Goal: Task Accomplishment & Management: Complete application form

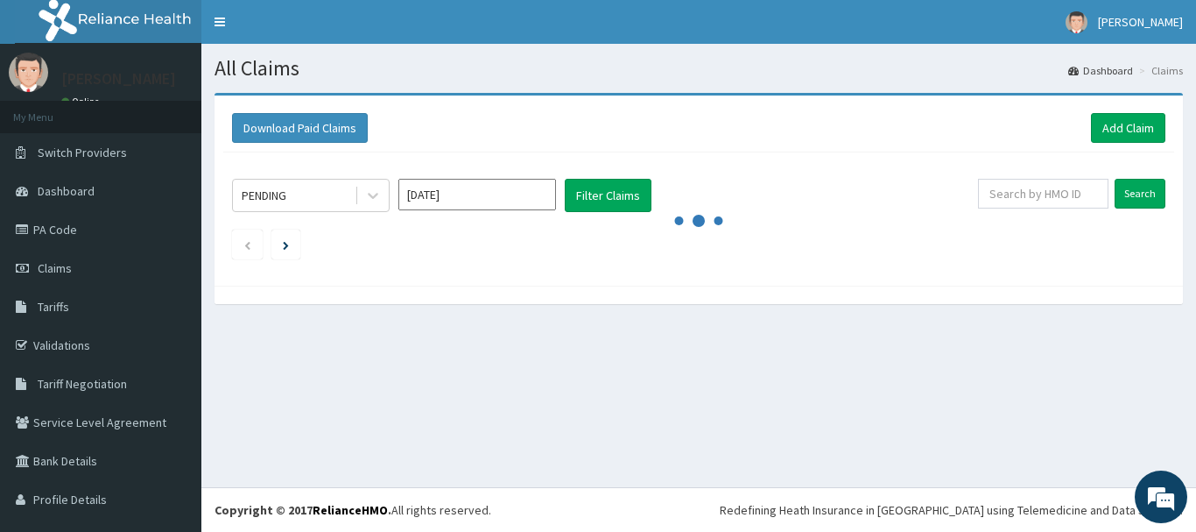
drag, startPoint x: 599, startPoint y: 503, endPoint x: 616, endPoint y: 486, distance: 24.8
click at [615, 486] on div "R EL Toggle navigation ABIOLA KOLAWOLE ABIOLA KOLAWOLE - mechealthfamilyhospita…" at bounding box center [598, 266] width 1196 height 532
click at [324, 480] on div "All Claims Dashboard Claims Download Paid Claims Add Claim × Note you can only …" at bounding box center [698, 265] width 995 height 443
click at [324, 486] on div "All Claims Dashboard Claims Download Paid Claims Add Claim × Note you can only …" at bounding box center [698, 265] width 995 height 443
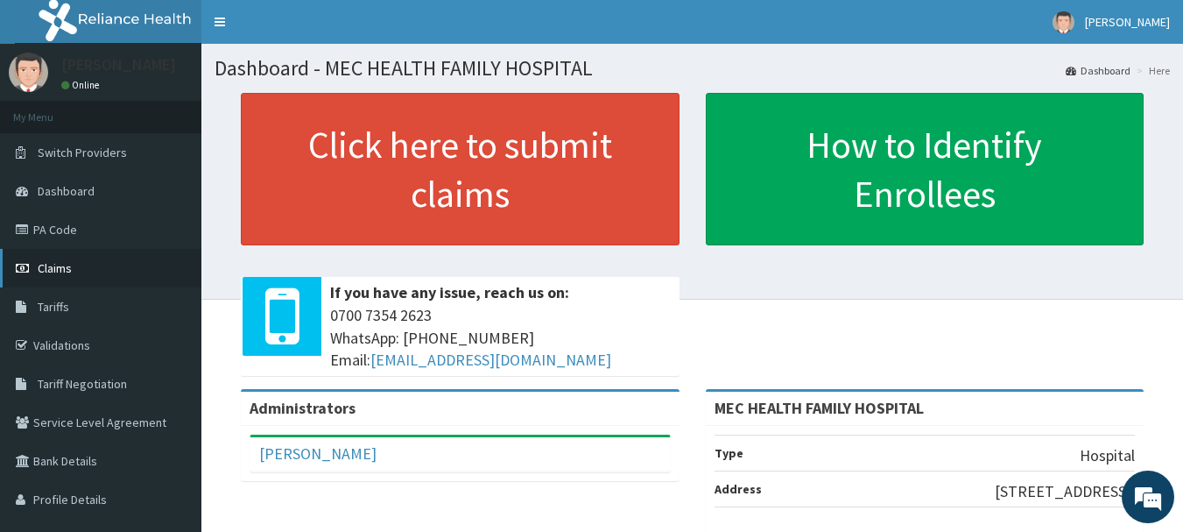
drag, startPoint x: 49, startPoint y: 271, endPoint x: 20, endPoint y: 266, distance: 29.4
click at [47, 271] on span "Claims" at bounding box center [55, 268] width 34 height 16
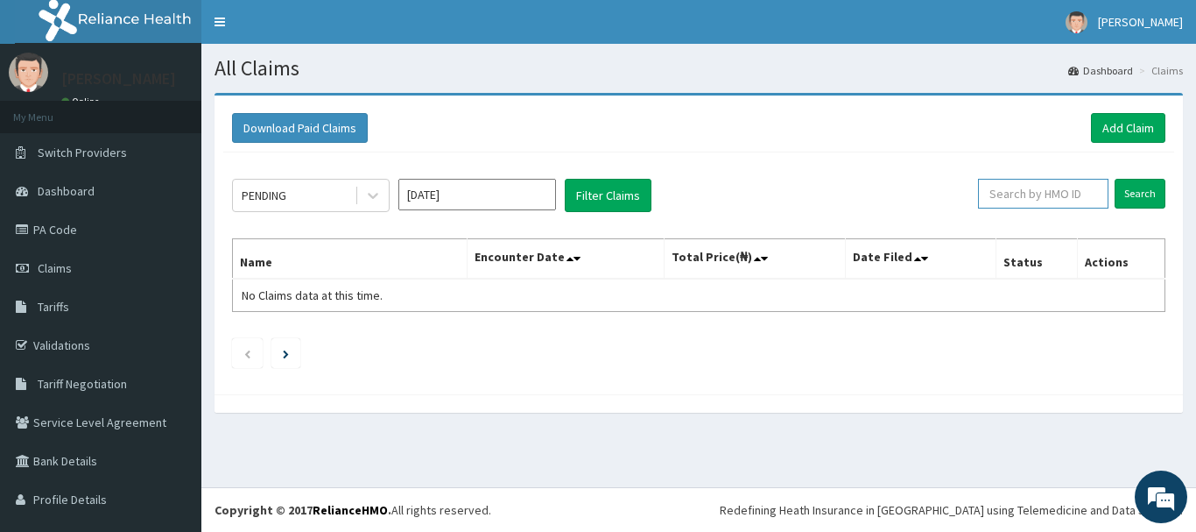
click at [1051, 203] on input "text" at bounding box center [1043, 194] width 130 height 30
click at [1129, 197] on input "Search" at bounding box center [1140, 194] width 51 height 30
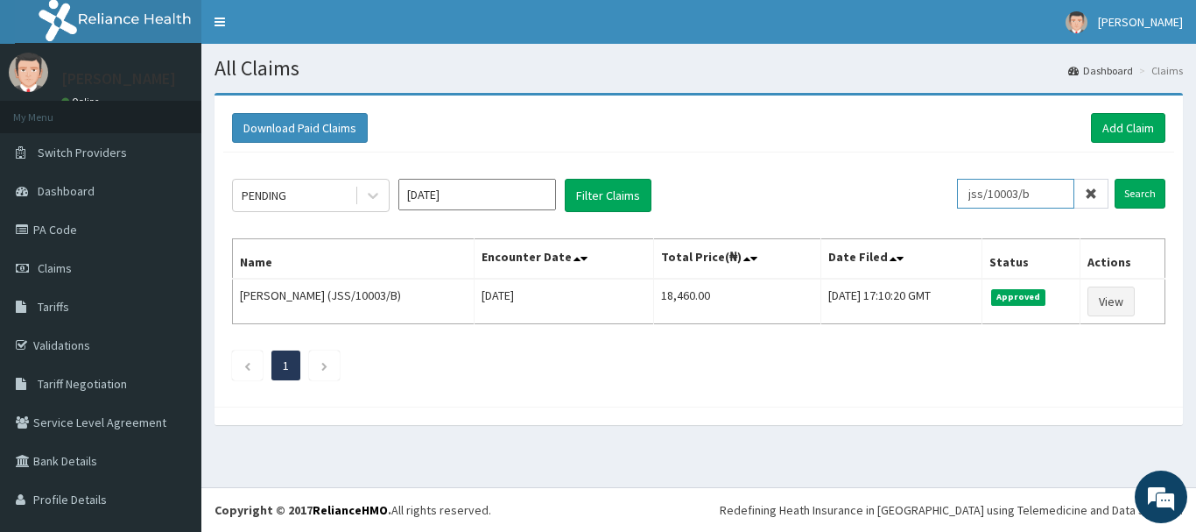
drag, startPoint x: 1045, startPoint y: 196, endPoint x: 965, endPoint y: 193, distance: 79.8
click at [965, 193] on input "jss/10003/b" at bounding box center [1015, 194] width 117 height 30
click at [1125, 194] on input "Search" at bounding box center [1140, 194] width 51 height 30
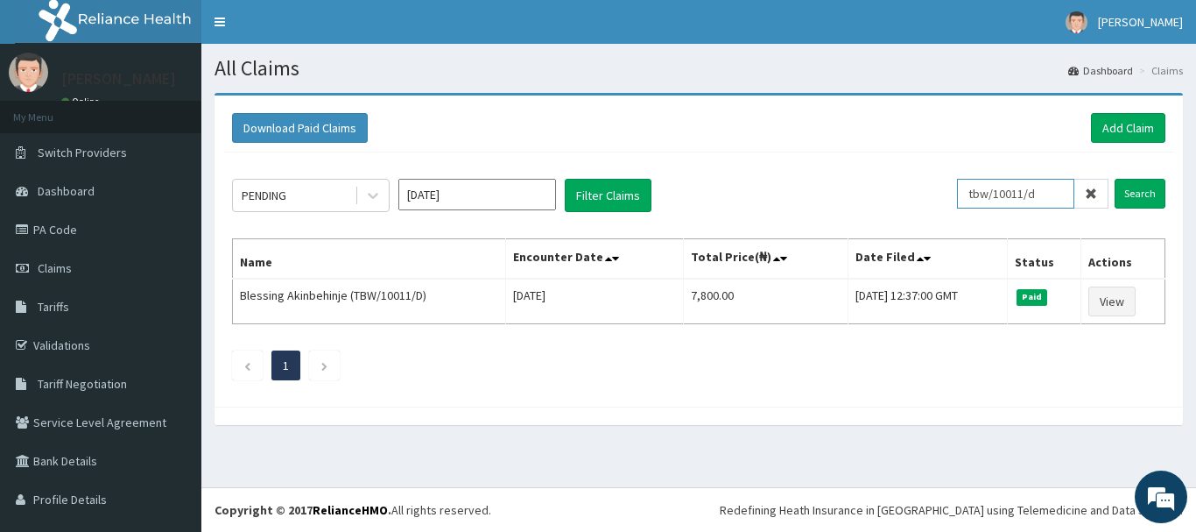
drag, startPoint x: 1034, startPoint y: 189, endPoint x: 964, endPoint y: 193, distance: 70.1
click at [964, 193] on input "tbw/10011/d" at bounding box center [1015, 194] width 117 height 30
type input "pfn/10045/e"
click at [1130, 195] on input "Search" at bounding box center [1140, 194] width 51 height 30
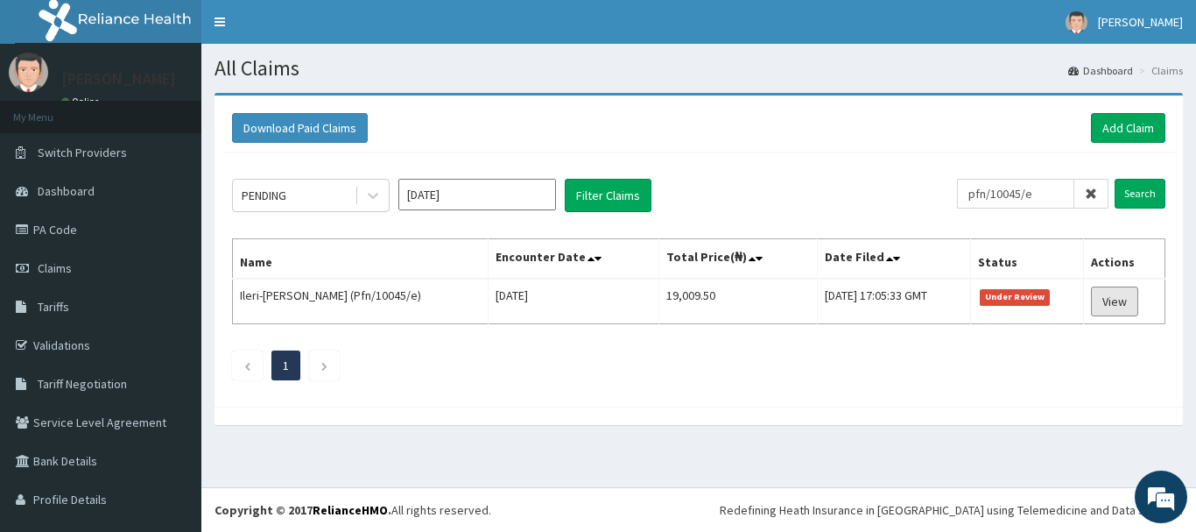
drag, startPoint x: 1096, startPoint y: 300, endPoint x: 790, endPoint y: 249, distance: 310.8
click at [1094, 299] on link "View" at bounding box center [1114, 301] width 47 height 30
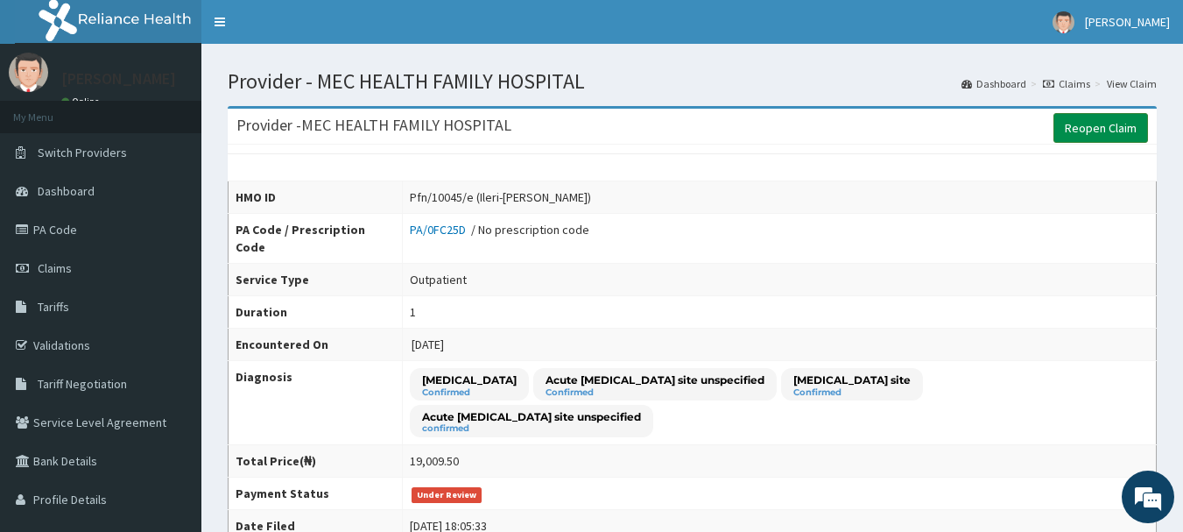
click at [1083, 123] on link "Reopen Claim" at bounding box center [1100, 128] width 95 height 30
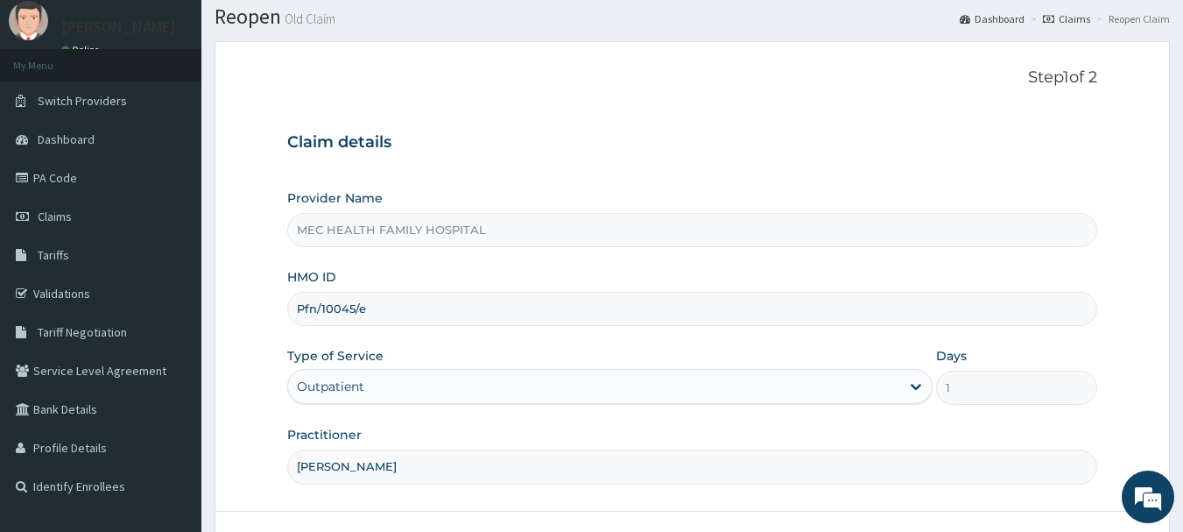
scroll to position [188, 0]
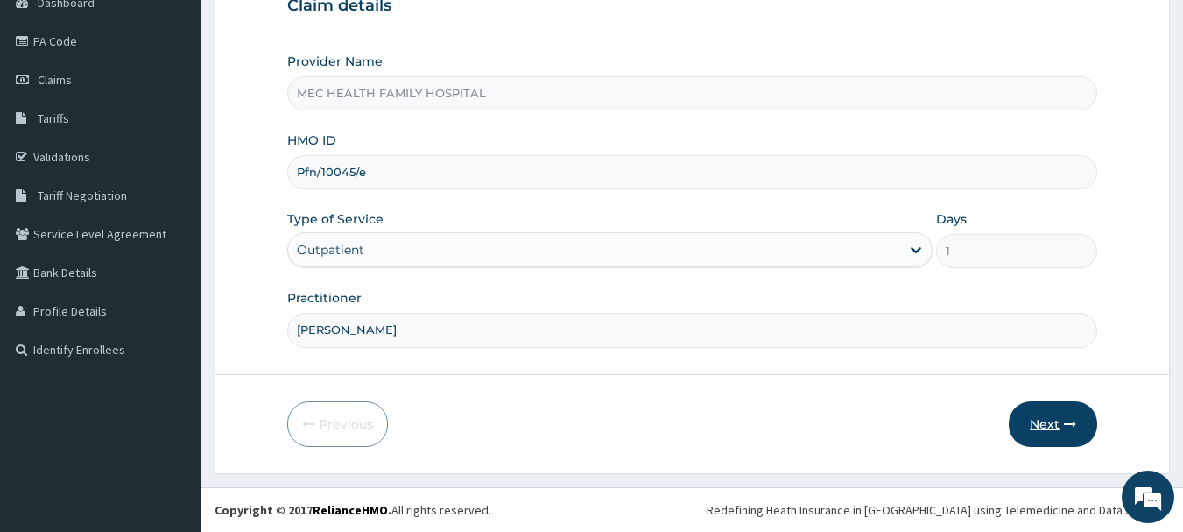
click at [1046, 433] on button "Next" at bounding box center [1053, 424] width 88 height 46
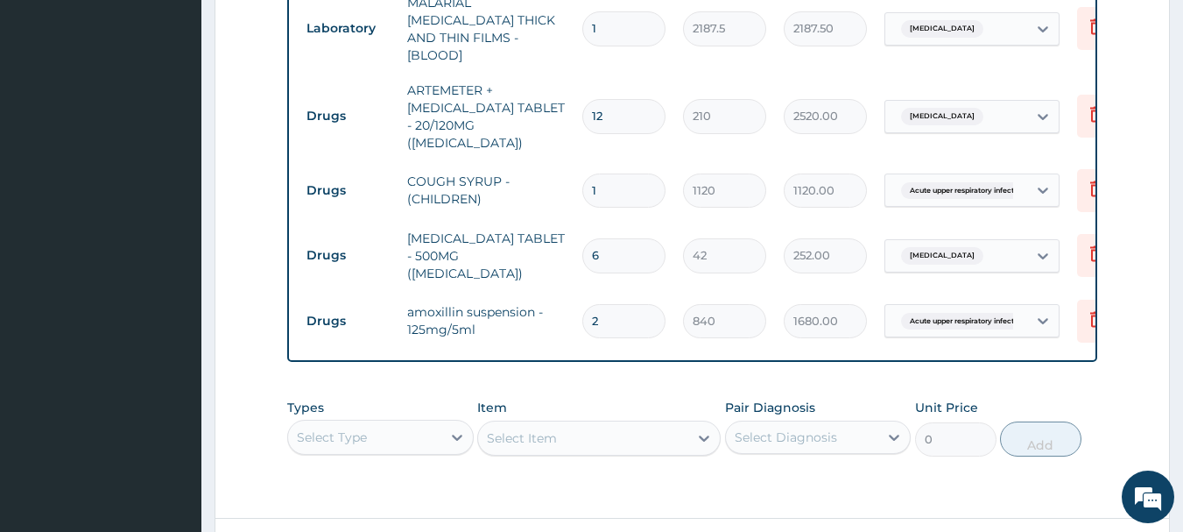
scroll to position [976, 0]
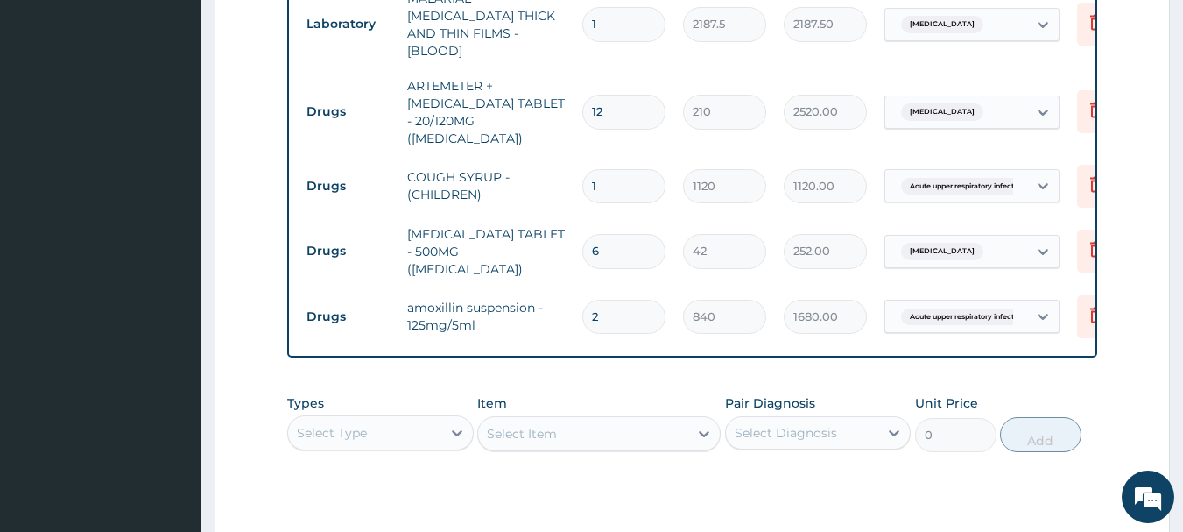
click at [599, 299] on input "2" at bounding box center [623, 316] width 83 height 34
type input "0.00"
type input "1"
type input "840.00"
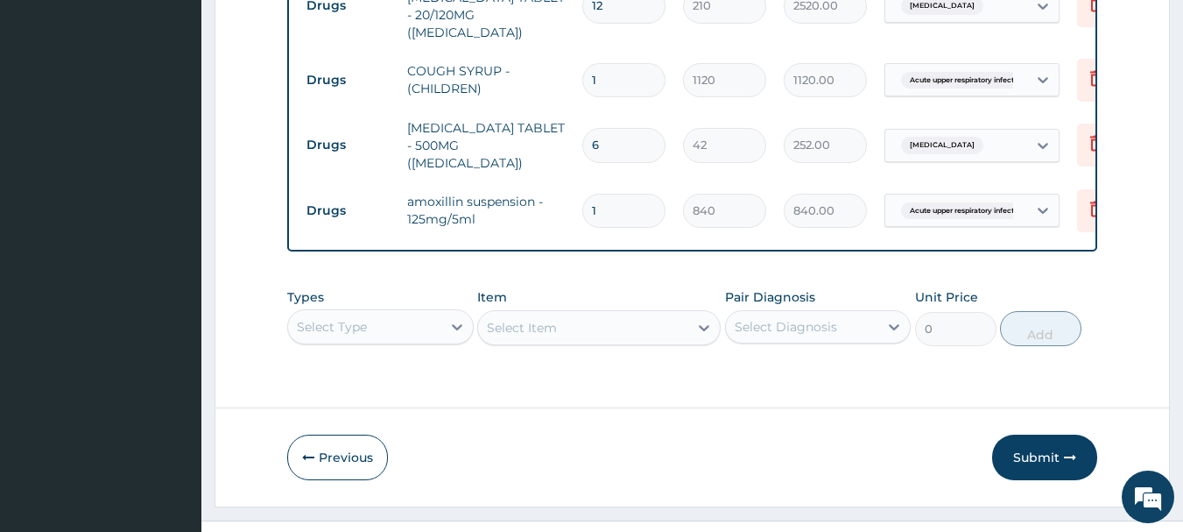
scroll to position [1084, 0]
type input "1"
click at [1060, 433] on button "Submit" at bounding box center [1044, 456] width 105 height 46
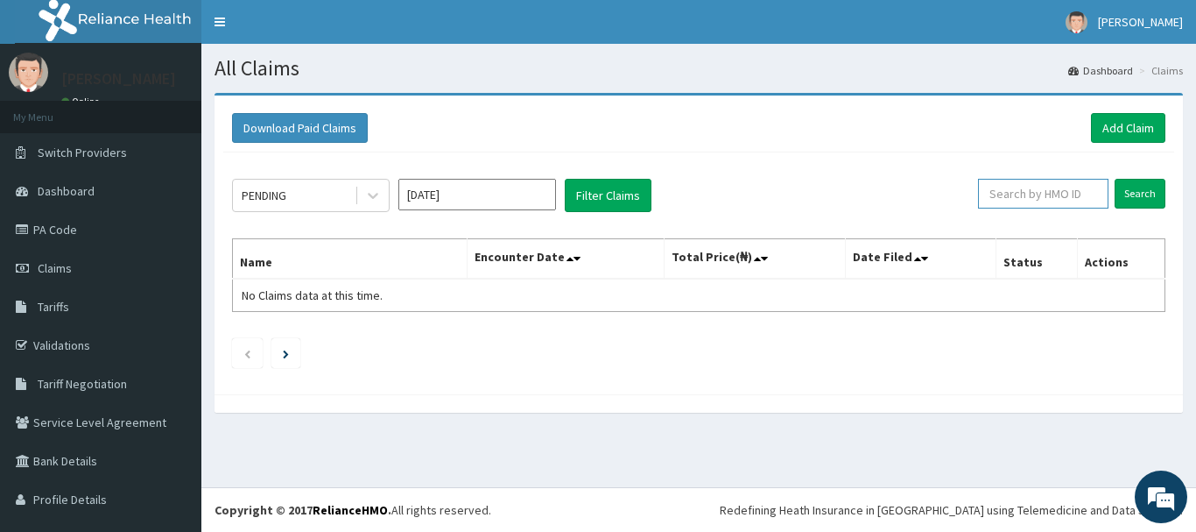
click at [1056, 199] on input "text" at bounding box center [1043, 194] width 130 height 30
type input "a"
click at [1122, 193] on input "Search" at bounding box center [1140, 194] width 51 height 30
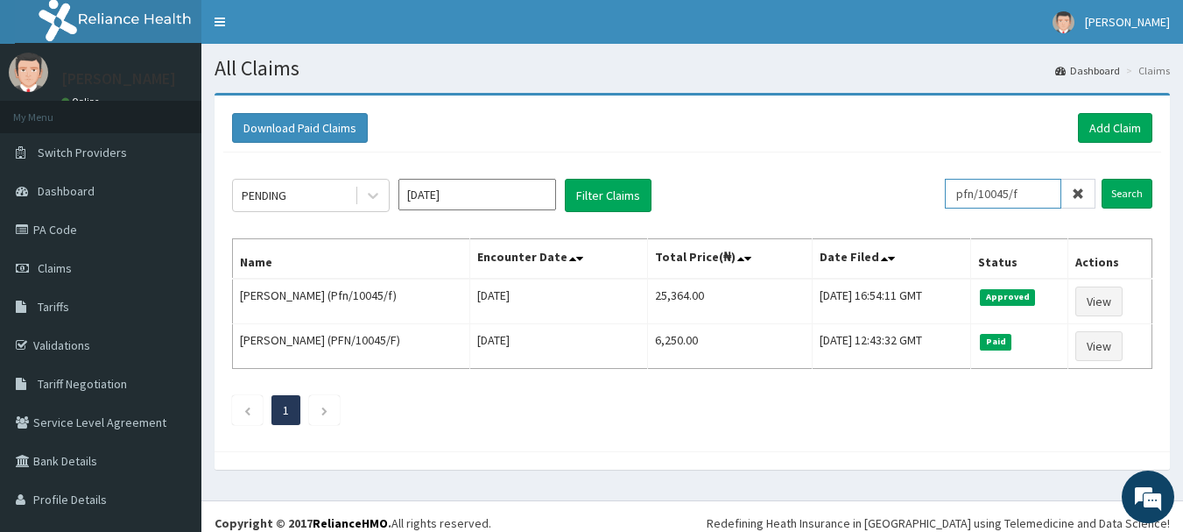
drag, startPoint x: 1023, startPoint y: 189, endPoint x: 941, endPoint y: 185, distance: 81.6
click at [941, 185] on div "PENDING Oct 2025 Filter Claims pfn/10045/f Search" at bounding box center [692, 195] width 920 height 33
click at [1130, 191] on input "Search" at bounding box center [1127, 194] width 51 height 30
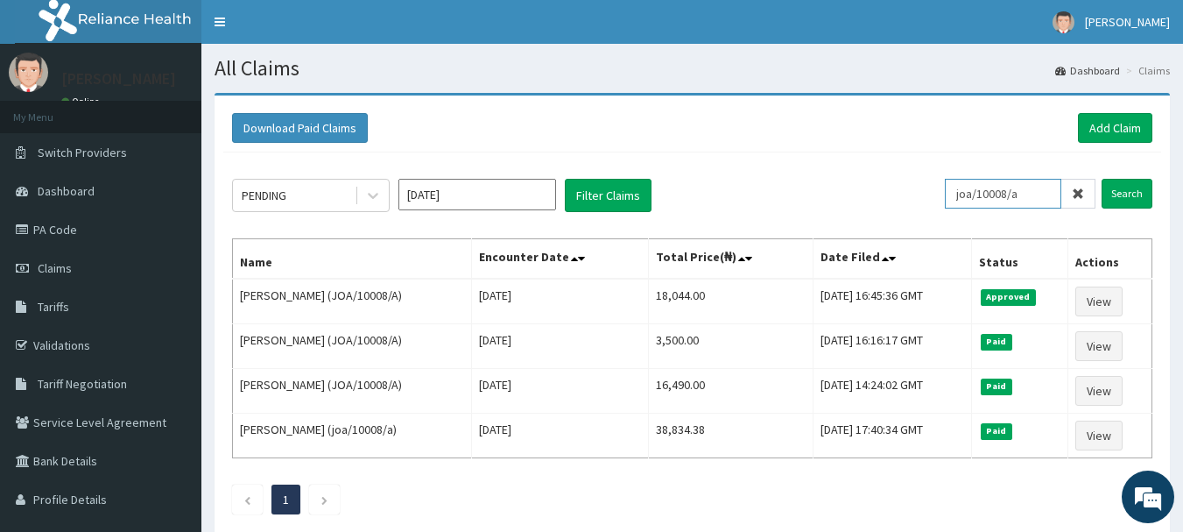
drag, startPoint x: 1023, startPoint y: 194, endPoint x: 940, endPoint y: 194, distance: 83.2
click at [940, 194] on div "PENDING Oct 2025 Filter Claims joa/10008/a Search" at bounding box center [692, 195] width 920 height 33
type input "pgc/10195/a"
click at [1144, 187] on input "Search" at bounding box center [1127, 194] width 51 height 30
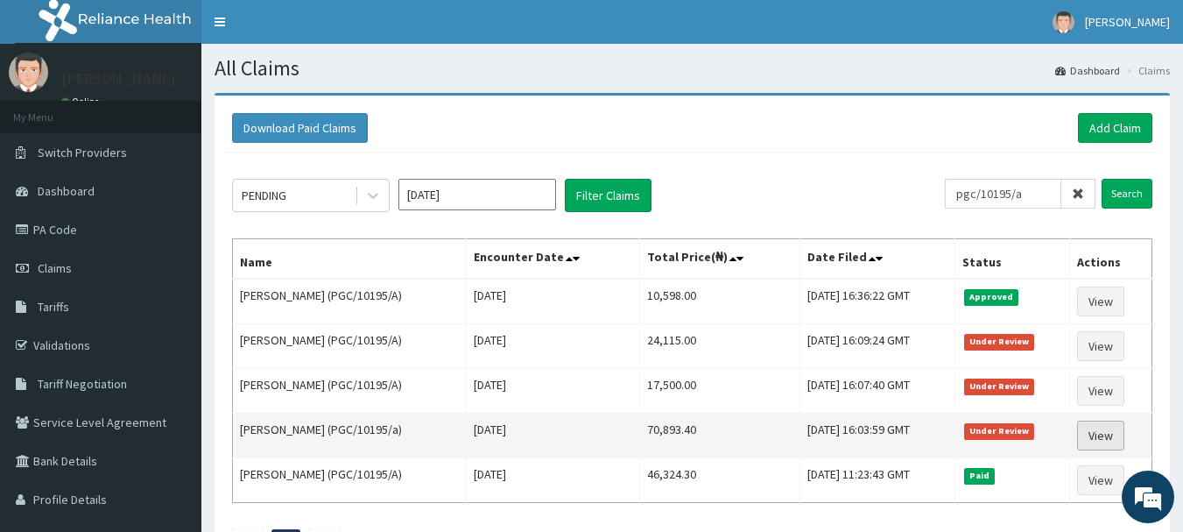
click at [1101, 436] on link "View" at bounding box center [1100, 435] width 47 height 30
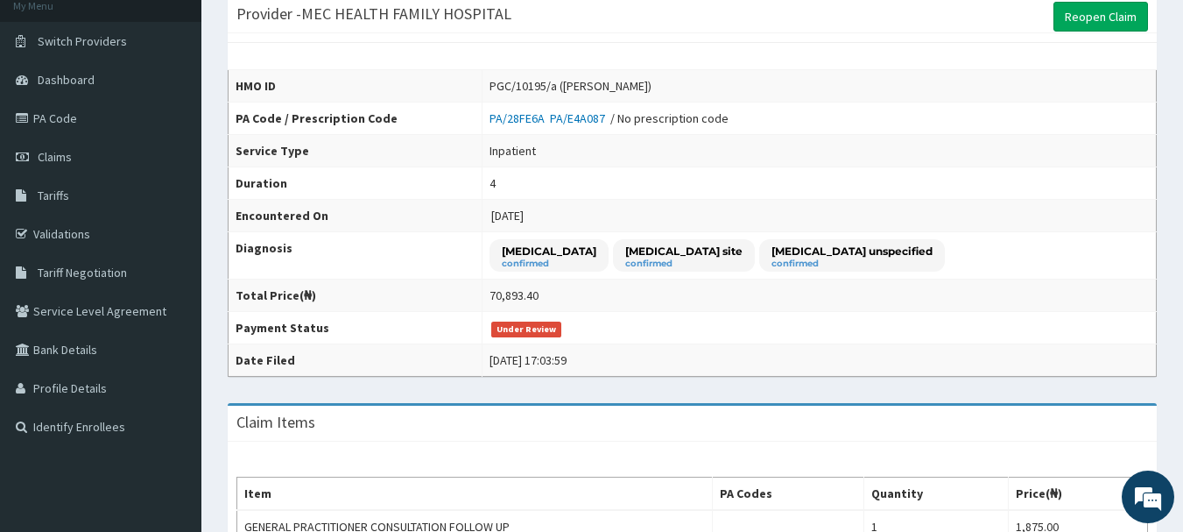
scroll to position [11, 0]
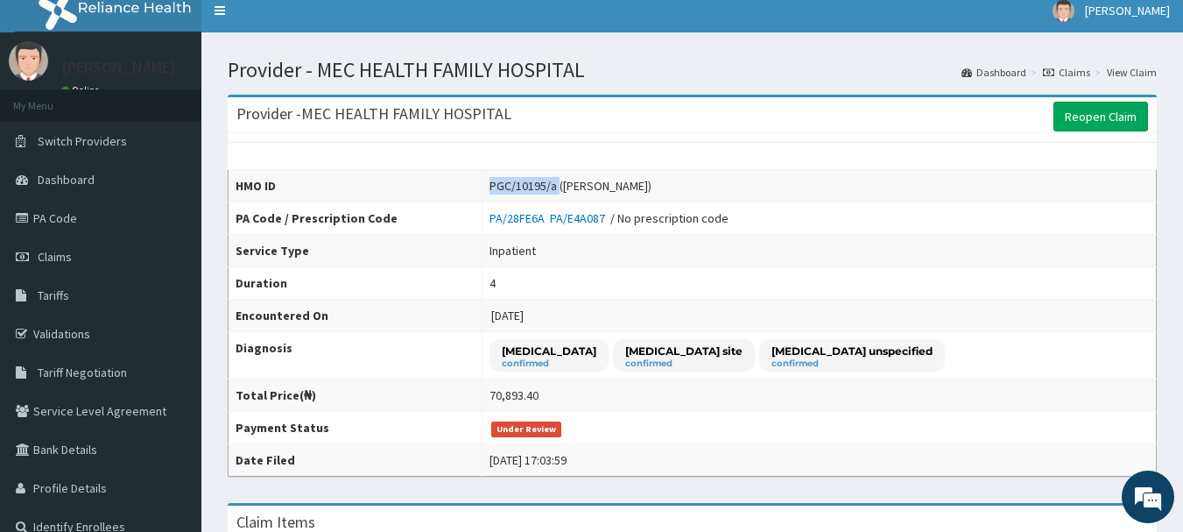
drag, startPoint x: 465, startPoint y: 187, endPoint x: 384, endPoint y: 178, distance: 81.1
click at [387, 179] on tr "HMO ID PGC/10195/a ([PERSON_NAME])" at bounding box center [693, 186] width 928 height 32
copy tr "PGC/10195/a"
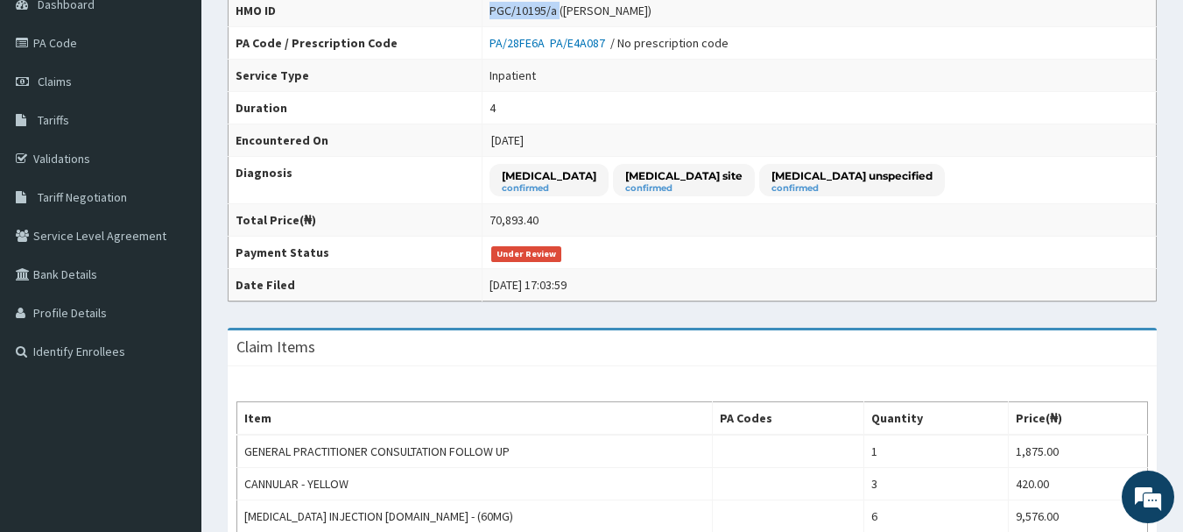
scroll to position [0, 0]
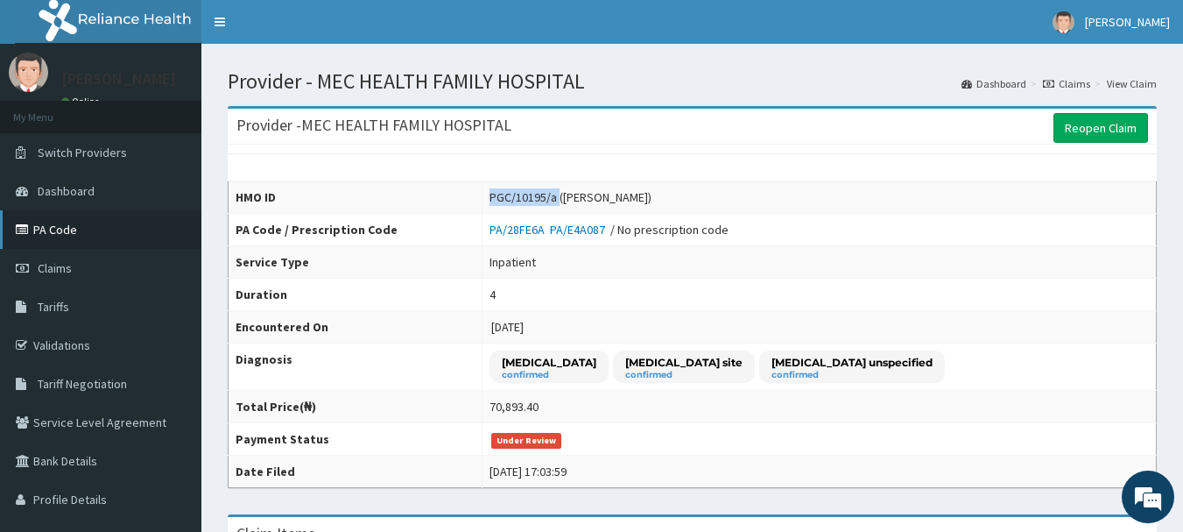
drag, startPoint x: 54, startPoint y: 227, endPoint x: 68, endPoint y: 228, distance: 14.0
click at [55, 228] on link "PA Code" at bounding box center [100, 229] width 201 height 39
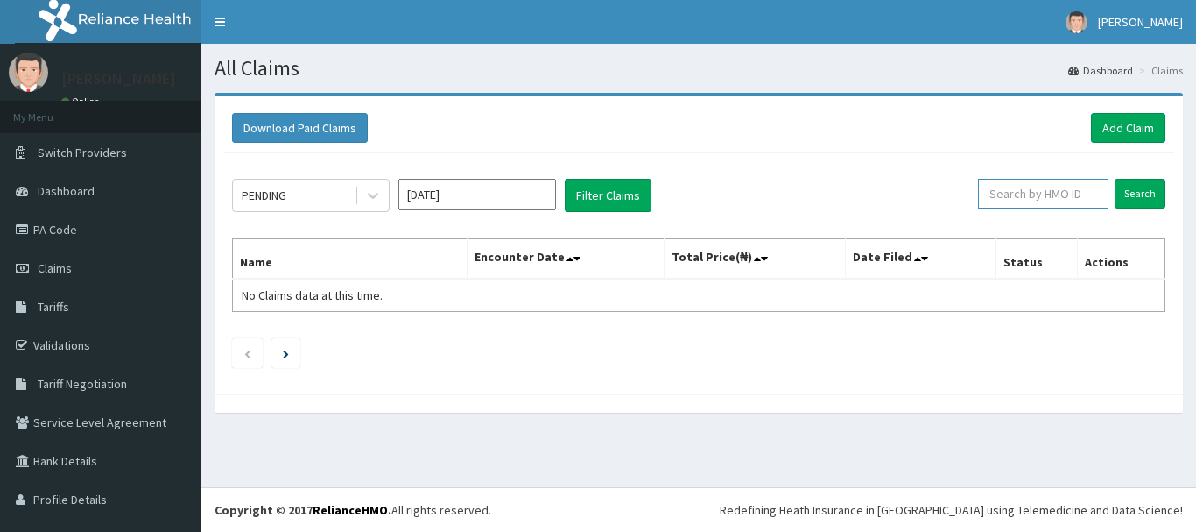
click at [1055, 186] on input "text" at bounding box center [1043, 194] width 130 height 30
paste input "PGC/10195/a"
type input "PGC/10195/a"
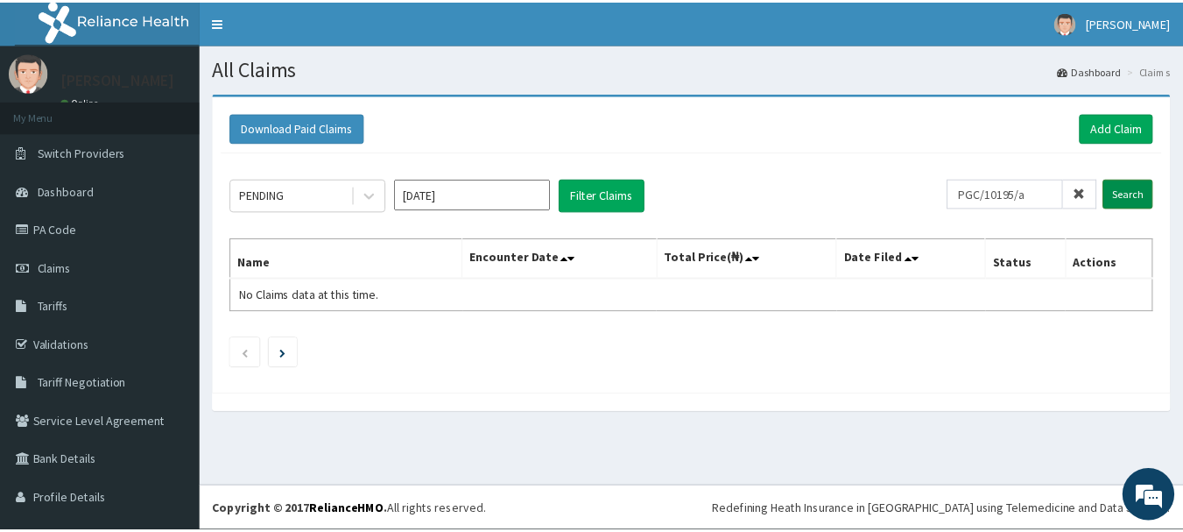
scroll to position [0, 0]
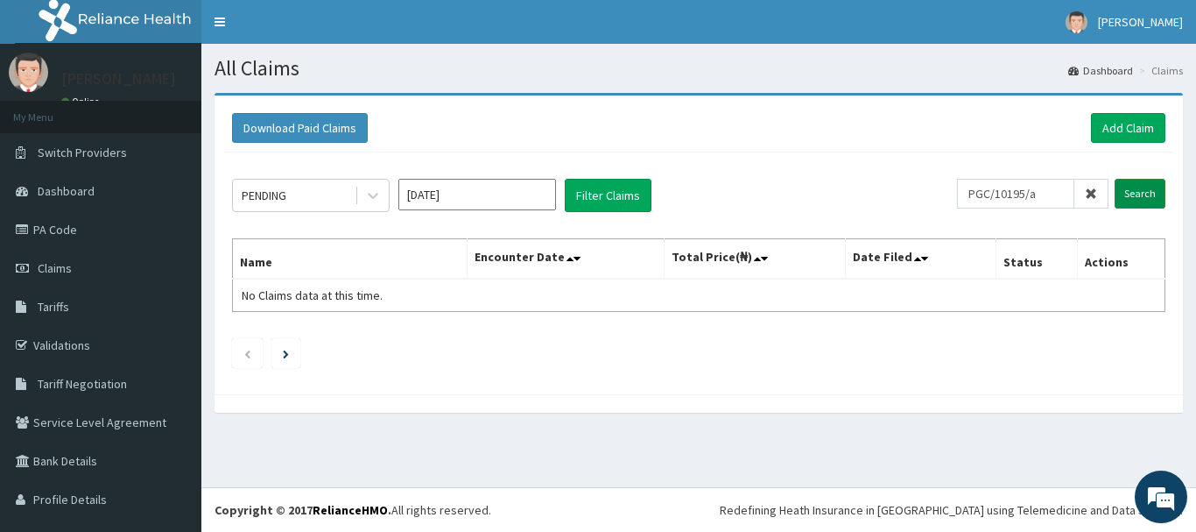
click at [1118, 194] on input "Search" at bounding box center [1140, 194] width 51 height 30
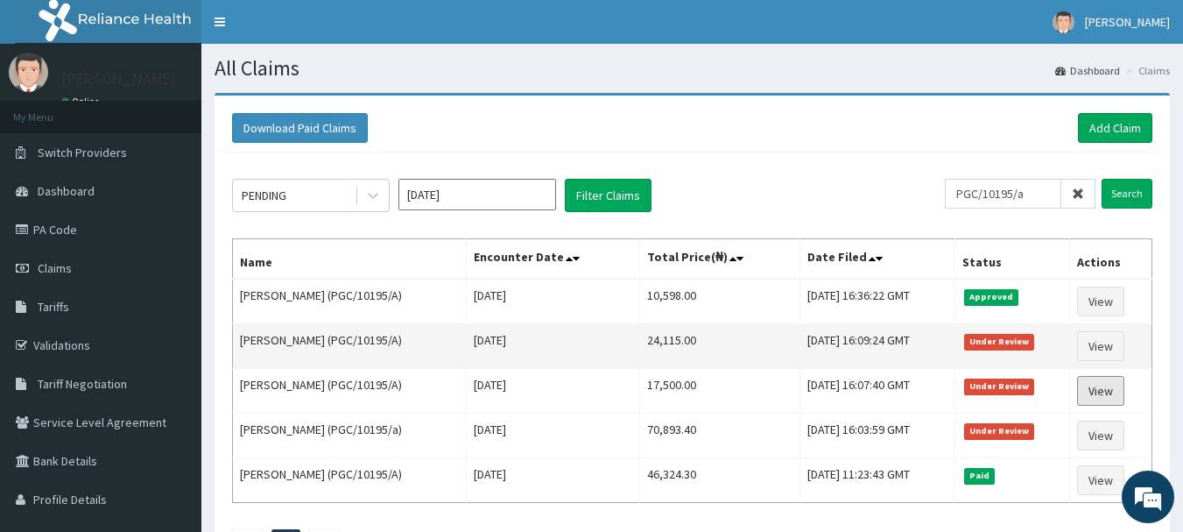
drag, startPoint x: 1096, startPoint y: 385, endPoint x: 988, endPoint y: 336, distance: 119.1
click at [1095, 384] on link "View" at bounding box center [1100, 391] width 47 height 30
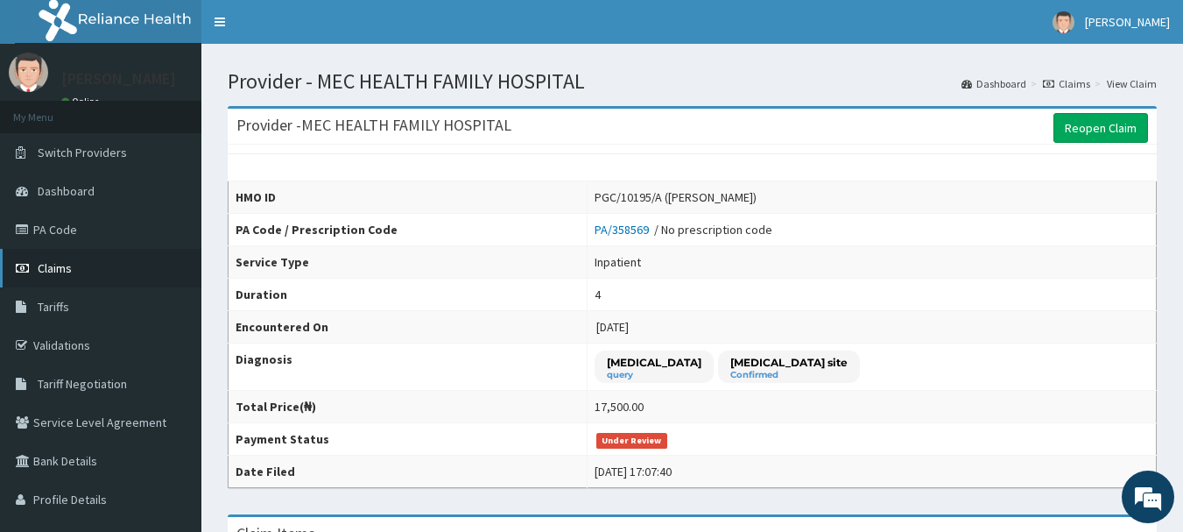
click at [60, 264] on span "Claims" at bounding box center [55, 268] width 34 height 16
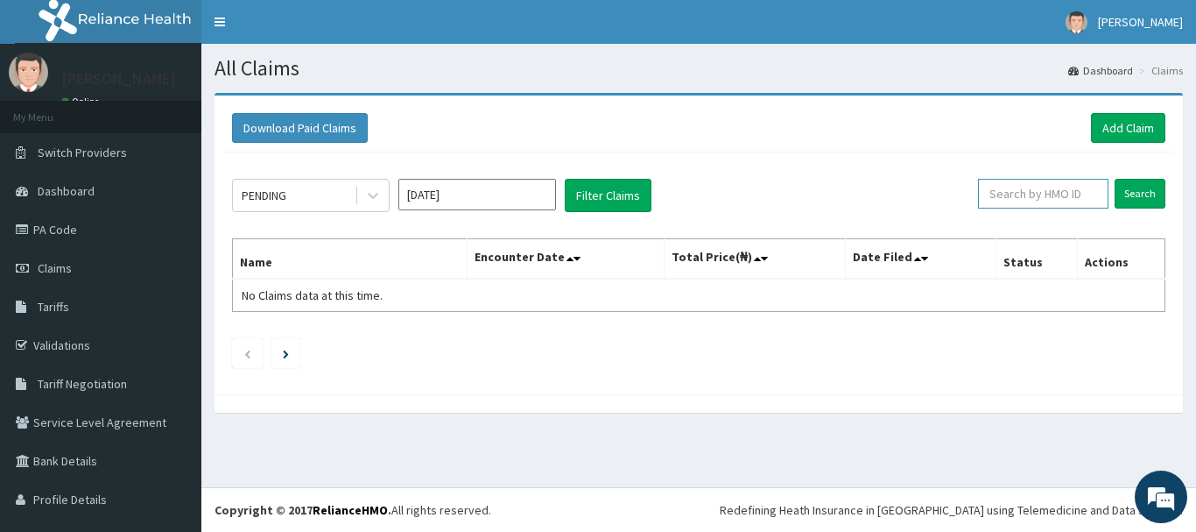
click at [1042, 194] on input "text" at bounding box center [1043, 194] width 130 height 30
paste input "PGC/10195/a"
type input "PGC/10195/a"
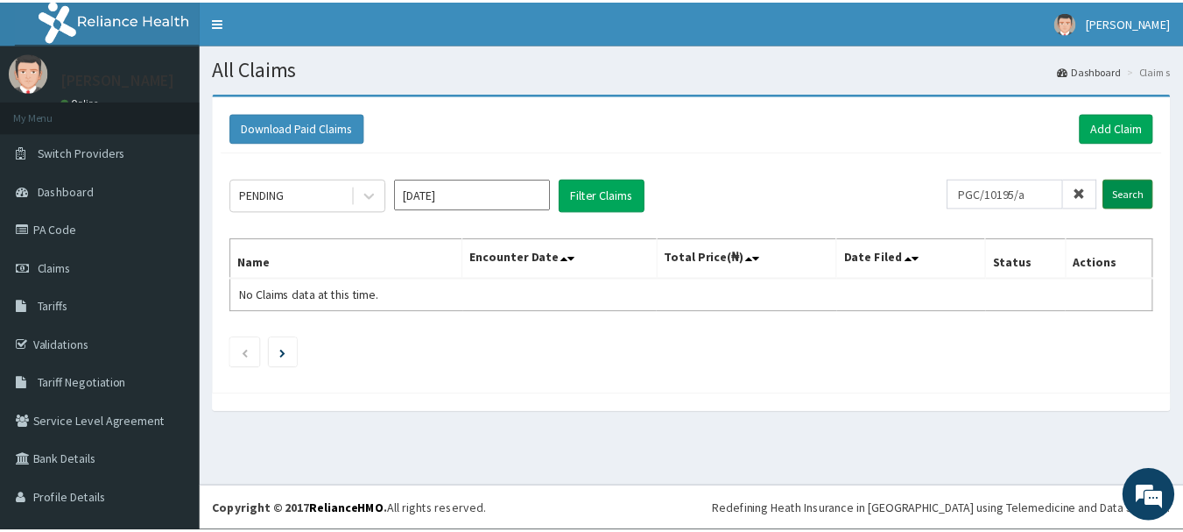
scroll to position [0, 0]
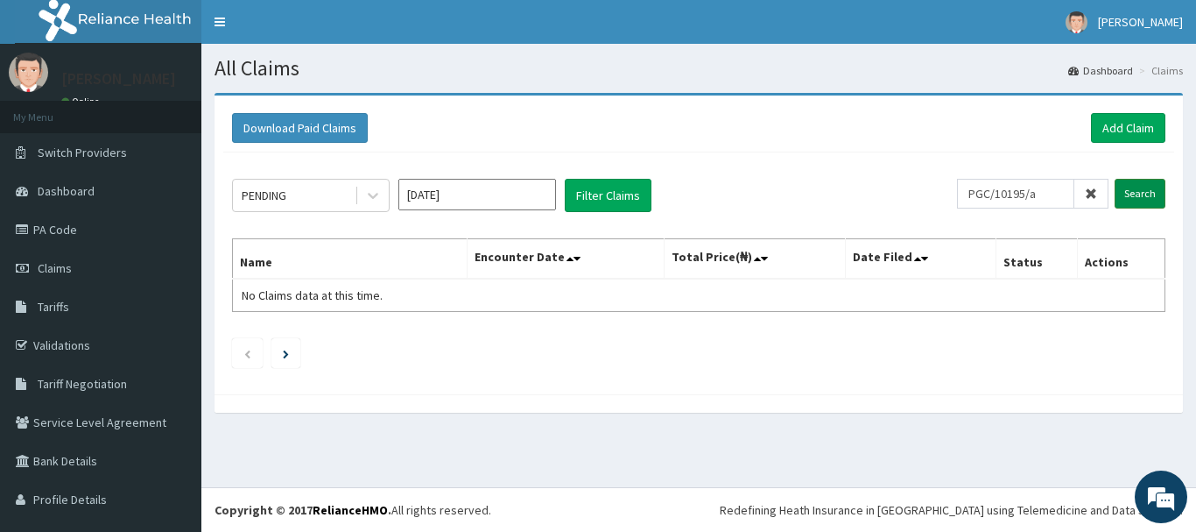
click at [1115, 192] on input "Search" at bounding box center [1140, 194] width 51 height 30
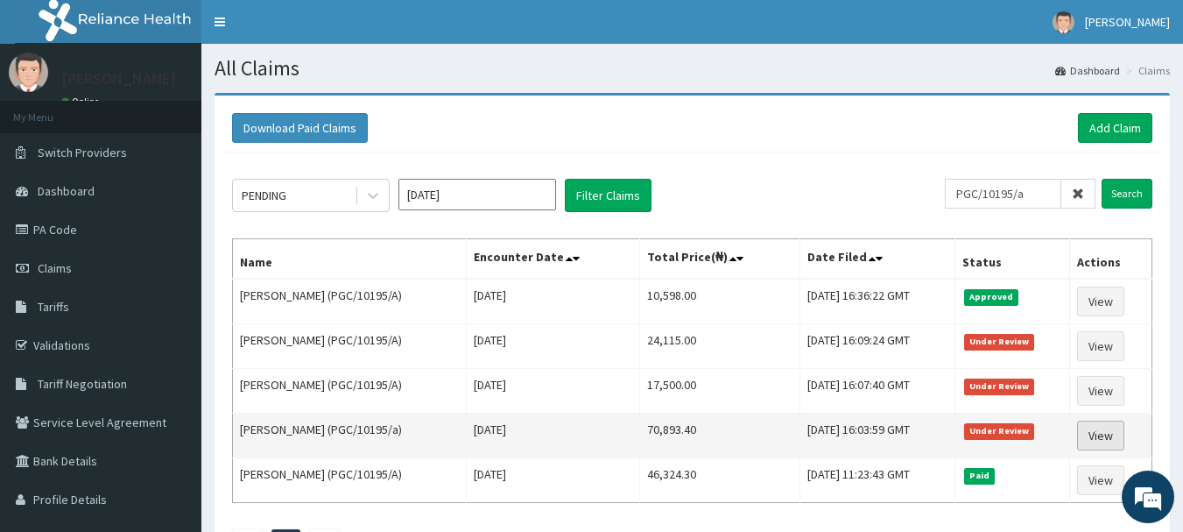
click at [1099, 430] on link "View" at bounding box center [1100, 435] width 47 height 30
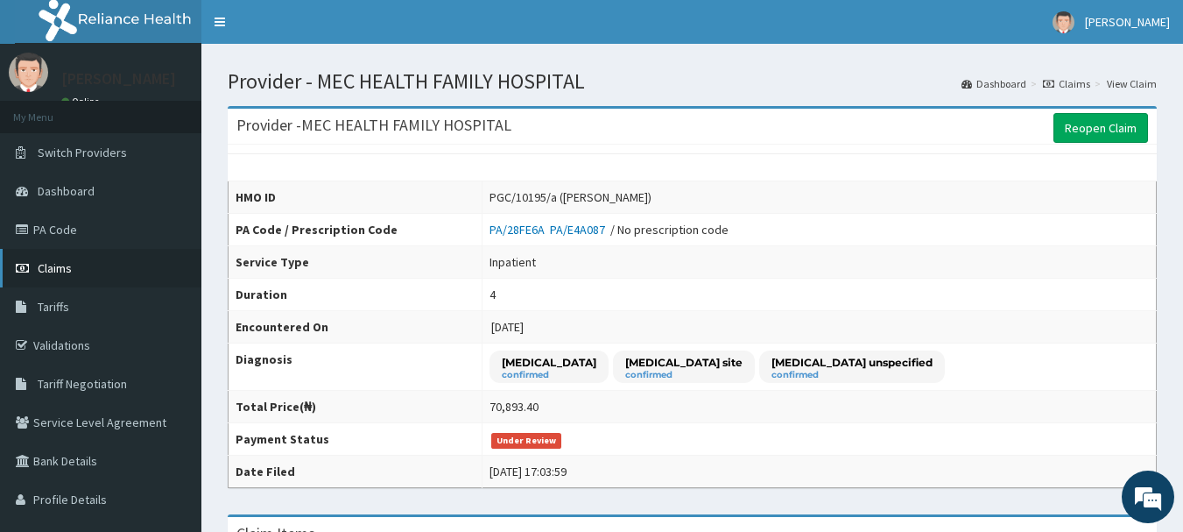
click at [63, 267] on span "Claims" at bounding box center [55, 268] width 34 height 16
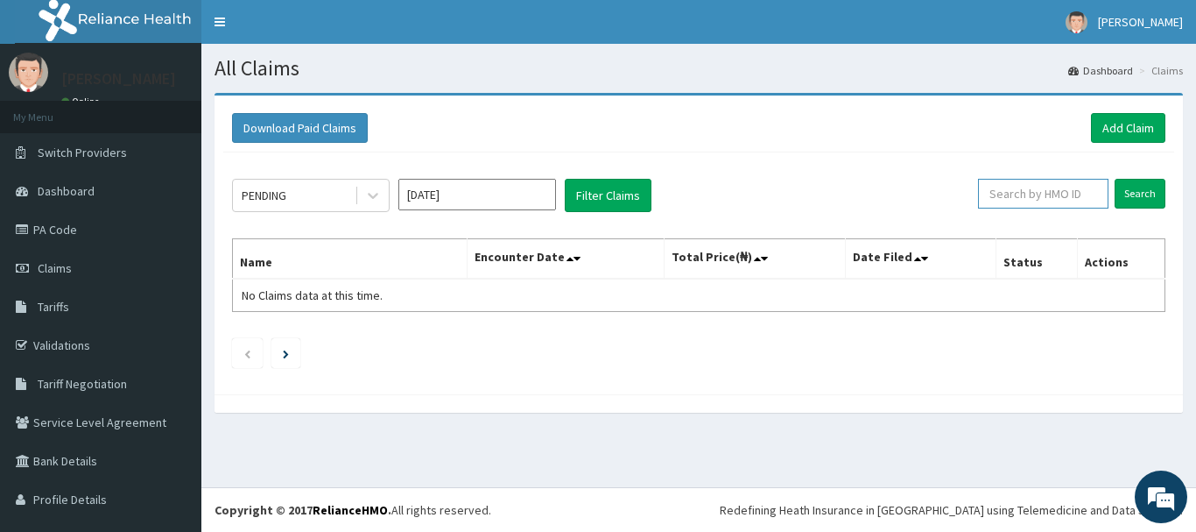
click at [1040, 193] on input "text" at bounding box center [1043, 194] width 130 height 30
paste input "PGC/10195/a"
type input "PGC/10195/a"
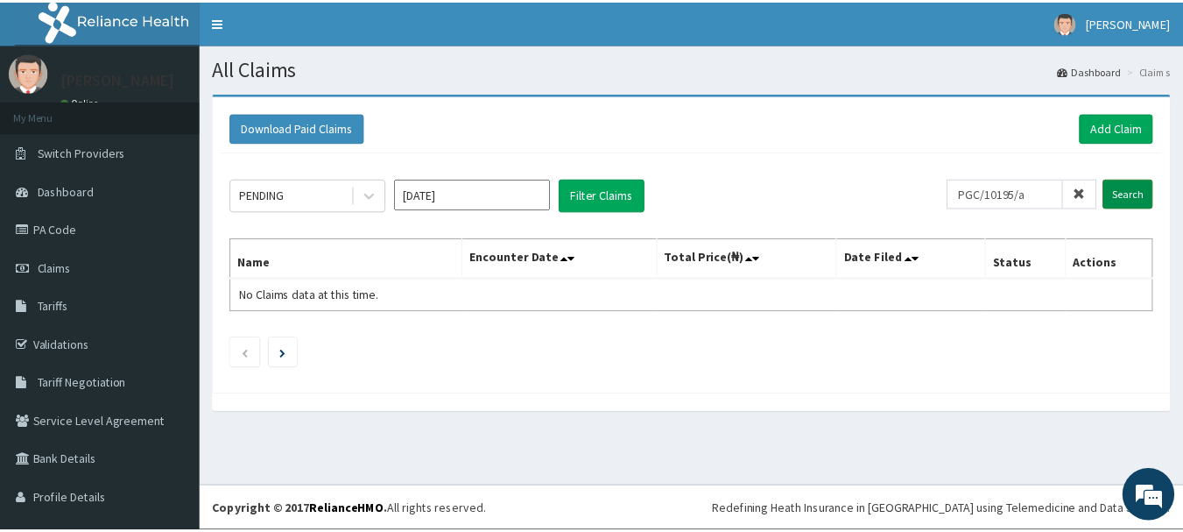
scroll to position [0, 0]
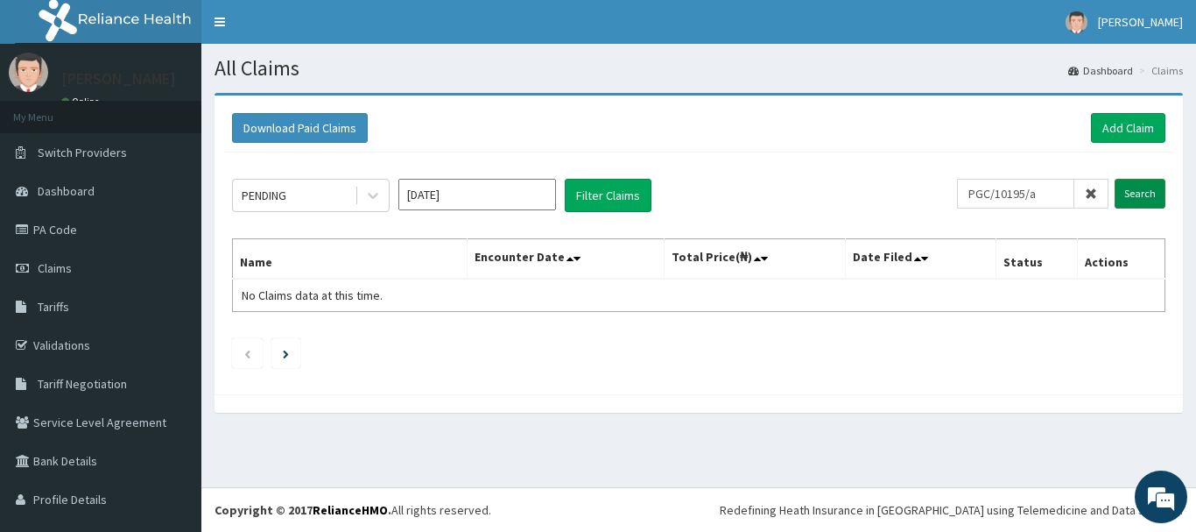
click at [1115, 194] on input "Search" at bounding box center [1140, 194] width 51 height 30
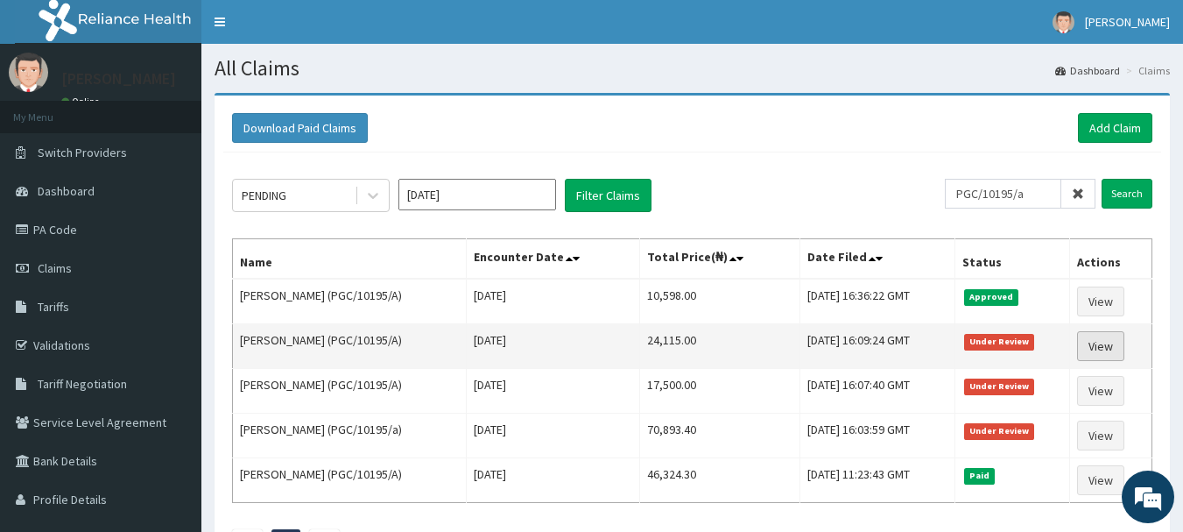
click at [1098, 337] on link "View" at bounding box center [1100, 346] width 47 height 30
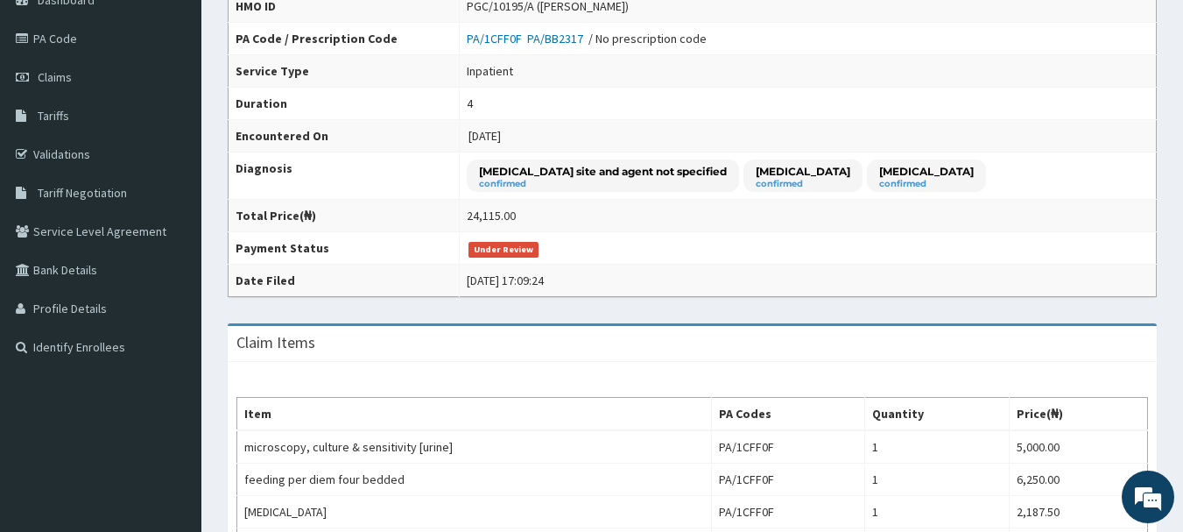
scroll to position [123, 0]
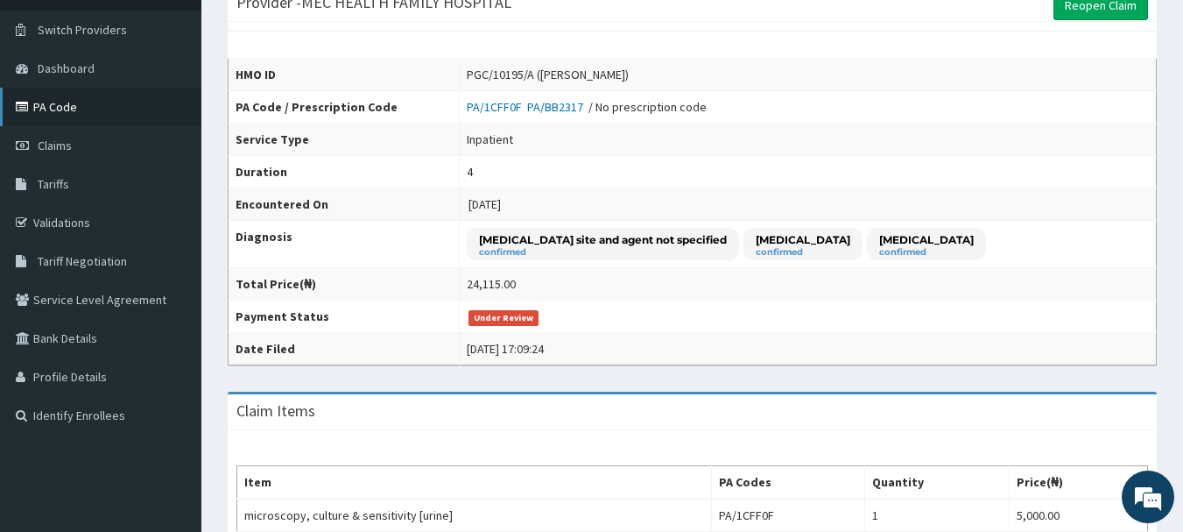
click at [66, 114] on link "PA Code" at bounding box center [100, 107] width 201 height 39
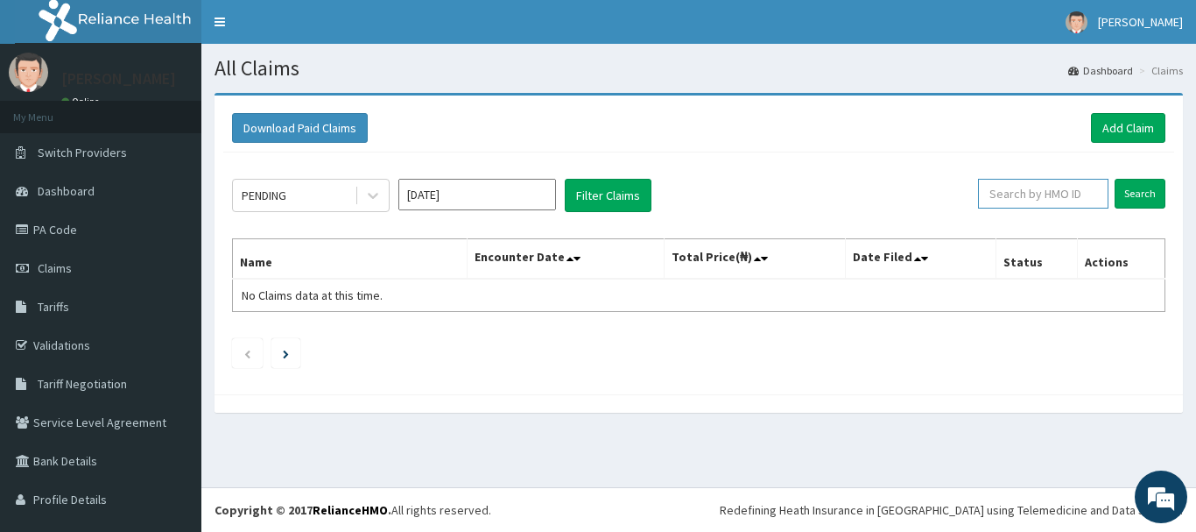
click at [1063, 187] on input "text" at bounding box center [1043, 194] width 130 height 30
type input "pgc/10195/a"
click at [1123, 196] on input "Search" at bounding box center [1140, 194] width 51 height 30
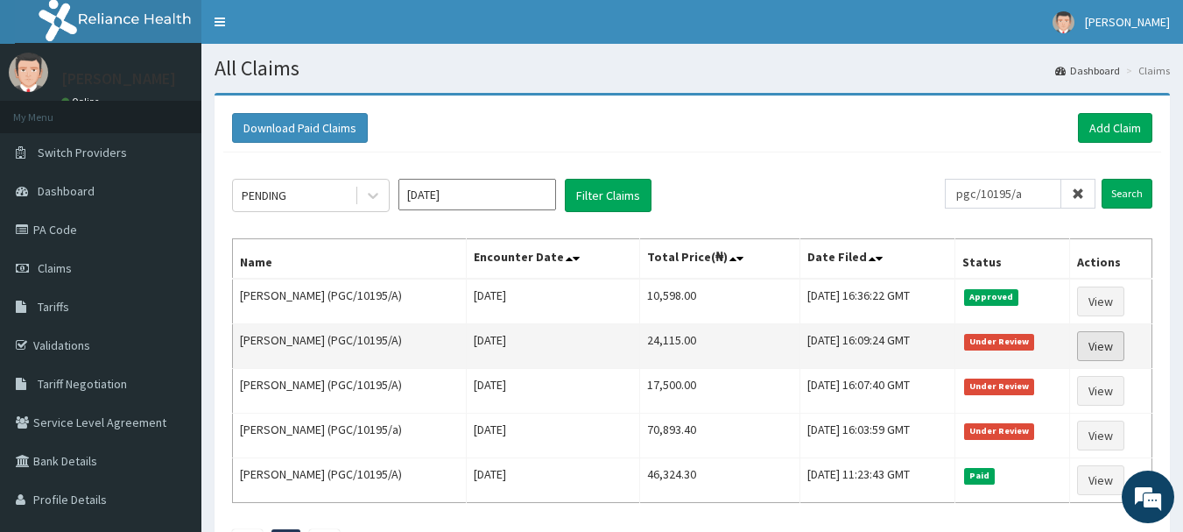
click at [1103, 340] on link "View" at bounding box center [1100, 346] width 47 height 30
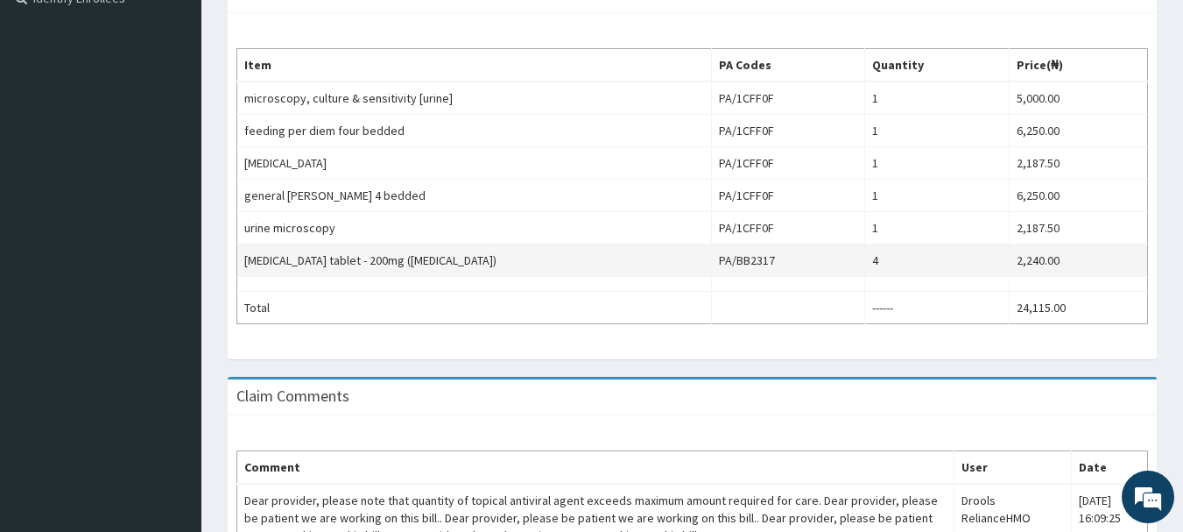
scroll to position [823, 0]
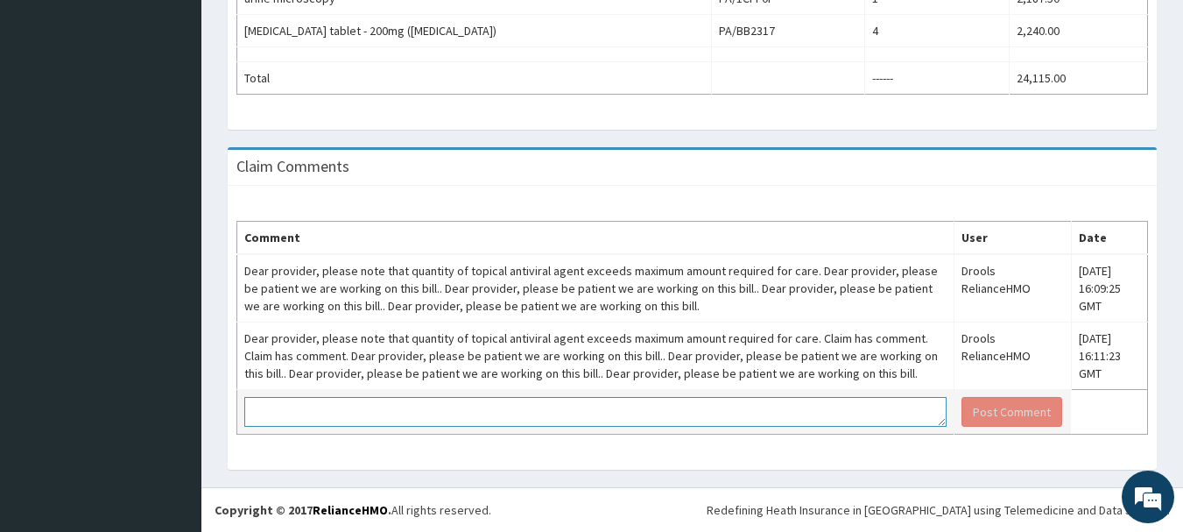
click at [347, 418] on textarea at bounding box center [595, 412] width 702 height 30
paste textarea "patient was admitted into the facility on october 9, 2025 on account of resista…"
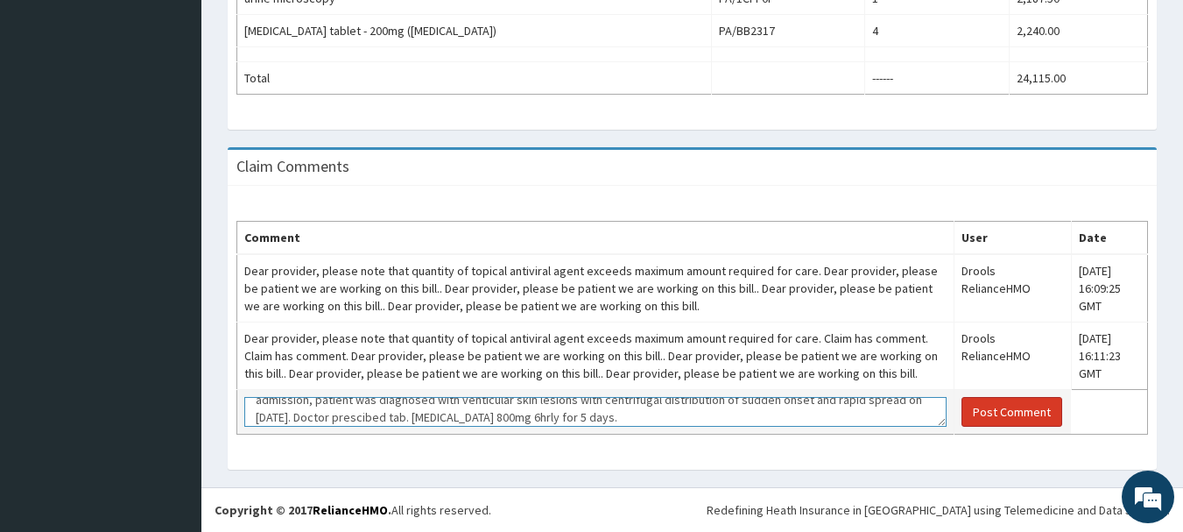
scroll to position [0, 0]
type textarea "patient was admitted into the facility on october 9, 2025 on account of resista…"
click at [986, 414] on button "Post Comment" at bounding box center [1011, 412] width 101 height 30
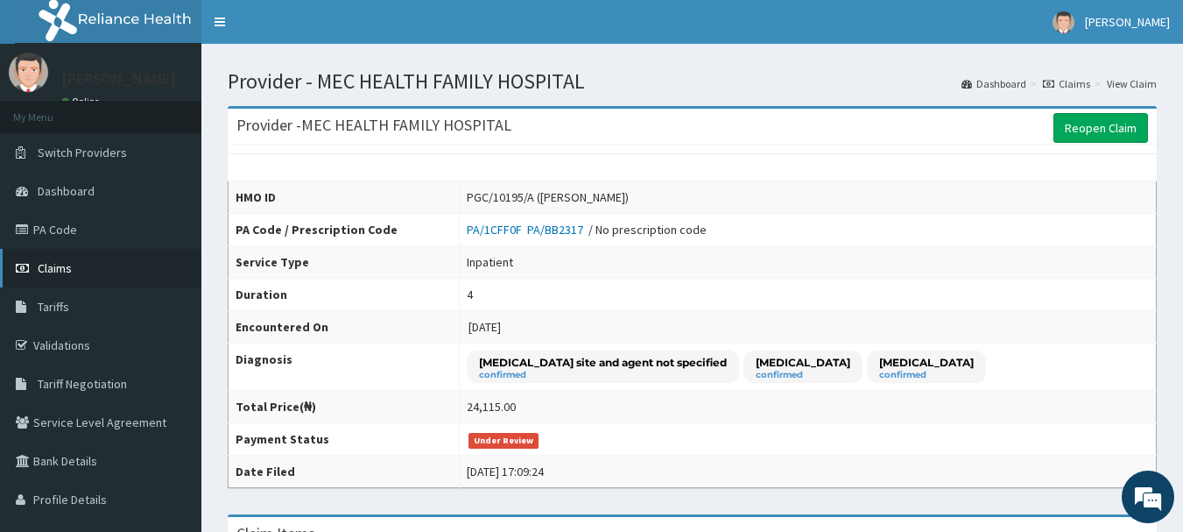
click at [73, 271] on link "Claims" at bounding box center [100, 268] width 201 height 39
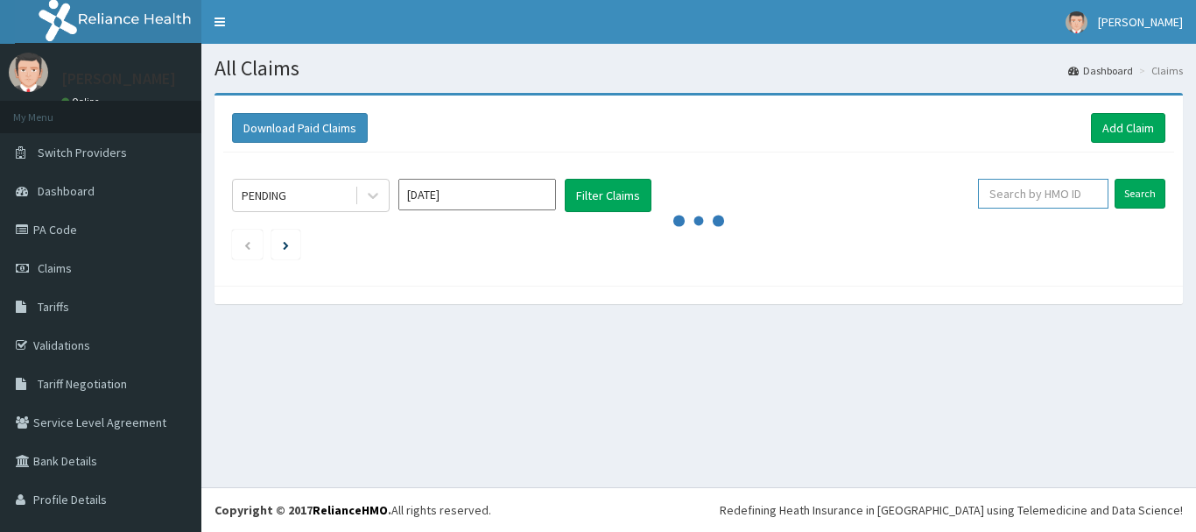
drag, startPoint x: 0, startPoint y: 0, endPoint x: 1031, endPoint y: 188, distance: 1047.7
click at [1032, 197] on input "text" at bounding box center [1043, 194] width 130 height 30
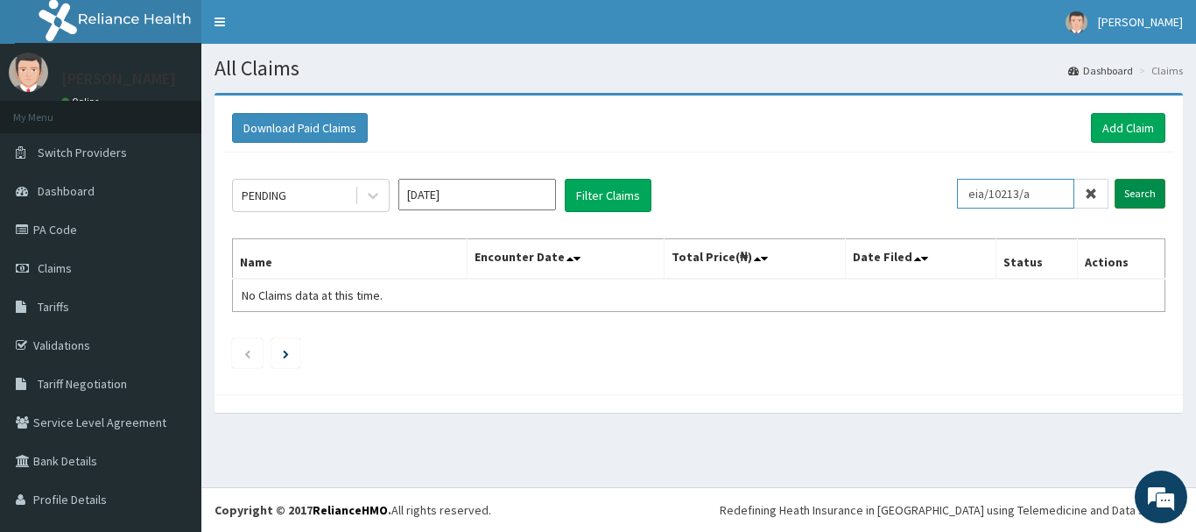
type input "eia/10213/a"
click at [1134, 189] on input "Search" at bounding box center [1140, 194] width 51 height 30
drag, startPoint x: 1047, startPoint y: 188, endPoint x: 968, endPoint y: 194, distance: 79.0
click at [968, 194] on input "eia/10213/a" at bounding box center [1015, 194] width 117 height 30
click at [1112, 132] on link "Add Claim" at bounding box center [1128, 128] width 74 height 30
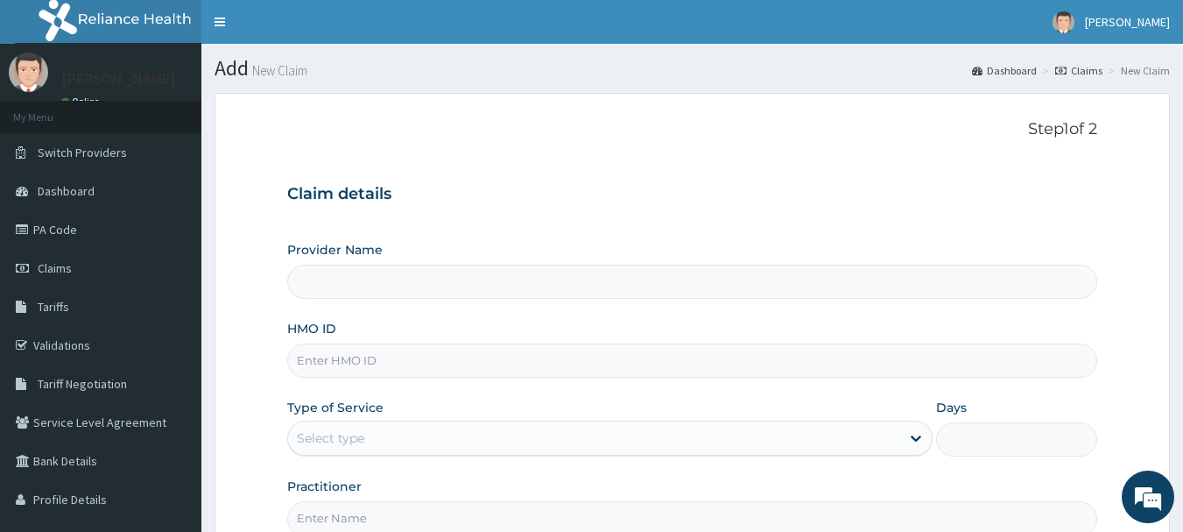
click at [383, 363] on input "HMO ID" at bounding box center [692, 360] width 811 height 34
type input "MEC HEALTH FAMILY HOSPITAL"
paste input "eia/10213/a"
type input "eia/10213/a"
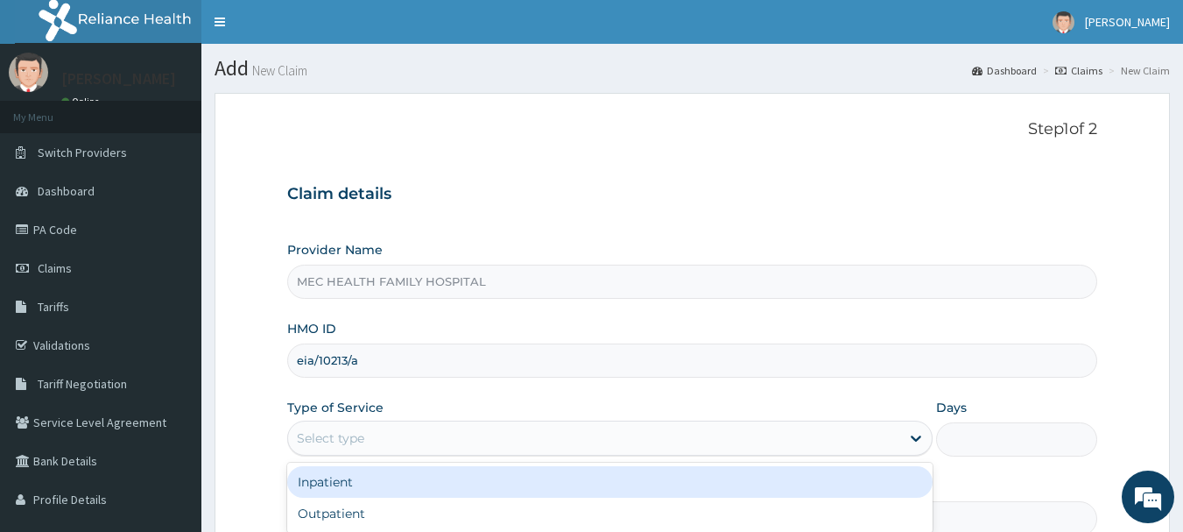
drag, startPoint x: 410, startPoint y: 435, endPoint x: 421, endPoint y: 398, distance: 38.5
click at [410, 434] on div "Select type" at bounding box center [594, 438] width 612 height 28
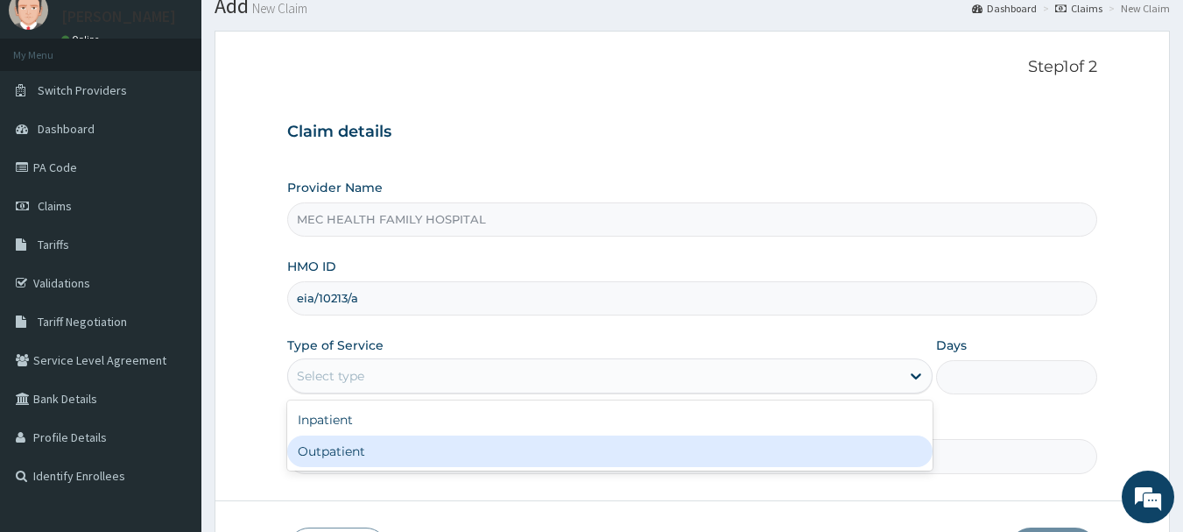
scroll to position [175, 0]
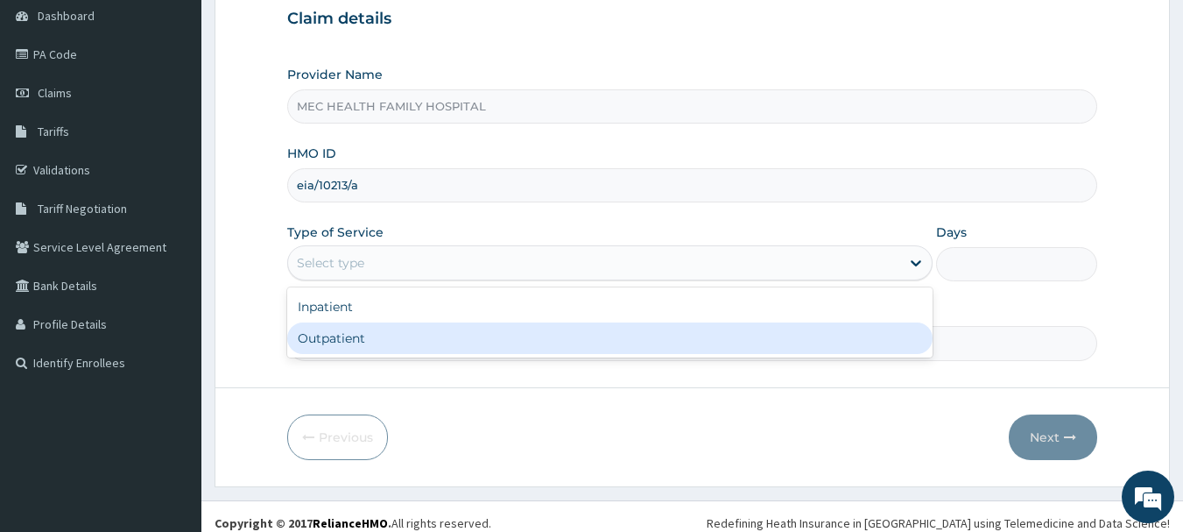
drag, startPoint x: 359, startPoint y: 337, endPoint x: 492, endPoint y: 366, distance: 136.2
click at [360, 339] on div "Outpatient" at bounding box center [609, 338] width 645 height 32
type input "1"
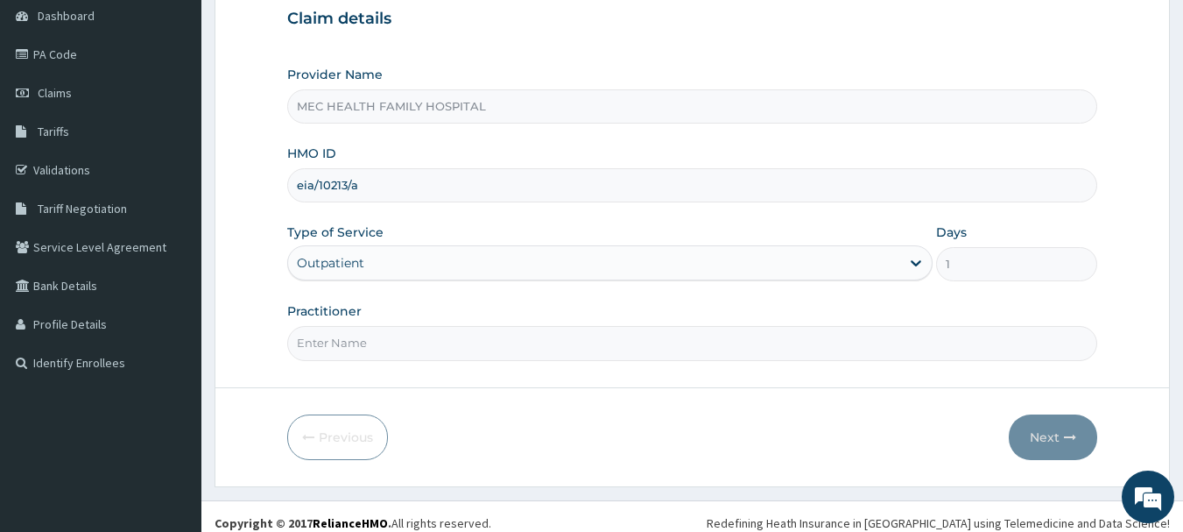
click at [686, 342] on input "Practitioner" at bounding box center [692, 343] width 811 height 34
type input "[PERSON_NAME]"
click at [1052, 438] on button "Next" at bounding box center [1053, 437] width 88 height 46
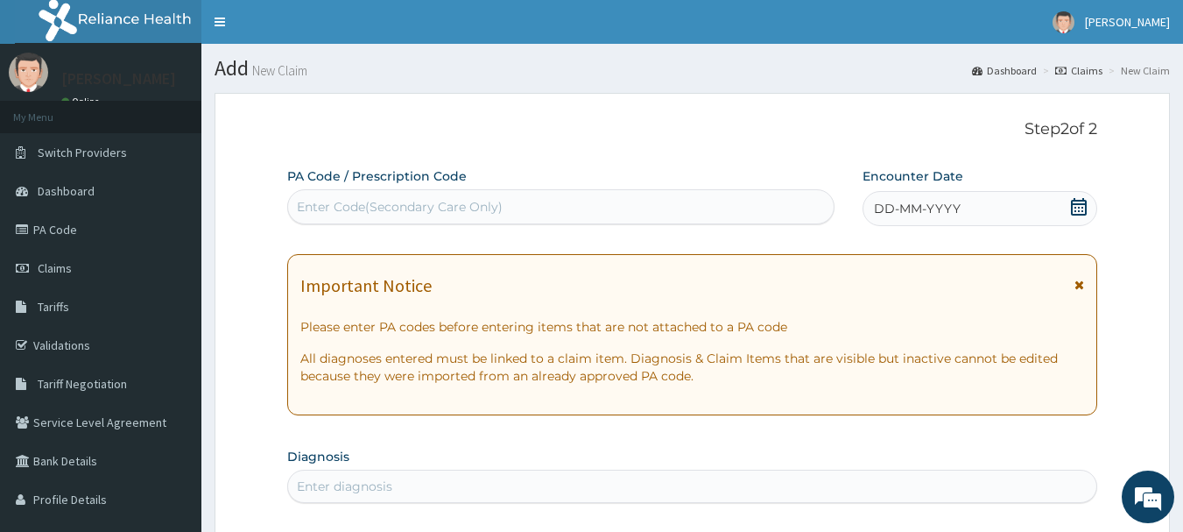
click at [465, 193] on div "Enter Code(Secondary Care Only)" at bounding box center [561, 207] width 546 height 28
paste input "PA/987E6D"
type input "PA/987E6D"
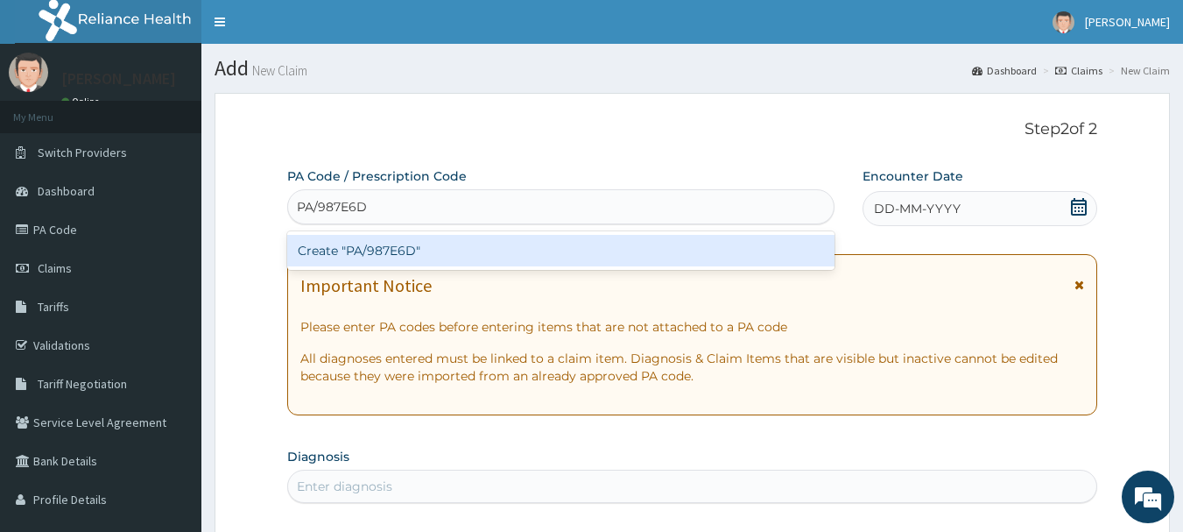
click at [521, 252] on div "Create "PA/987E6D"" at bounding box center [561, 251] width 548 height 32
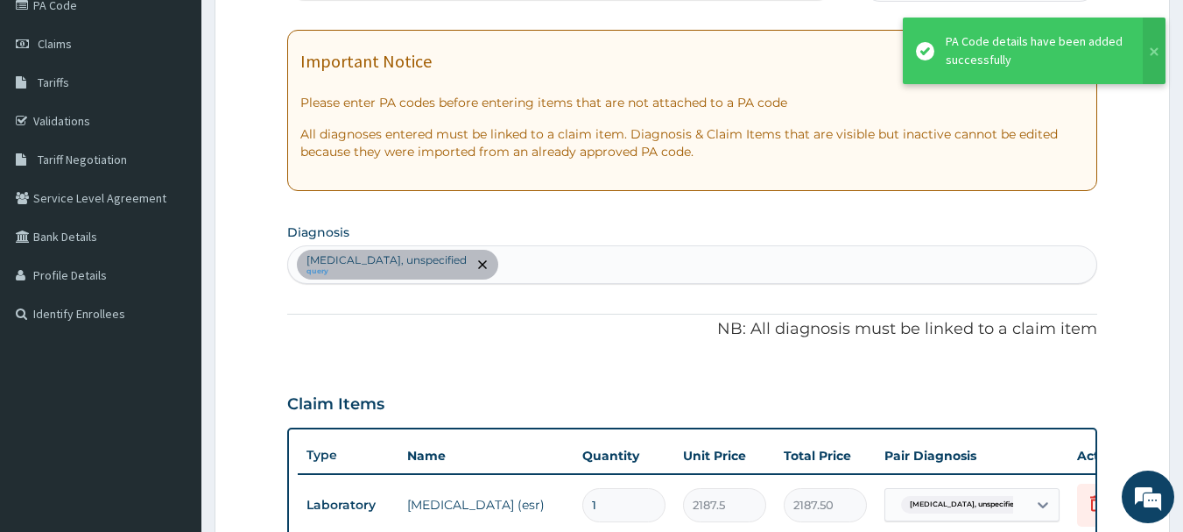
scroll to position [113, 0]
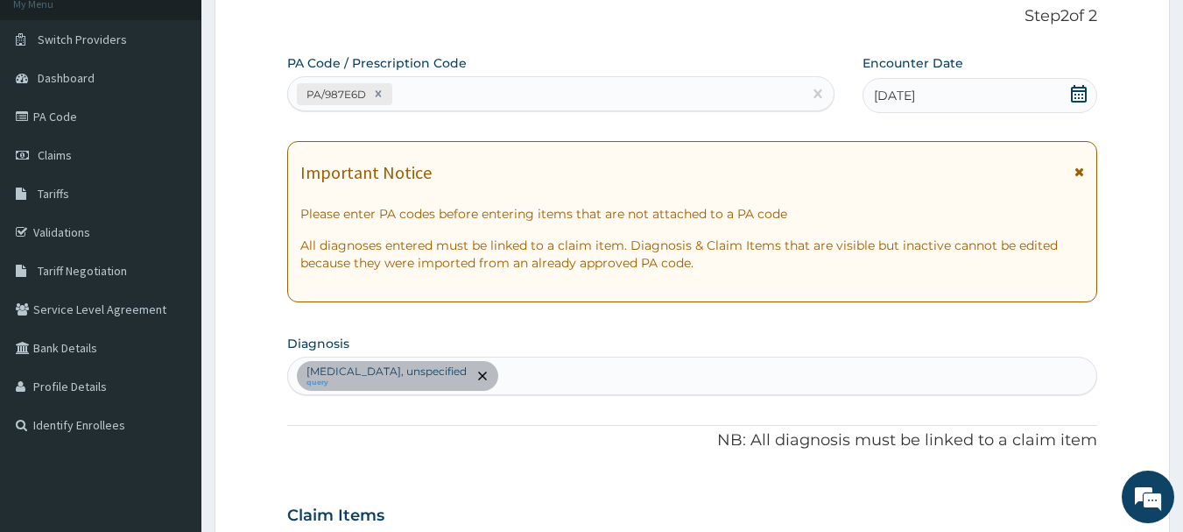
click at [553, 374] on div "[MEDICAL_DATA], unspecified query" at bounding box center [692, 375] width 809 height 37
type input "s"
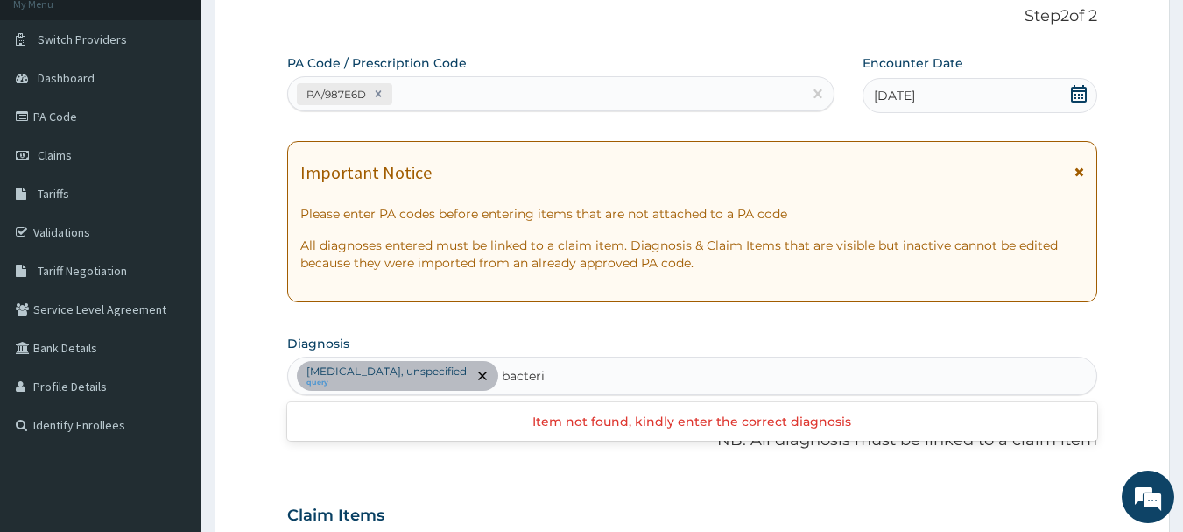
type input "bacteria"
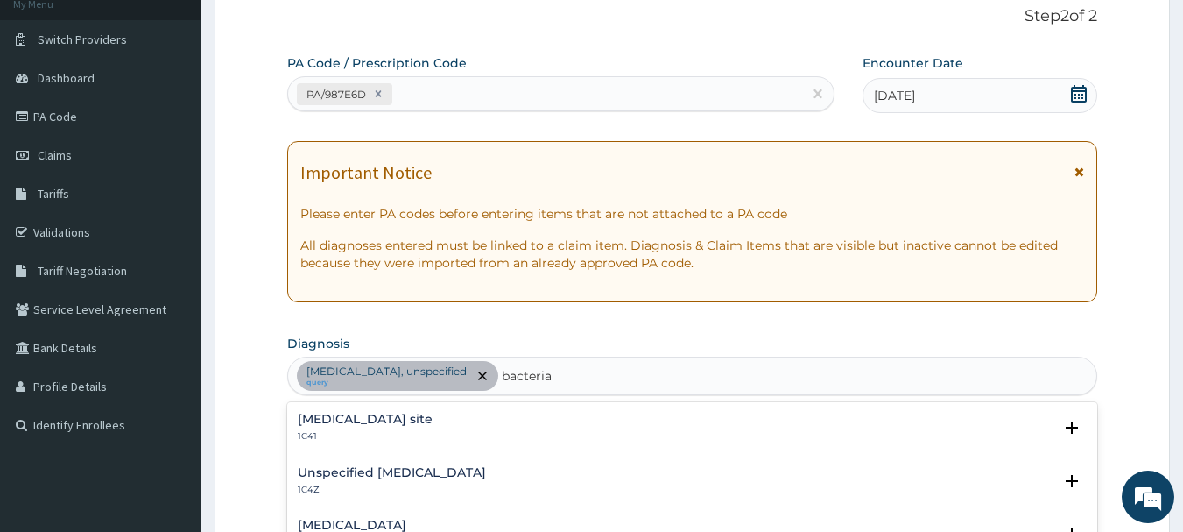
click at [433, 423] on h4 "[MEDICAL_DATA] site" at bounding box center [365, 418] width 135 height 13
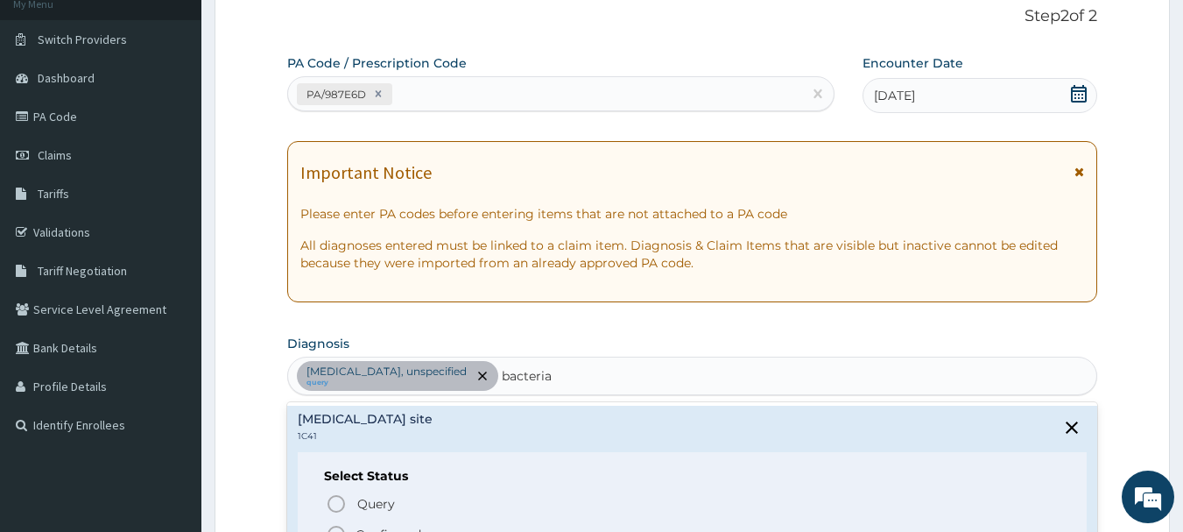
scroll to position [88, 0]
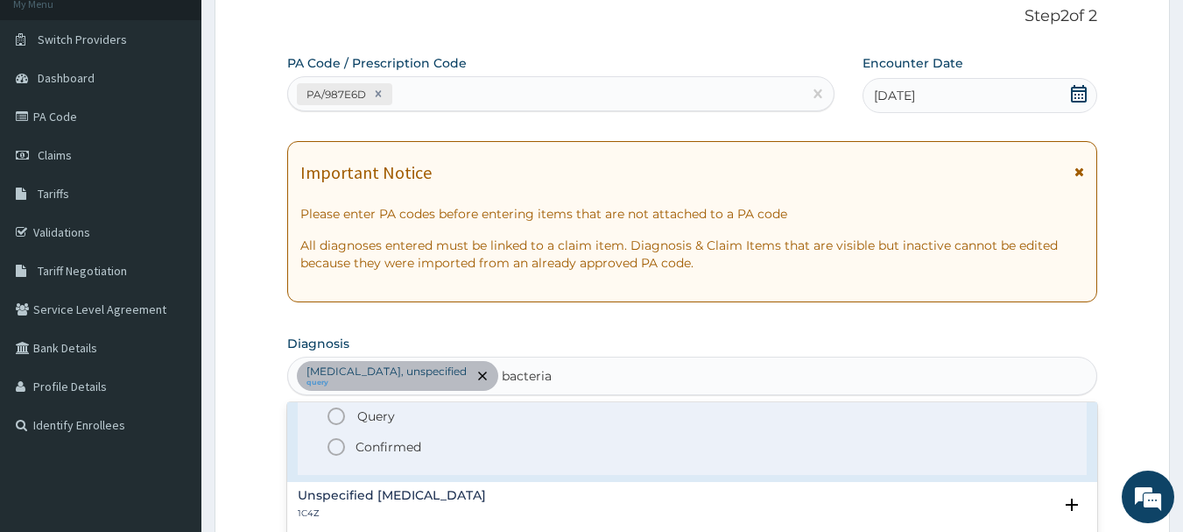
drag, startPoint x: 384, startPoint y: 453, endPoint x: 393, endPoint y: 446, distance: 11.9
click at [385, 453] on p "Confirmed" at bounding box center [389, 447] width 66 height 18
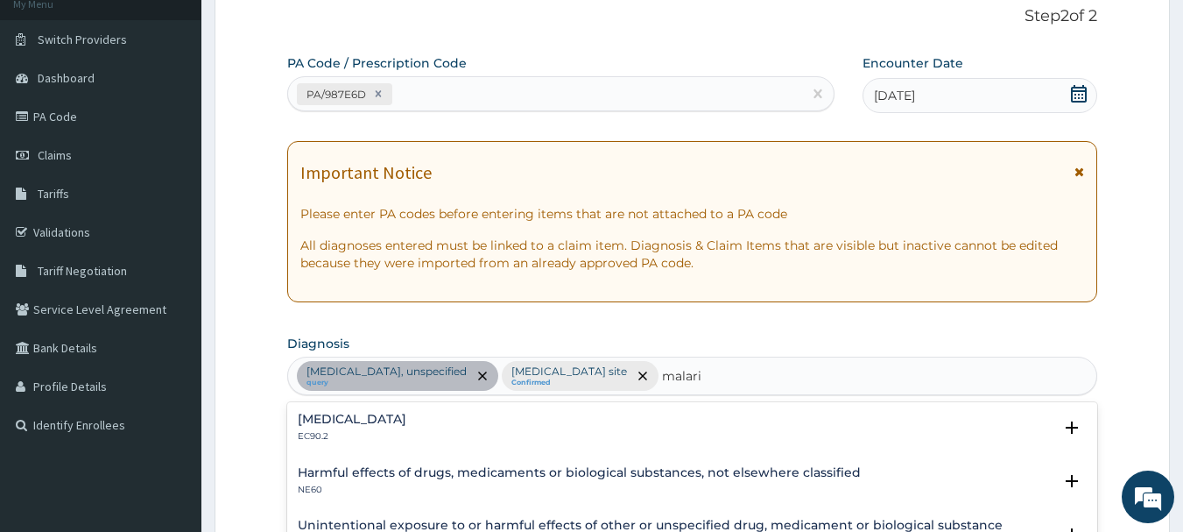
type input "malaria"
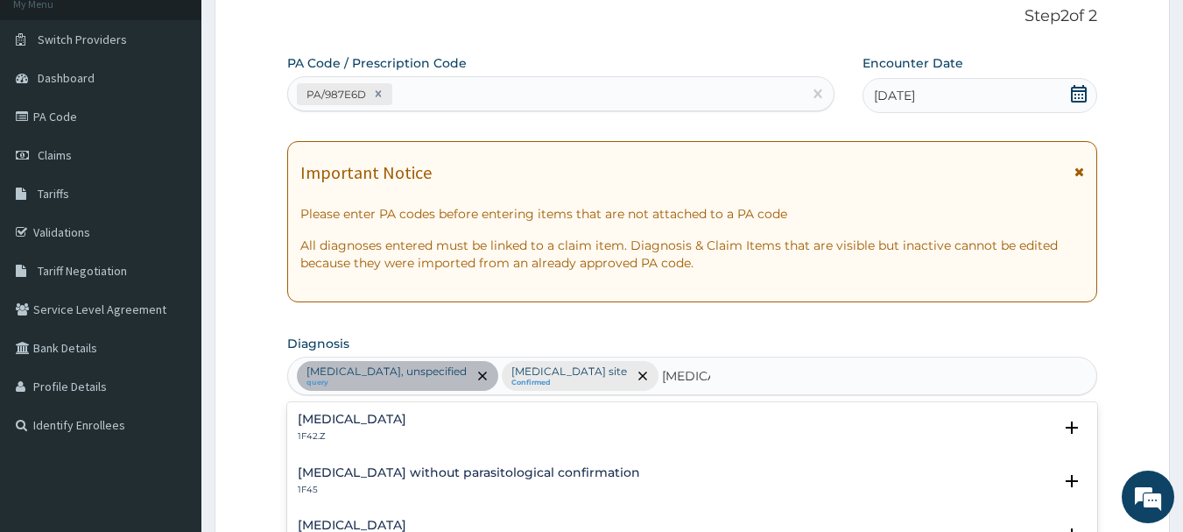
click at [377, 520] on h4 "Malaria, unspecified" at bounding box center [352, 524] width 109 height 13
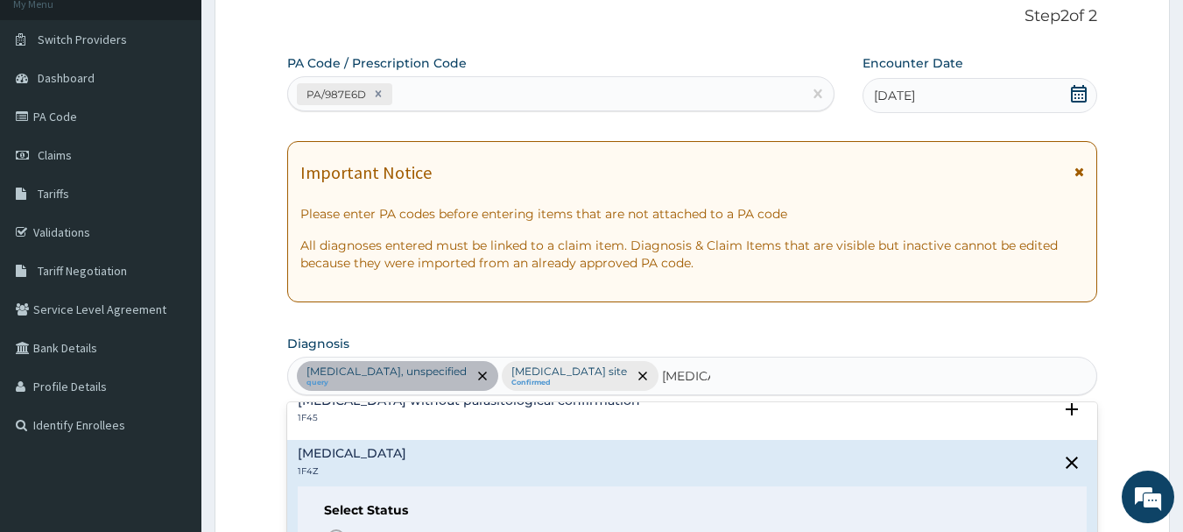
scroll to position [175, 0]
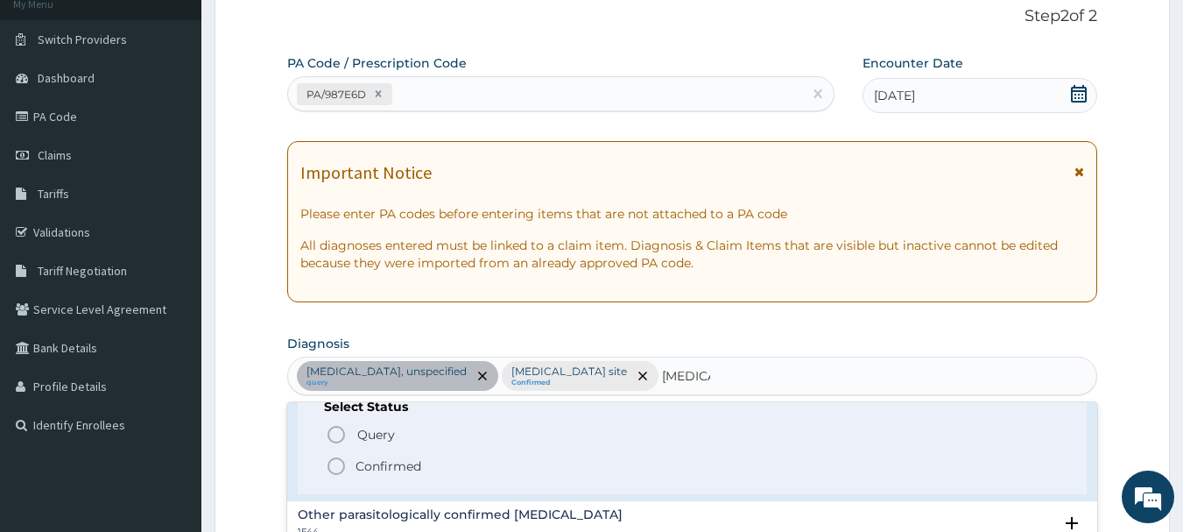
drag, startPoint x: 354, startPoint y: 475, endPoint x: 361, endPoint y: 467, distance: 11.2
click at [356, 473] on span "Confirmed" at bounding box center [694, 465] width 736 height 21
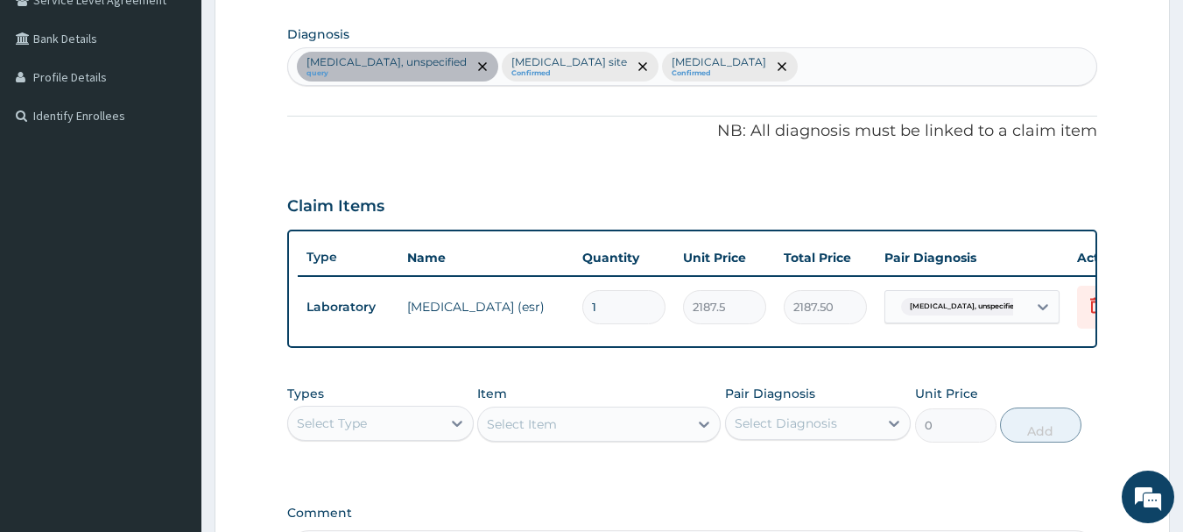
scroll to position [551, 0]
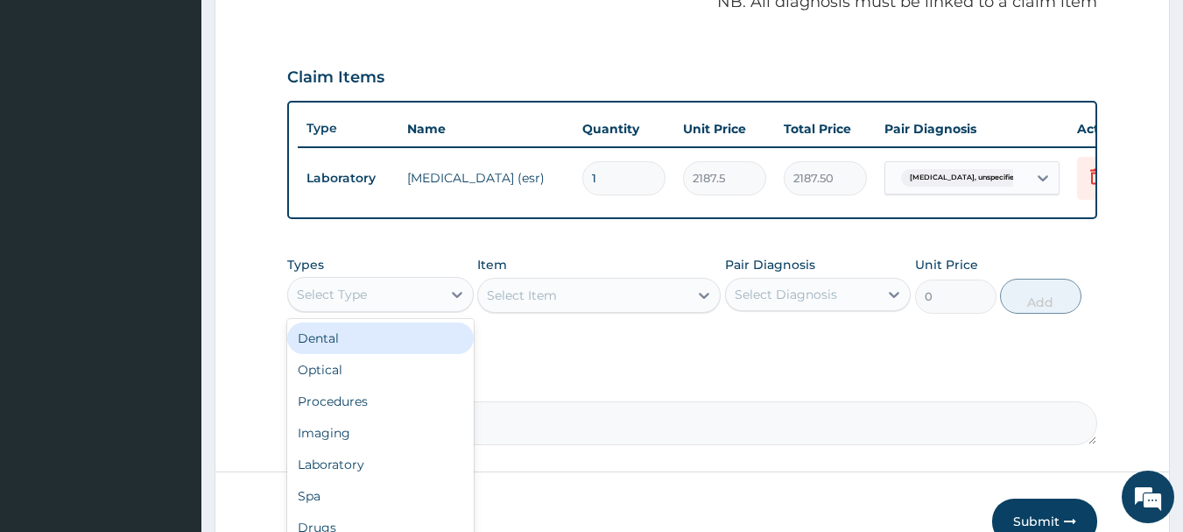
drag, startPoint x: 444, startPoint y: 307, endPoint x: 393, endPoint y: 327, distance: 54.3
click at [443, 307] on div at bounding box center [457, 294] width 32 height 32
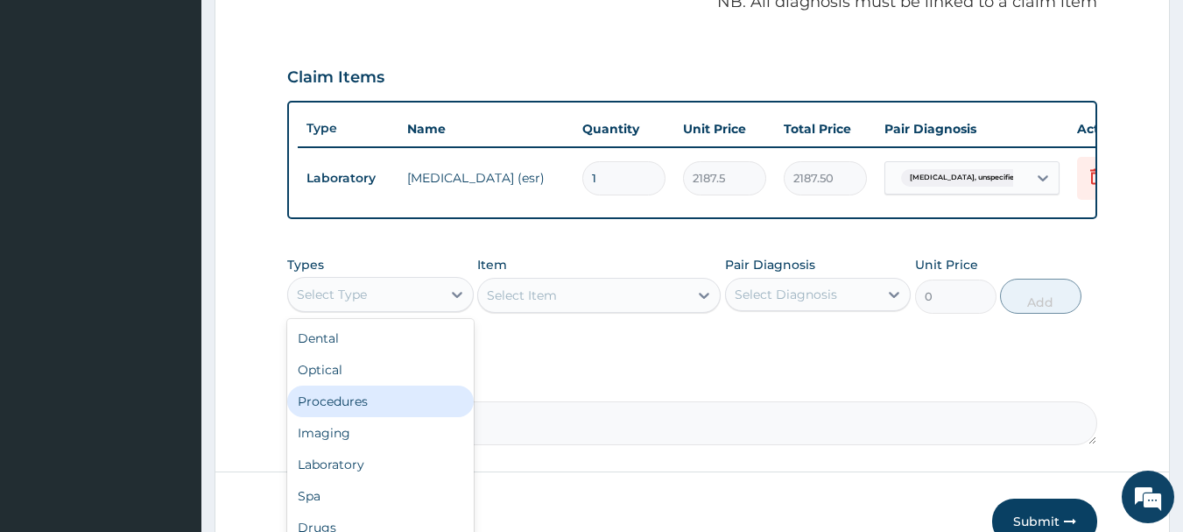
click at [362, 411] on div "Procedures" at bounding box center [380, 401] width 187 height 32
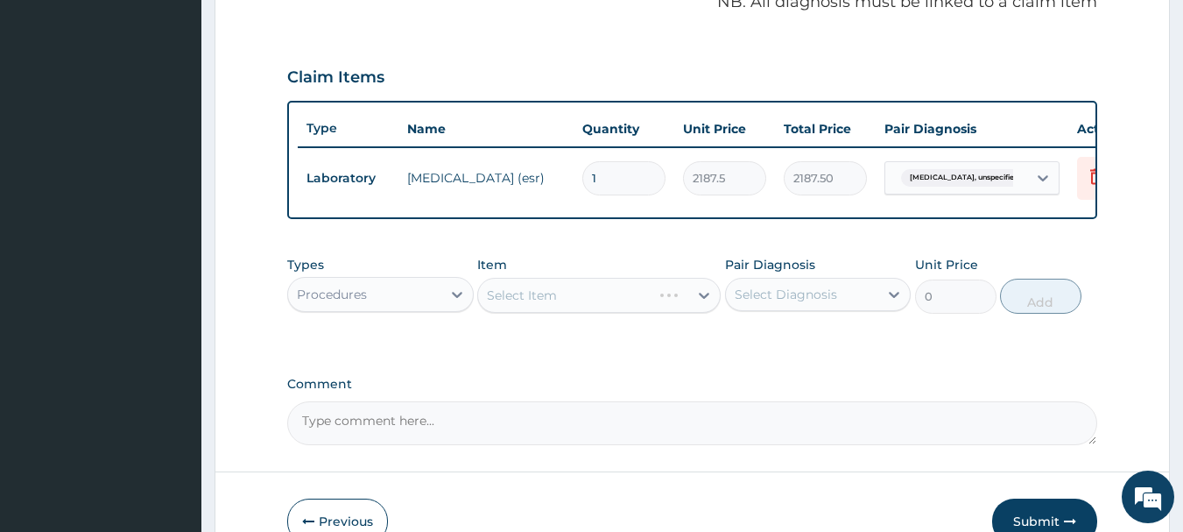
click at [618, 306] on div "Select Item" at bounding box center [598, 295] width 243 height 35
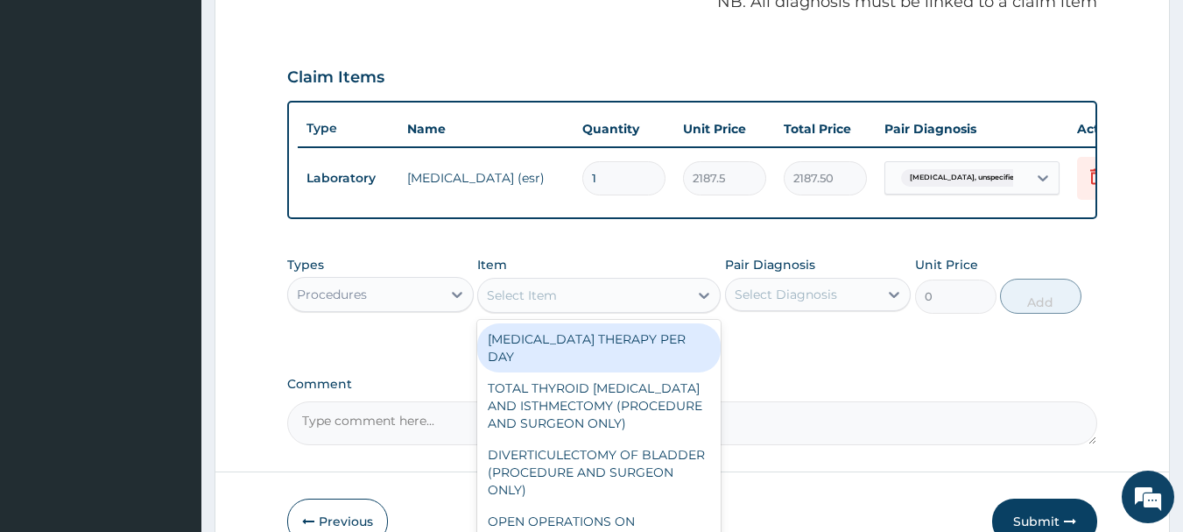
click at [614, 303] on div "Select Item" at bounding box center [583, 295] width 210 height 28
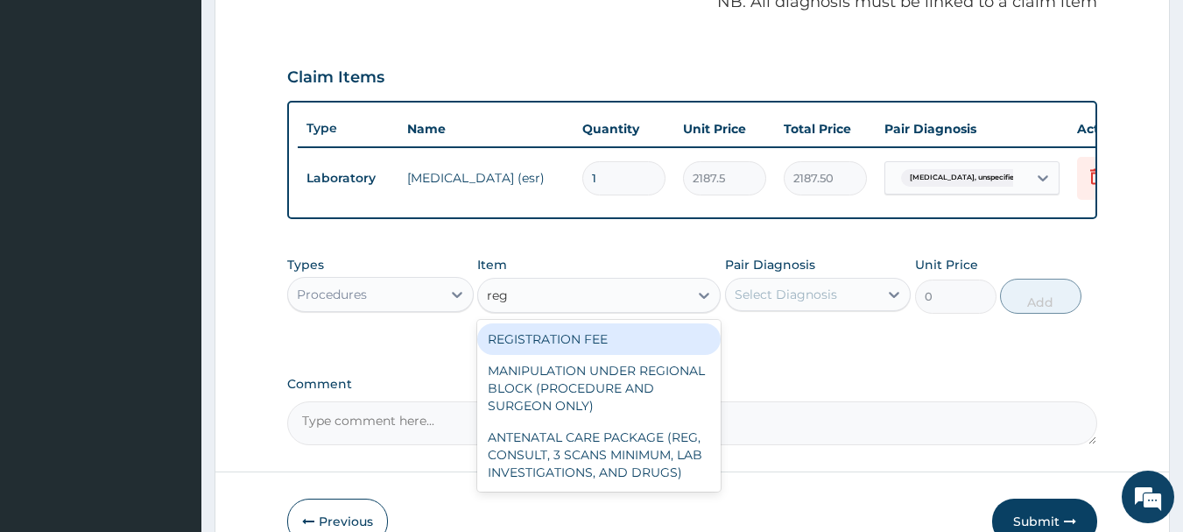
type input "regi"
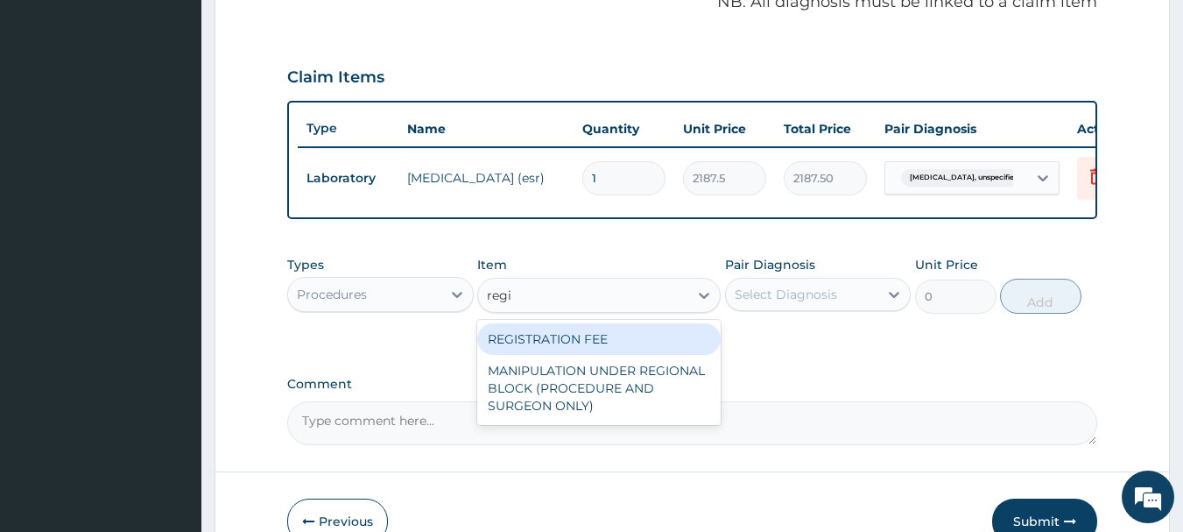
click at [601, 355] on div "REGISTRATION FEE" at bounding box center [598, 339] width 243 height 32
type input "2500"
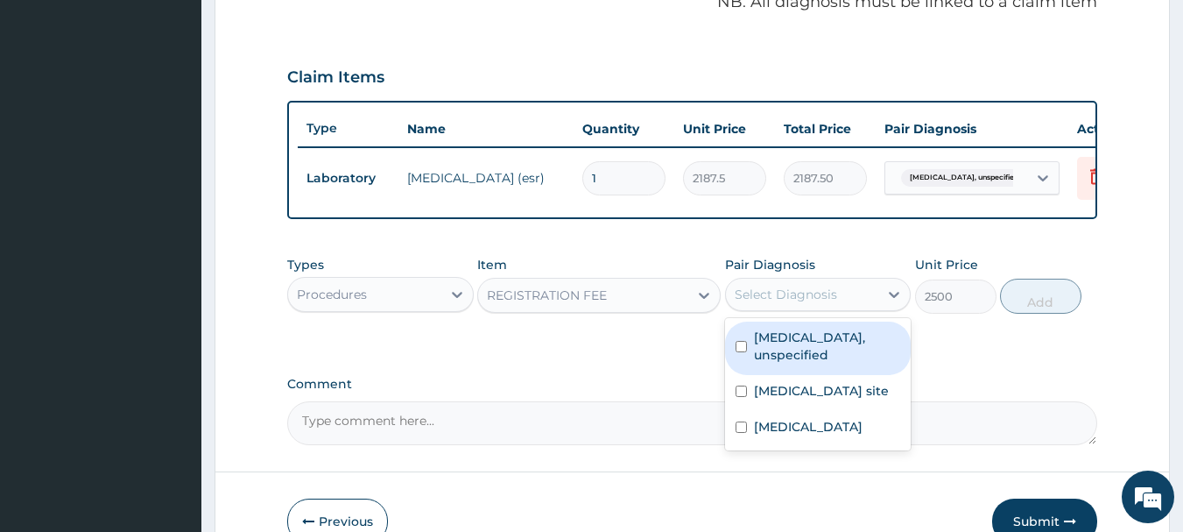
click at [872, 308] on div "Select Diagnosis" at bounding box center [802, 294] width 153 height 28
drag, startPoint x: 807, startPoint y: 356, endPoint x: 797, endPoint y: 393, distance: 39.1
click at [807, 363] on label "Whooping cough, unspecified" at bounding box center [827, 345] width 147 height 35
checkbox input "true"
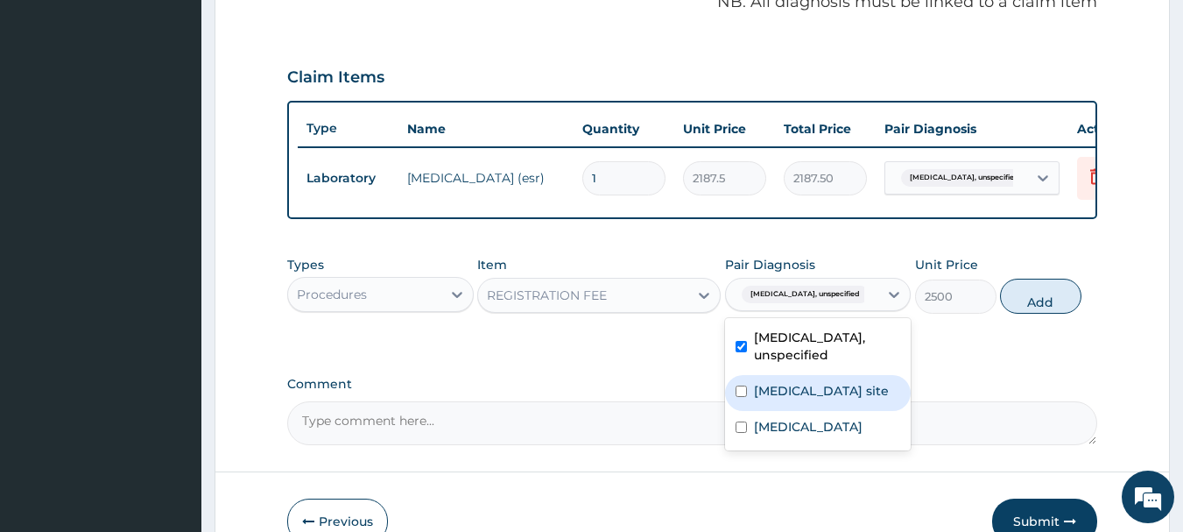
drag, startPoint x: 792, startPoint y: 409, endPoint x: 793, endPoint y: 425, distance: 15.9
click at [792, 399] on label "Bacterial infection of unspecified site" at bounding box center [821, 391] width 135 height 18
checkbox input "true"
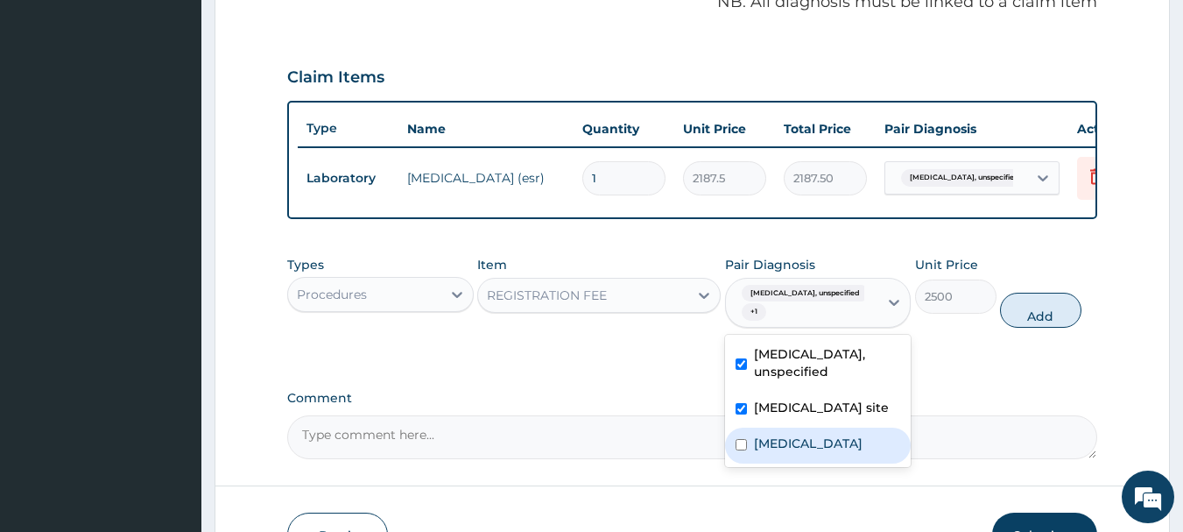
drag, startPoint x: 786, startPoint y: 468, endPoint x: 799, endPoint y: 454, distance: 19.2
click at [792, 452] on label "Malaria, unspecified" at bounding box center [808, 443] width 109 height 18
checkbox input "true"
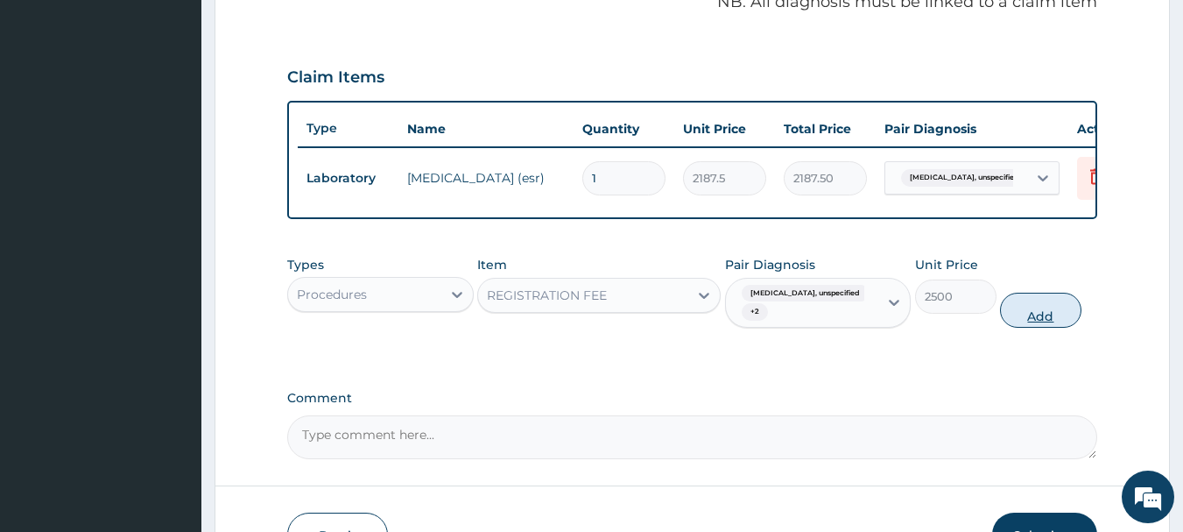
click at [1020, 327] on button "Add" at bounding box center [1040, 309] width 81 height 35
type input "0"
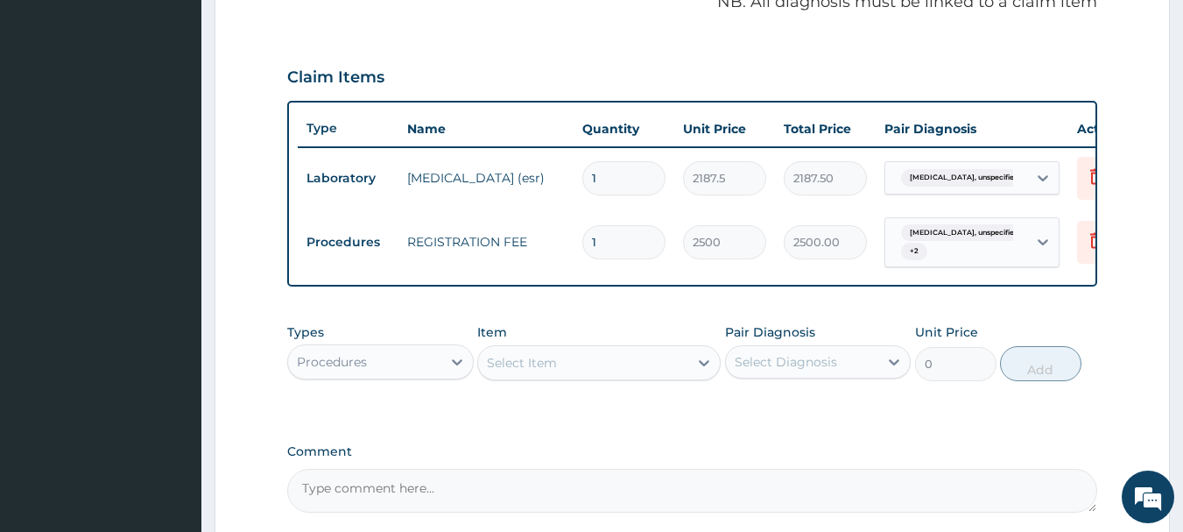
click at [603, 367] on div "Select Item" at bounding box center [583, 363] width 210 height 28
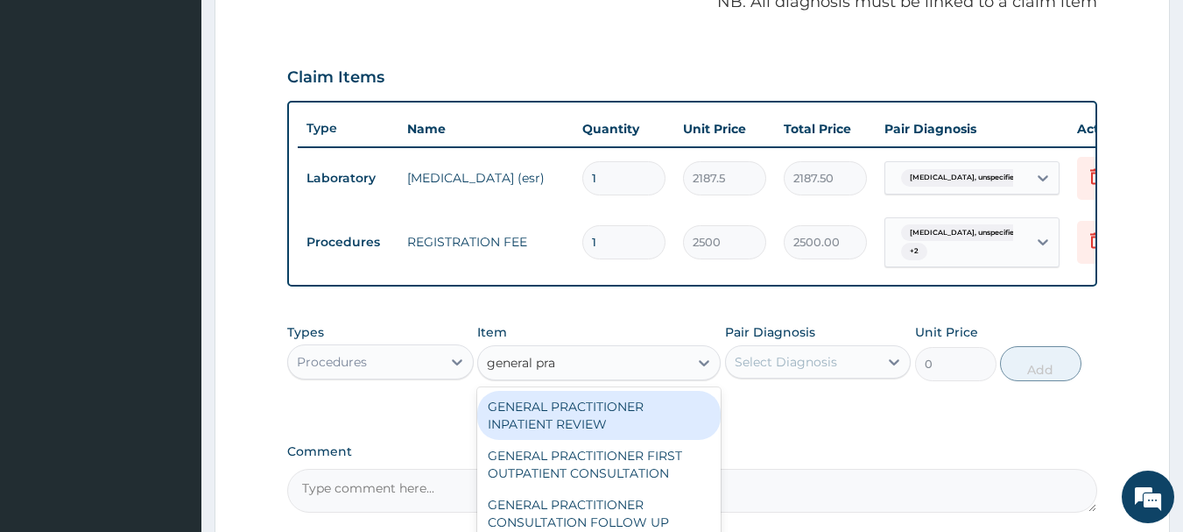
type input "general prac"
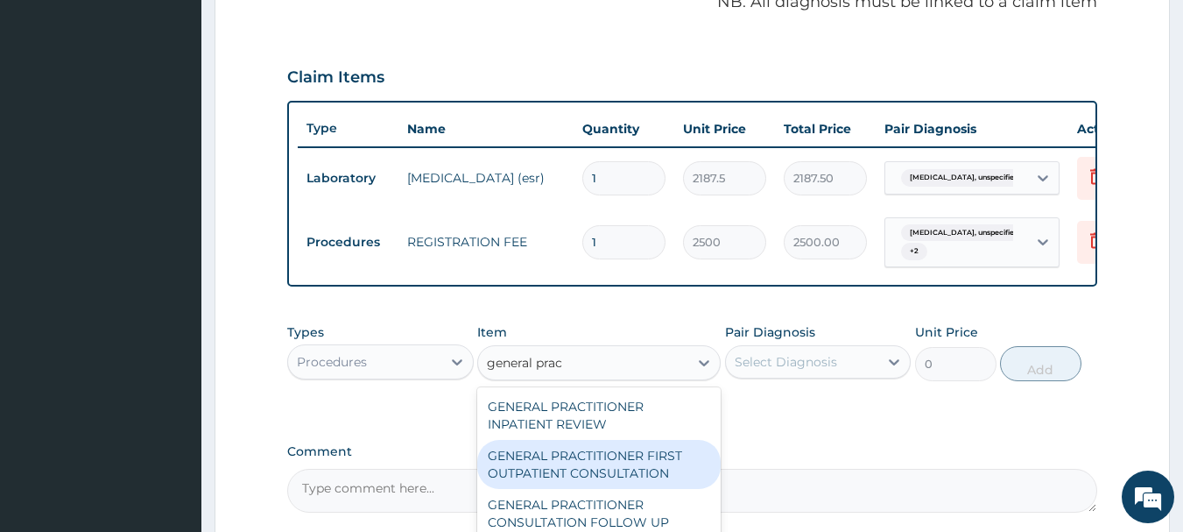
click at [651, 471] on div "GENERAL PRACTITIONER FIRST OUTPATIENT CONSULTATION" at bounding box center [598, 464] width 243 height 49
type input "3750"
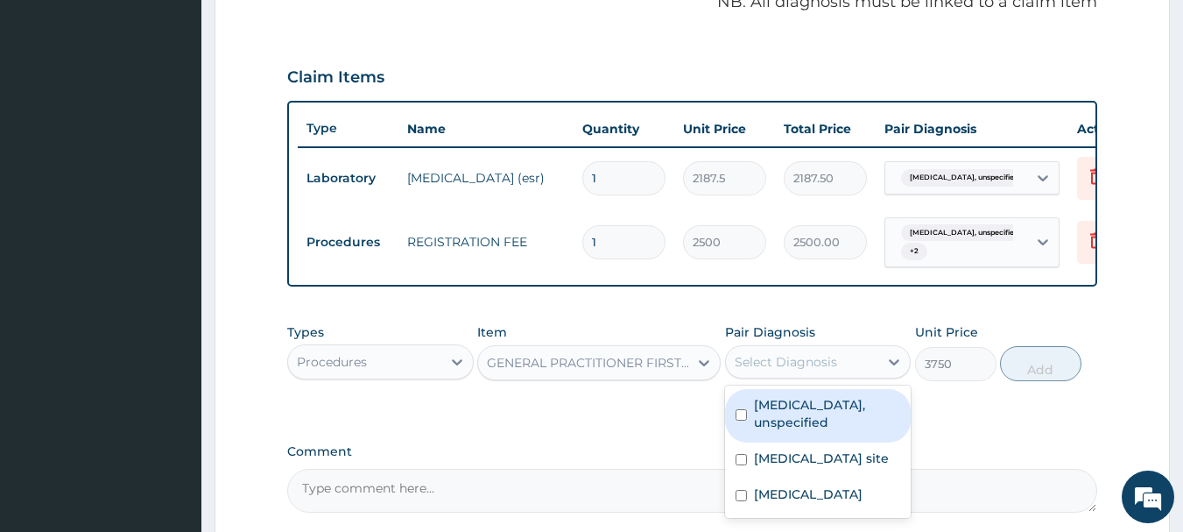
drag, startPoint x: 851, startPoint y: 377, endPoint x: 842, endPoint y: 391, distance: 17.0
click at [850, 376] on div "Select Diagnosis" at bounding box center [802, 362] width 153 height 28
drag, startPoint x: 811, startPoint y: 445, endPoint x: 804, endPoint y: 464, distance: 20.5
click at [810, 442] on div "Whooping cough, unspecified" at bounding box center [818, 415] width 187 height 53
checkbox input "true"
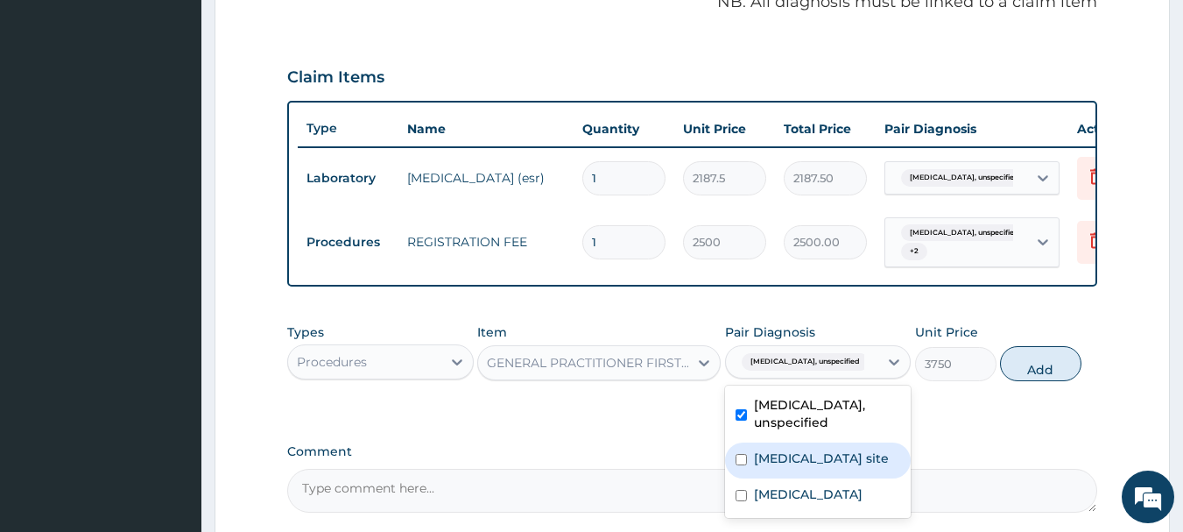
drag, startPoint x: 797, startPoint y: 490, endPoint x: 801, endPoint y: 507, distance: 17.2
click at [798, 467] on label "Bacterial infection of unspecified site" at bounding box center [821, 458] width 135 height 18
checkbox input "true"
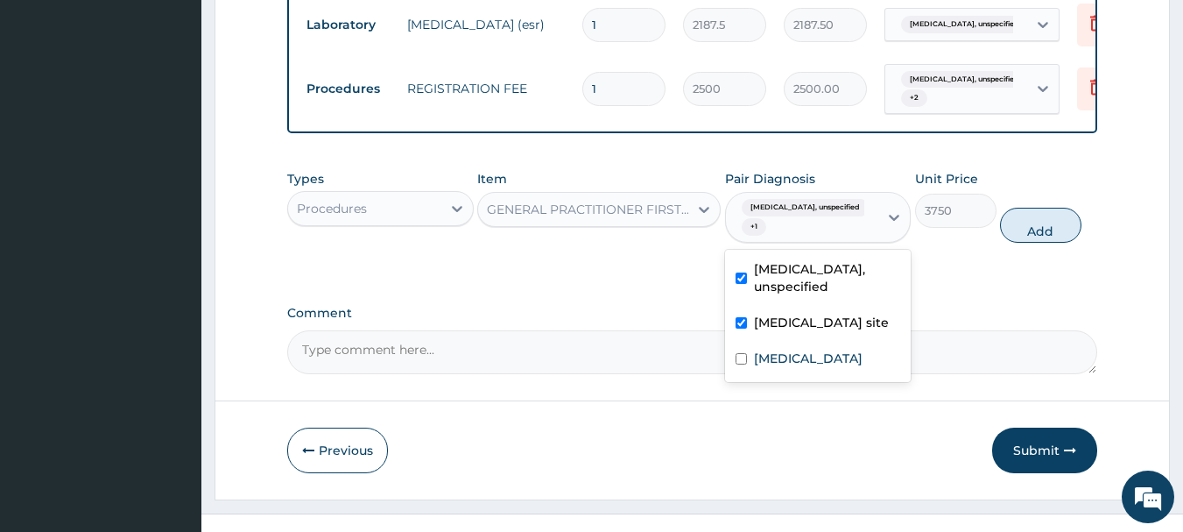
scroll to position [743, 0]
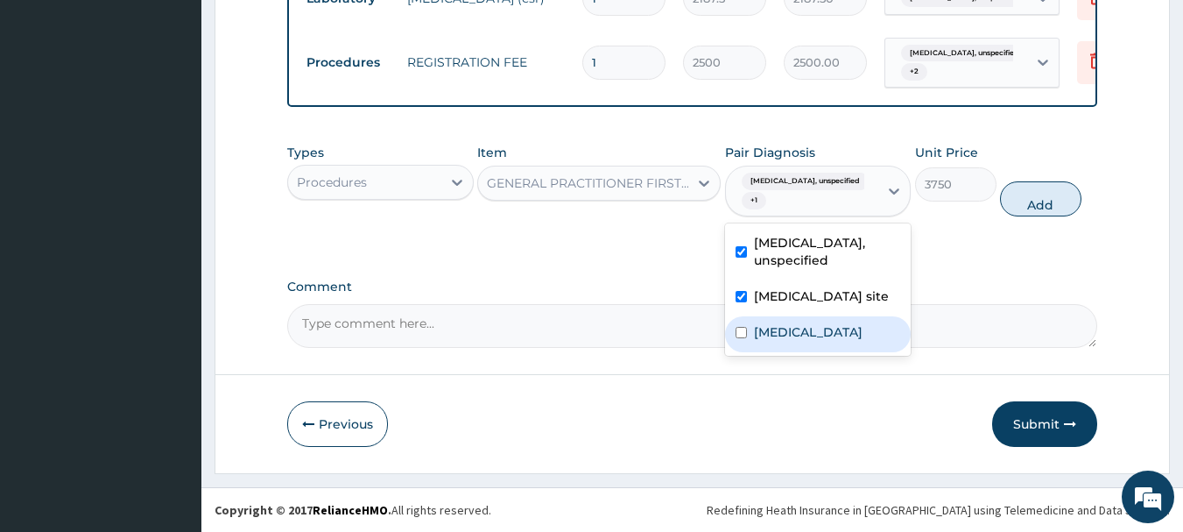
drag, startPoint x: 786, startPoint y: 344, endPoint x: 842, endPoint y: 287, distance: 79.9
click at [792, 338] on div "Malaria, unspecified" at bounding box center [818, 334] width 187 height 36
checkbox input "true"
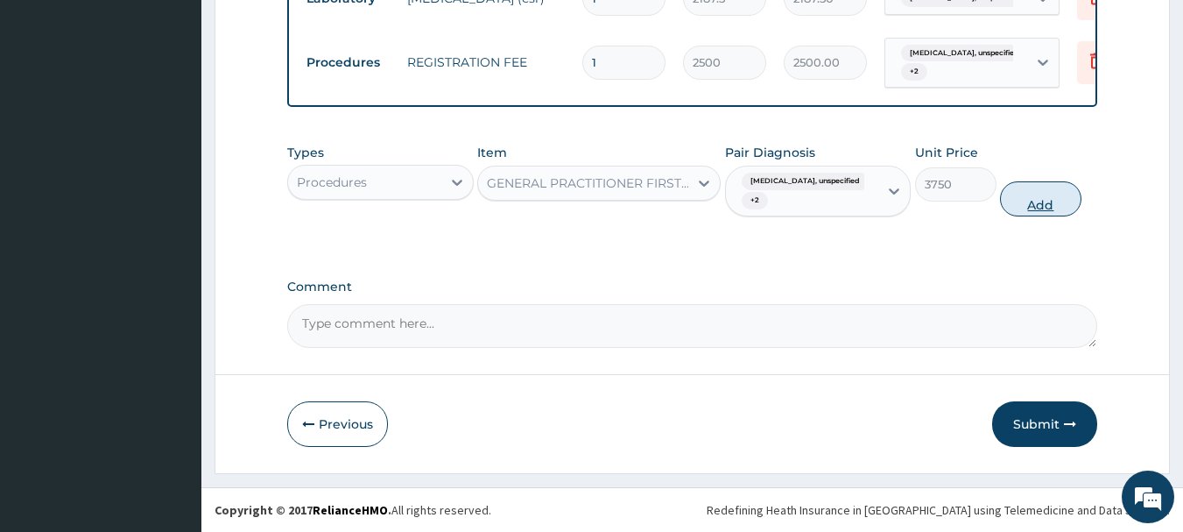
click at [1033, 214] on button "Add" at bounding box center [1040, 198] width 81 height 35
type input "0"
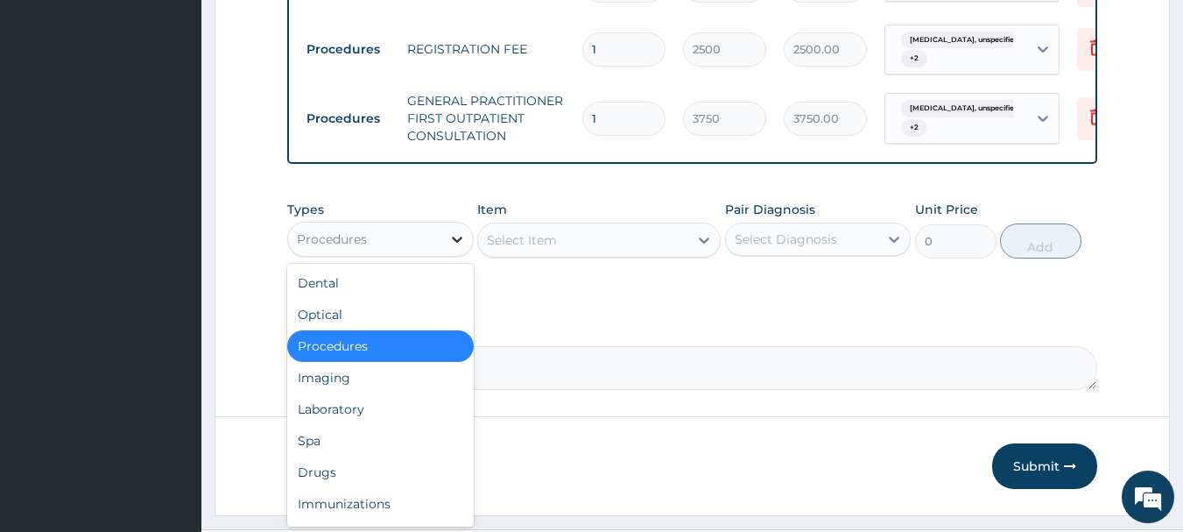
click at [443, 252] on div at bounding box center [457, 239] width 32 height 32
drag, startPoint x: 357, startPoint y: 421, endPoint x: 404, endPoint y: 363, distance: 74.8
click at [372, 409] on div "Laboratory" at bounding box center [380, 409] width 187 height 32
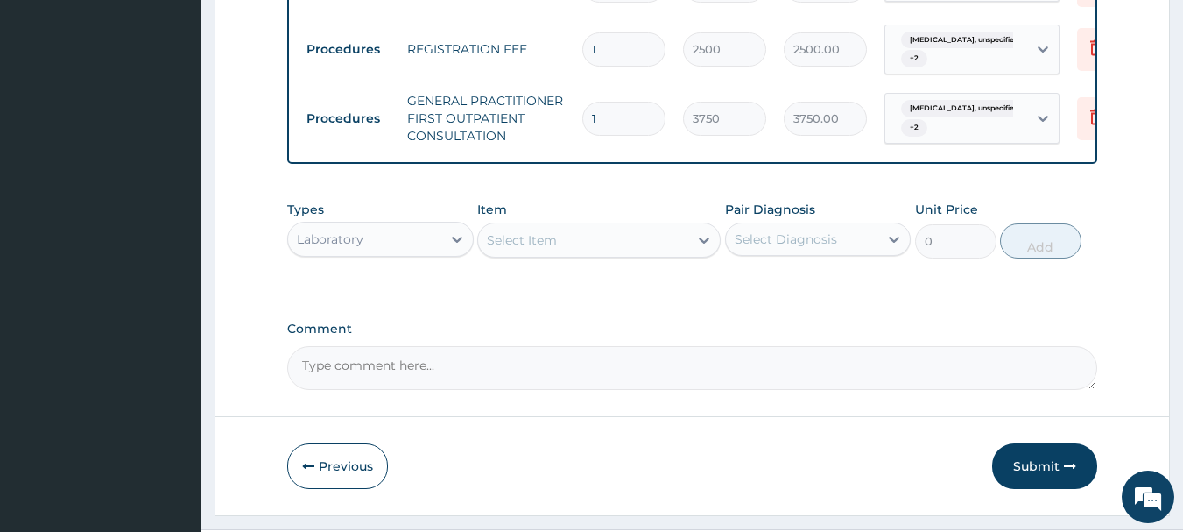
click at [581, 251] on div "Select Item" at bounding box center [583, 240] width 210 height 28
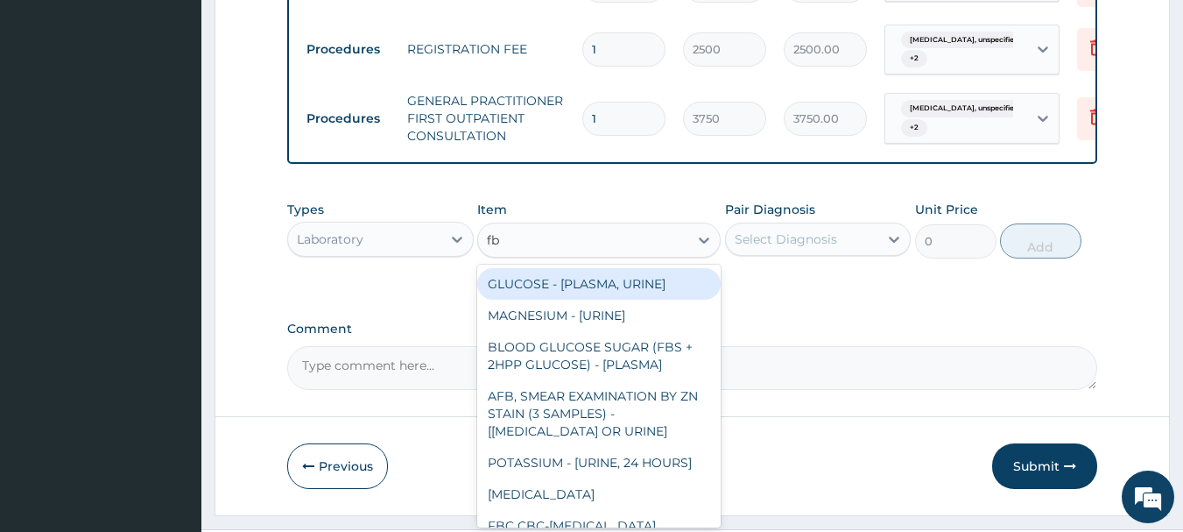
type input "fbc"
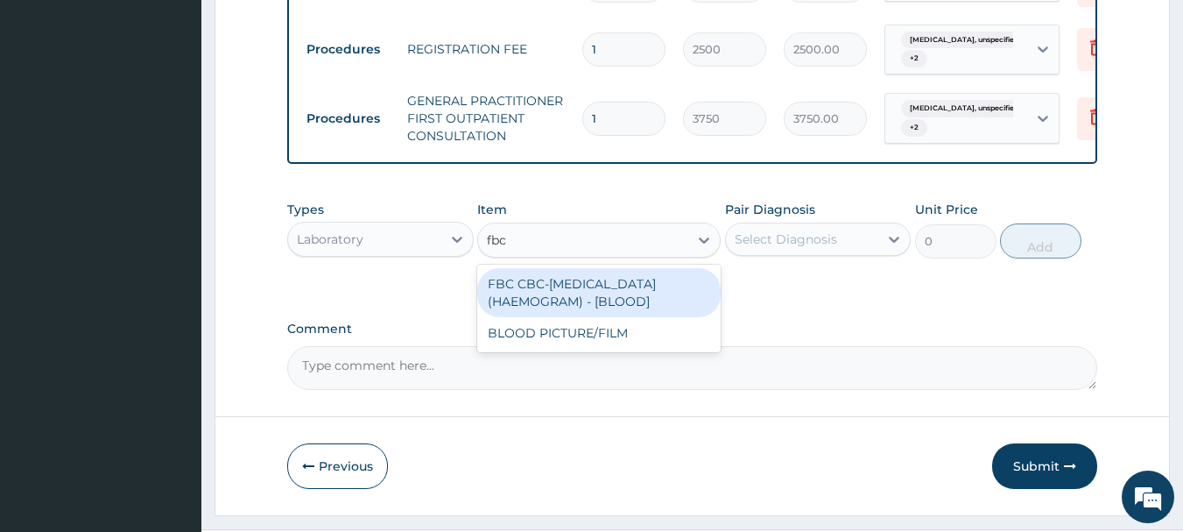
click at [644, 313] on div "FBC CBC-COMPLETE BLOOD COUNT (HAEMOGRAM) - [BLOOD]" at bounding box center [598, 292] width 243 height 49
type input "5000"
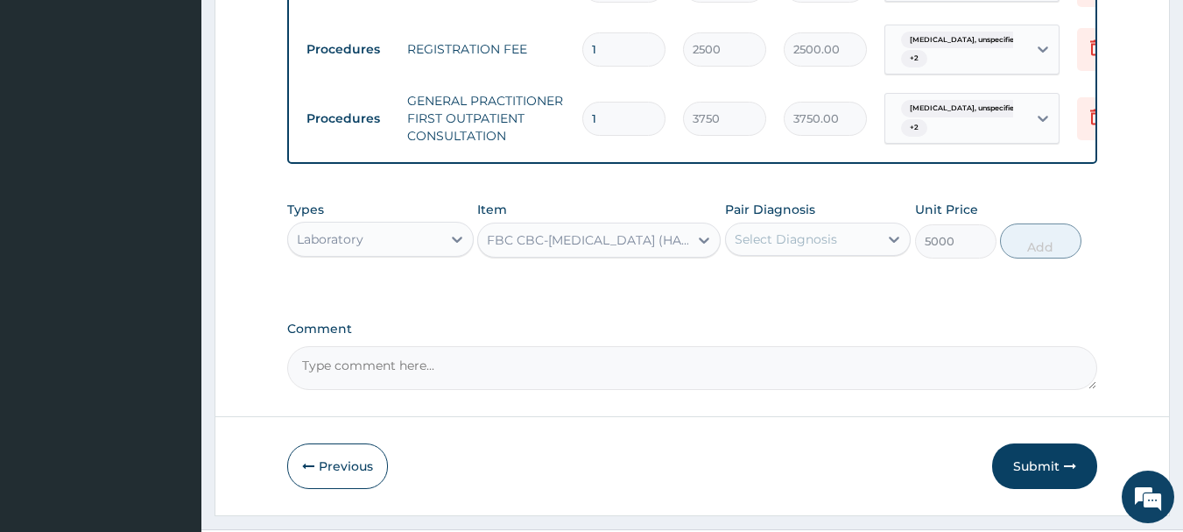
click at [870, 253] on div "Select Diagnosis" at bounding box center [802, 239] width 153 height 28
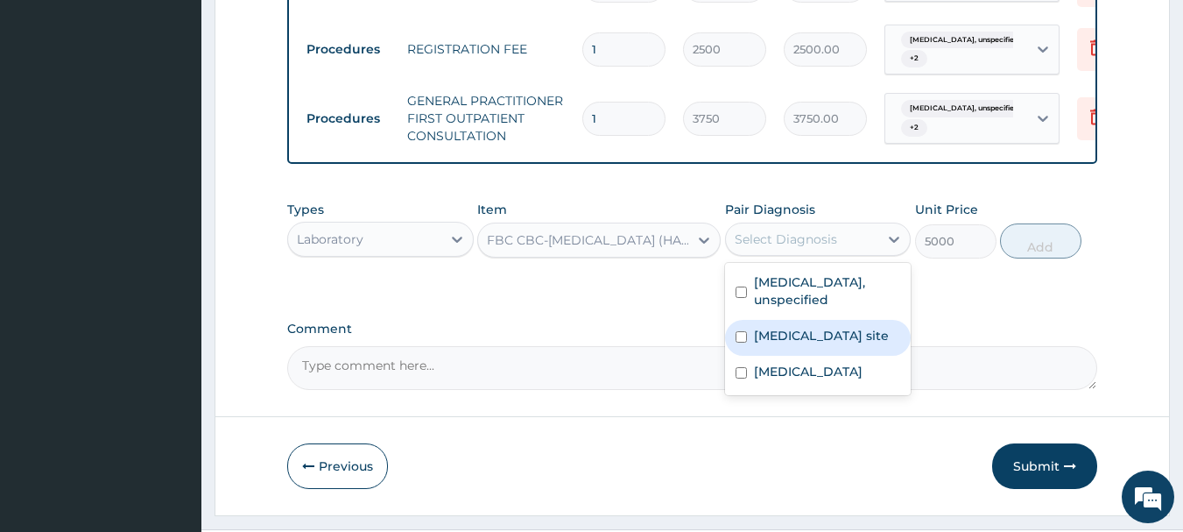
click at [810, 344] on label "Bacterial infection of unspecified site" at bounding box center [821, 336] width 135 height 18
checkbox input "true"
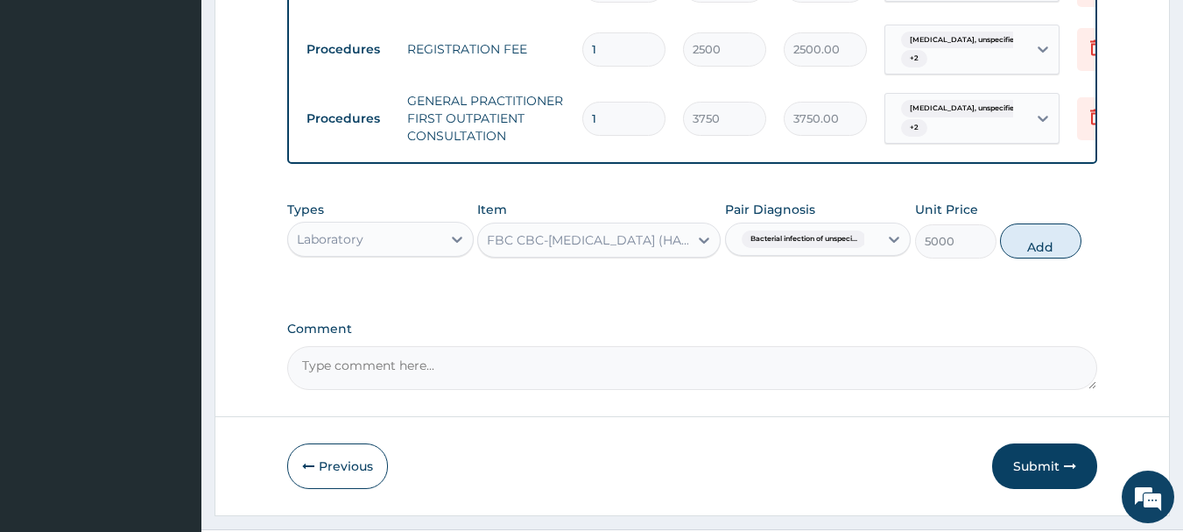
drag, startPoint x: 1043, startPoint y: 260, endPoint x: 924, endPoint y: 264, distance: 119.1
click at [1028, 258] on button "Add" at bounding box center [1040, 240] width 81 height 35
type input "0"
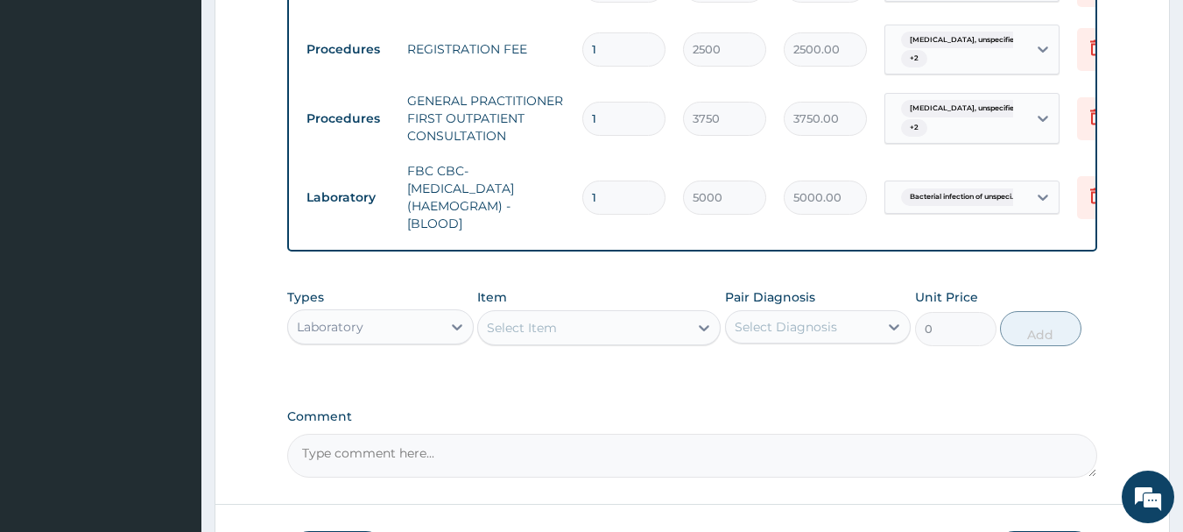
click at [582, 336] on div "Select Item" at bounding box center [583, 327] width 210 height 28
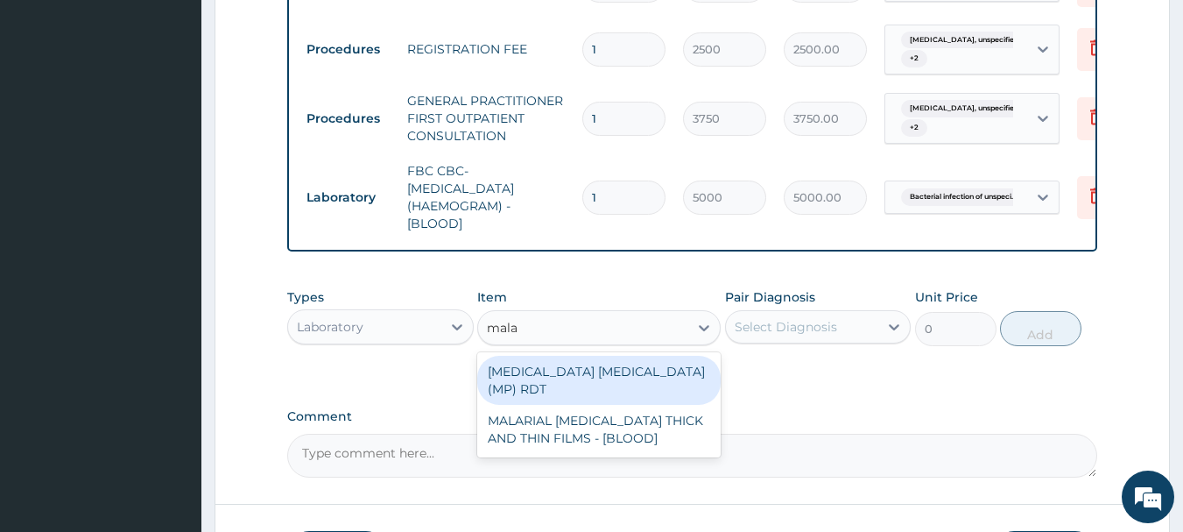
type input "malar"
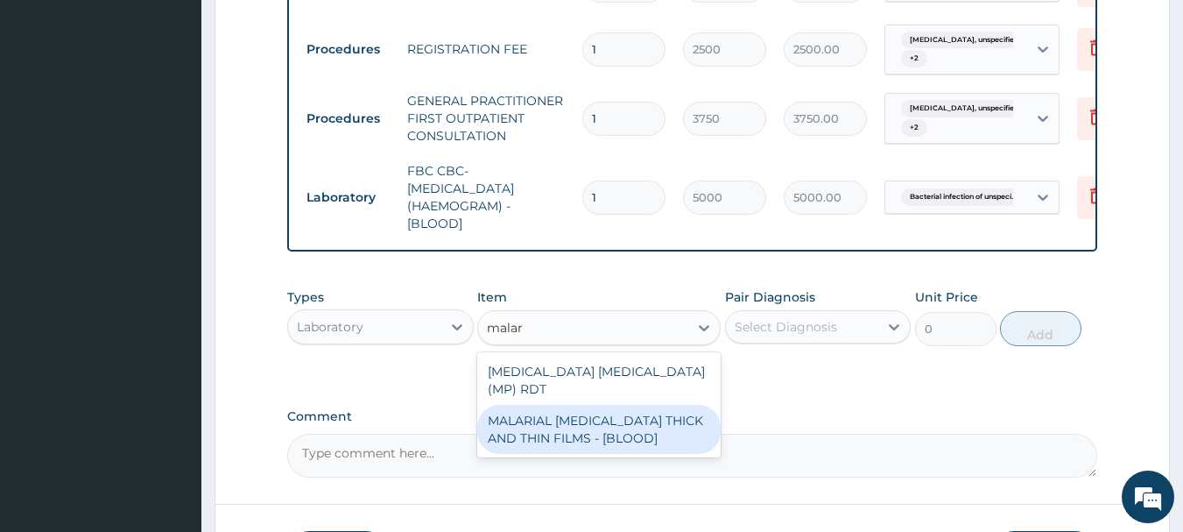
drag, startPoint x: 605, startPoint y: 427, endPoint x: 676, endPoint y: 363, distance: 96.1
click at [610, 421] on div "MALARIAL PARASITE THICK AND THIN FILMS - [BLOOD]" at bounding box center [598, 429] width 243 height 49
type input "2187.5"
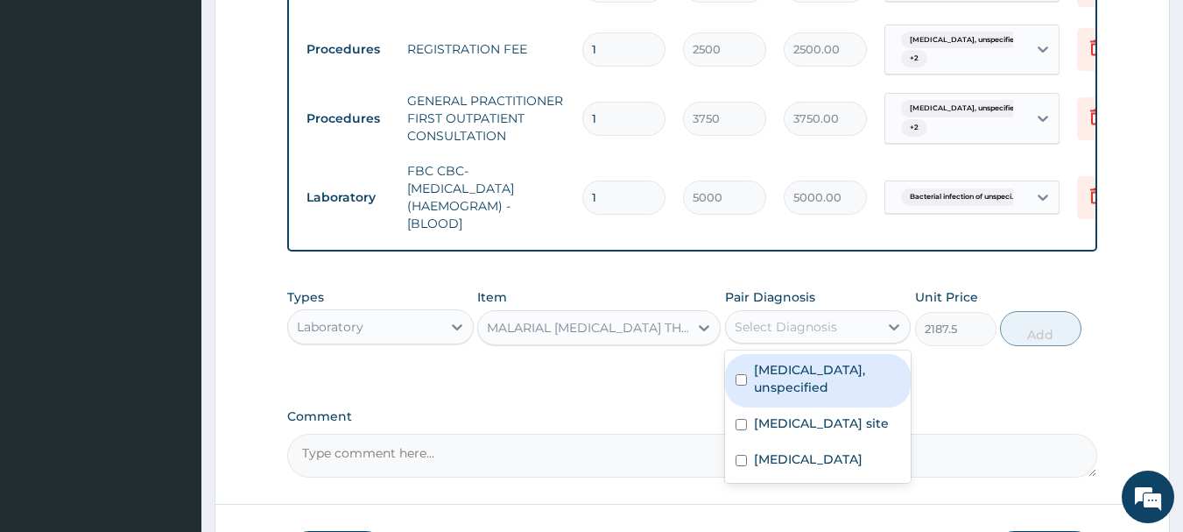
drag, startPoint x: 794, startPoint y: 347, endPoint x: 814, endPoint y: 363, distance: 25.6
click at [794, 335] on div "Select Diagnosis" at bounding box center [786, 327] width 102 height 18
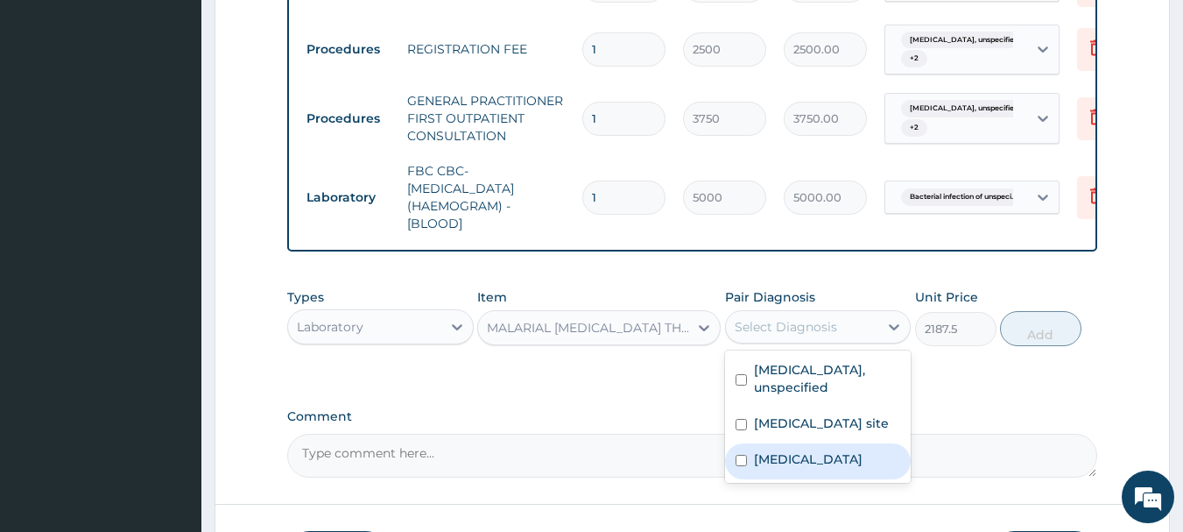
drag, startPoint x: 795, startPoint y: 481, endPoint x: 872, endPoint y: 397, distance: 114.0
click at [799, 476] on div "Malaria, unspecified" at bounding box center [818, 461] width 187 height 36
checkbox input "true"
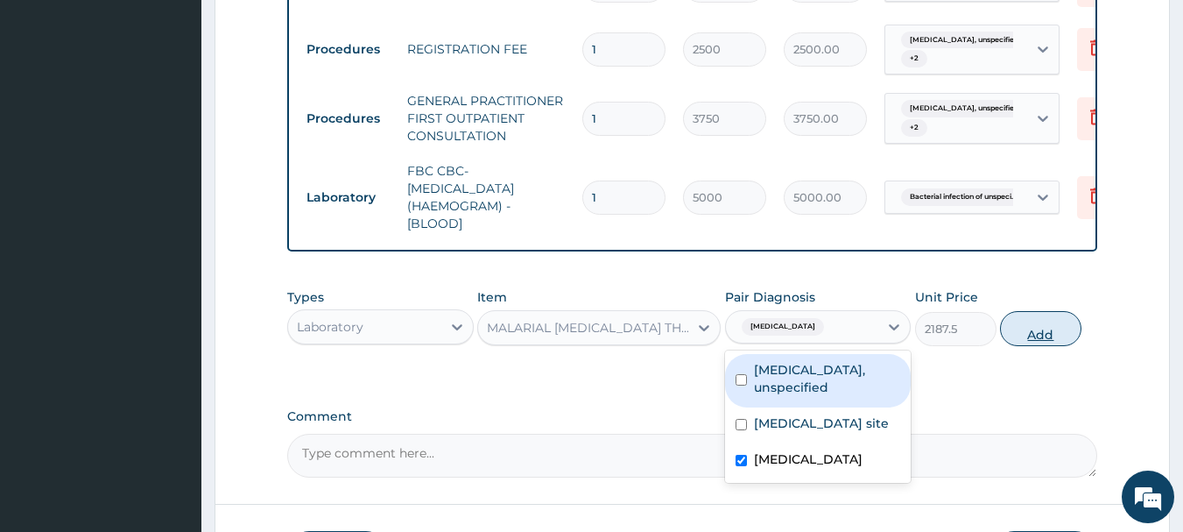
click at [1018, 346] on button "Add" at bounding box center [1040, 328] width 81 height 35
type input "0"
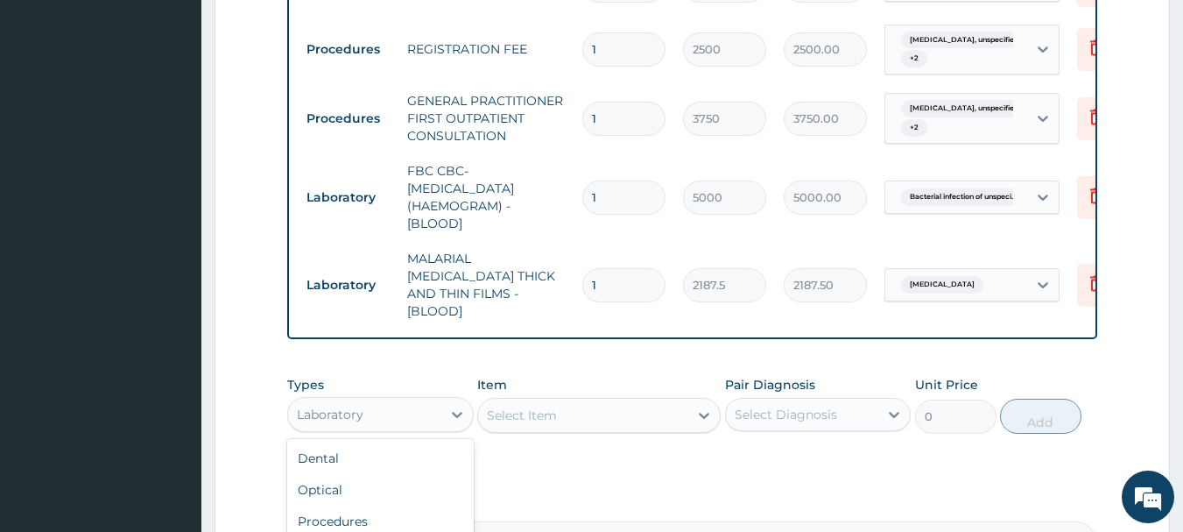
drag, startPoint x: 436, startPoint y: 393, endPoint x: 508, endPoint y: 330, distance: 95.6
click at [435, 397] on div "Laboratory" at bounding box center [380, 414] width 187 height 35
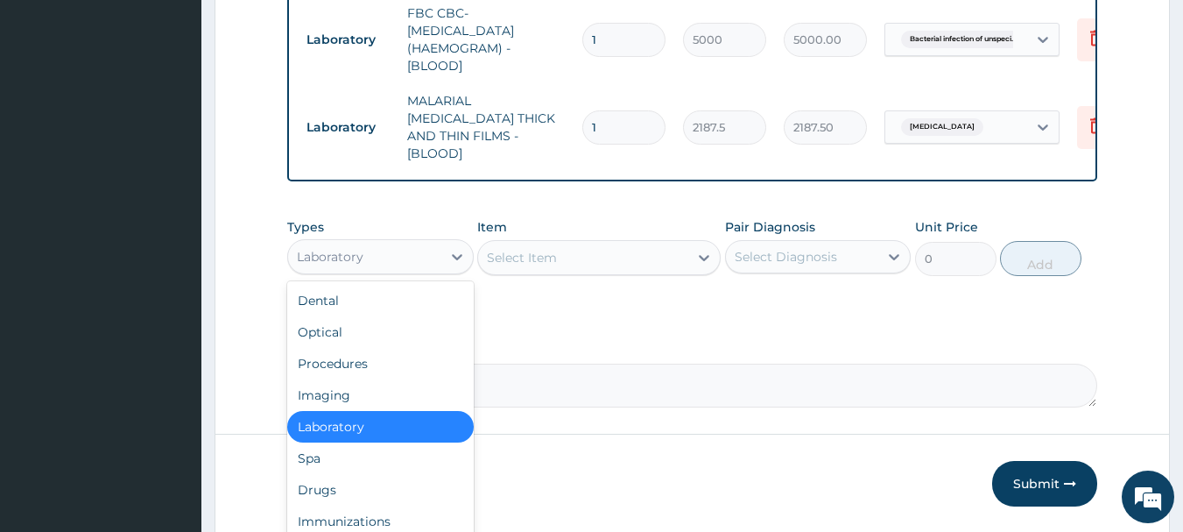
scroll to position [956, 0]
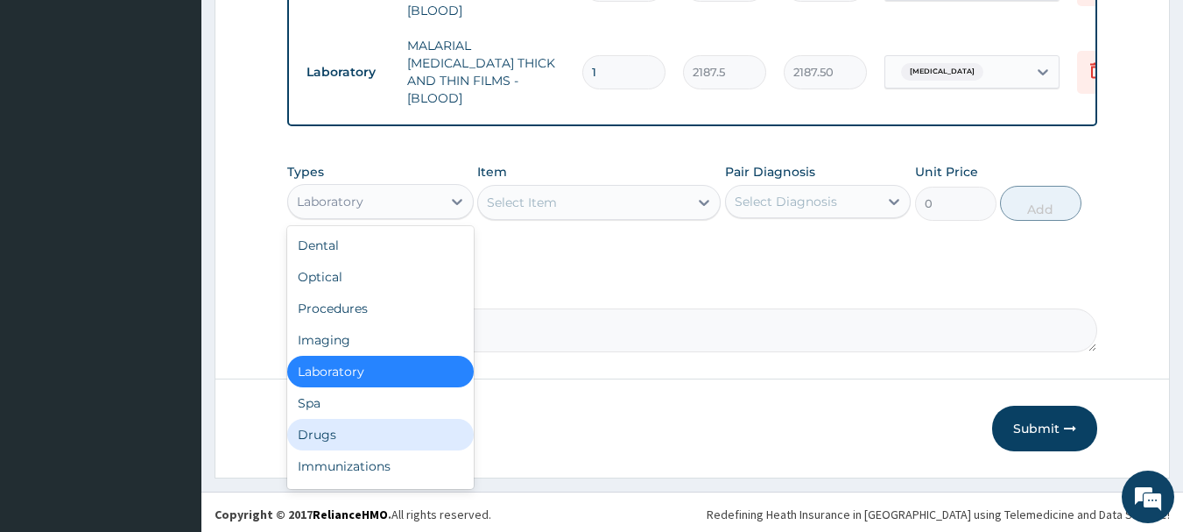
drag, startPoint x: 349, startPoint y: 432, endPoint x: 375, endPoint y: 400, distance: 41.0
click at [353, 427] on div "Drugs" at bounding box center [380, 435] width 187 height 32
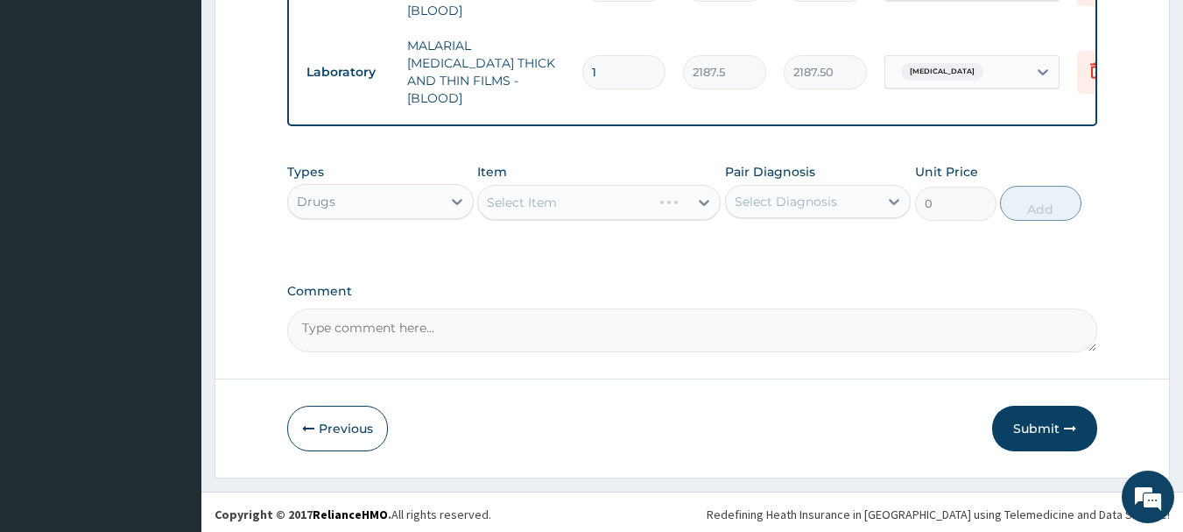
click at [584, 194] on div "Select Item" at bounding box center [598, 202] width 243 height 35
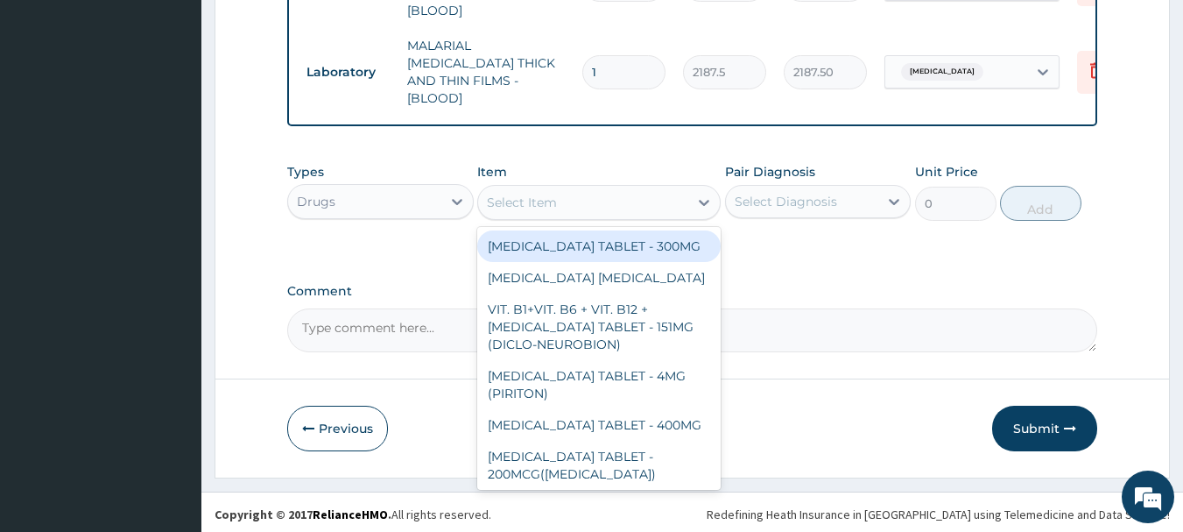
click at [621, 197] on div "Select Item" at bounding box center [583, 202] width 210 height 28
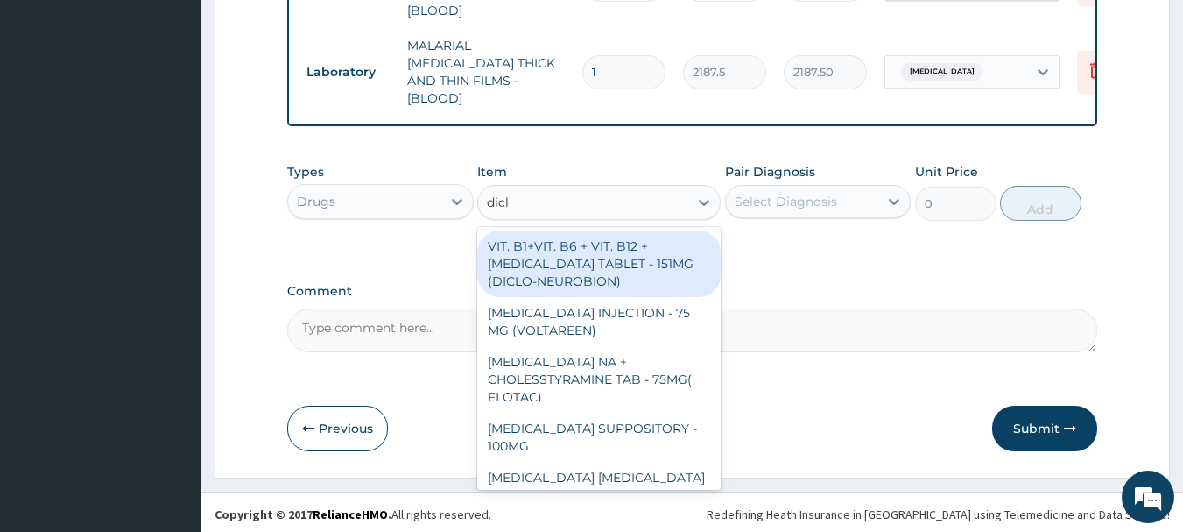
type input "diclo"
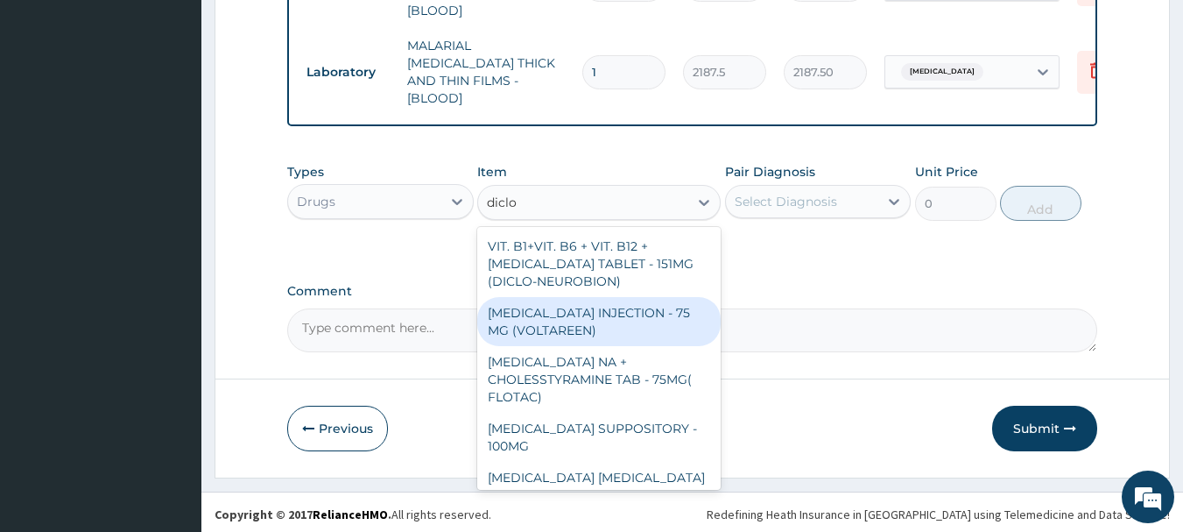
click at [619, 308] on div "DICLOFENAC INJECTION - 75 MG (VOLTAREEN)" at bounding box center [598, 321] width 243 height 49
type input "588"
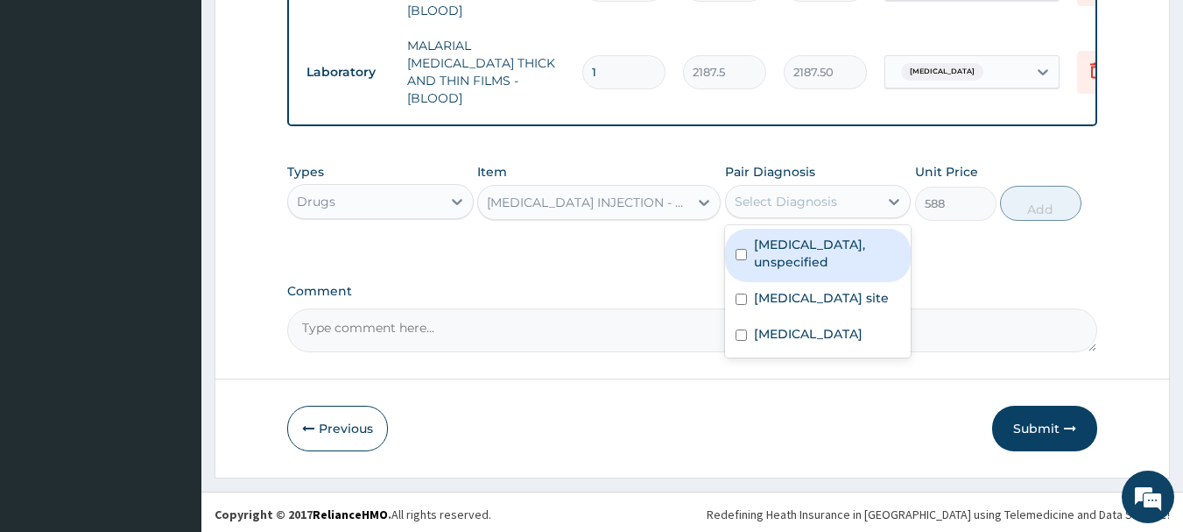
click at [817, 193] on div "Select Diagnosis" at bounding box center [786, 202] width 102 height 18
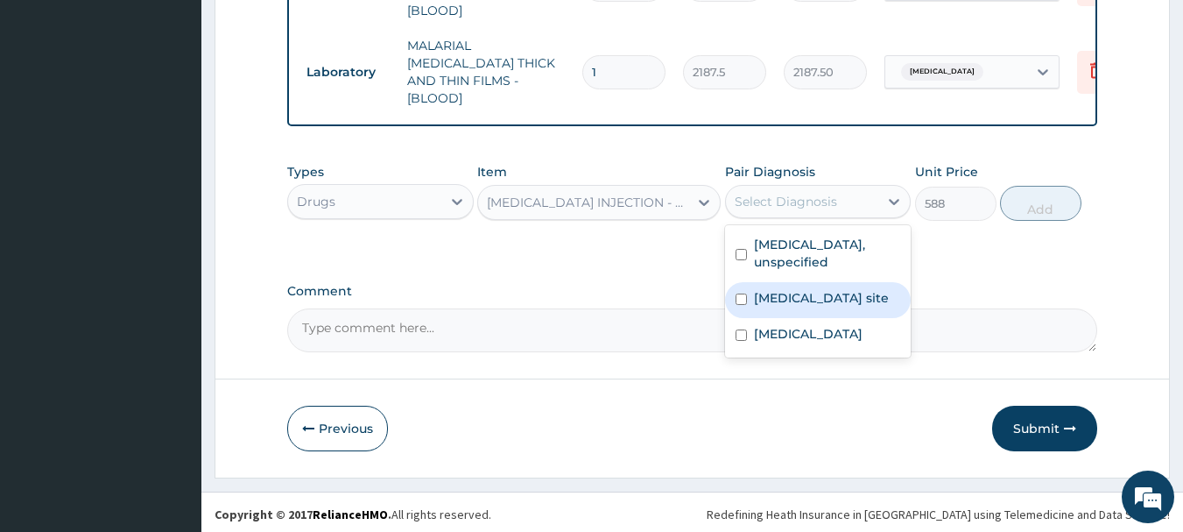
drag, startPoint x: 805, startPoint y: 300, endPoint x: 806, endPoint y: 319, distance: 18.4
click at [805, 301] on label "Bacterial infection of unspecified site" at bounding box center [821, 298] width 135 height 18
checkbox input "true"
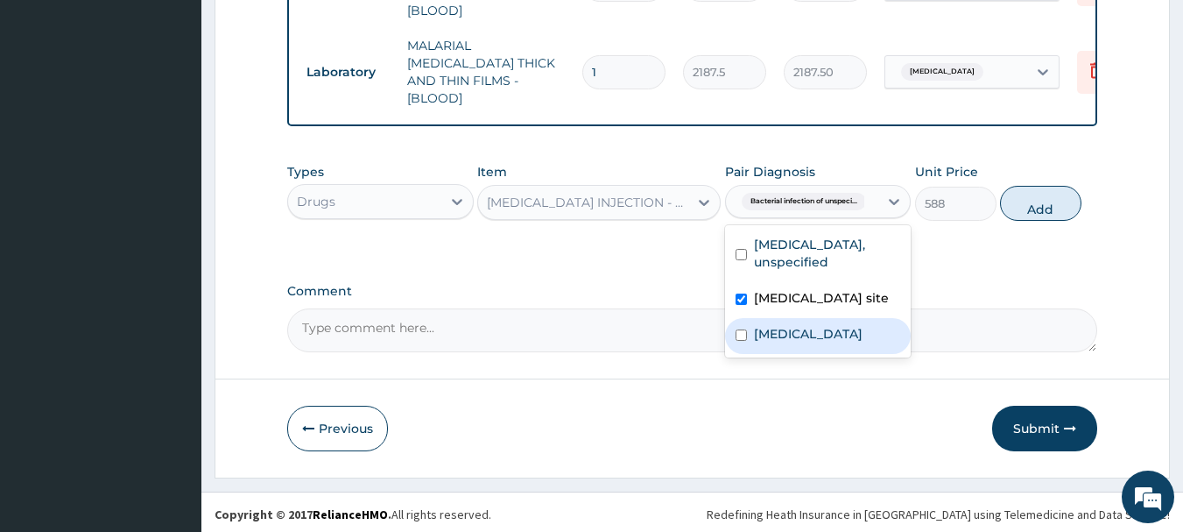
click at [806, 342] on label "Malaria, unspecified" at bounding box center [808, 334] width 109 height 18
checkbox input "true"
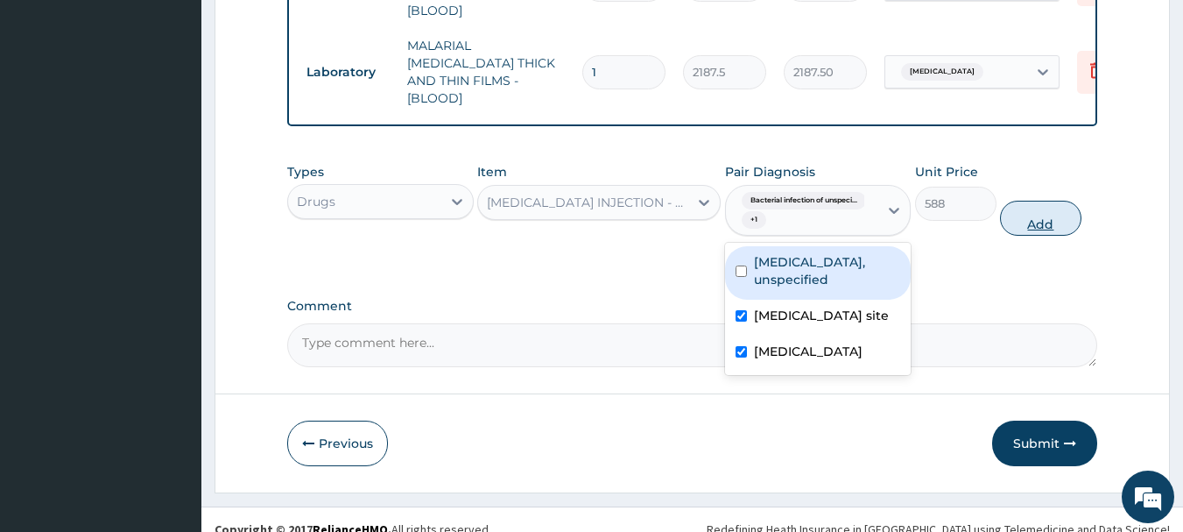
click at [1043, 222] on button "Add" at bounding box center [1040, 218] width 81 height 35
type input "0"
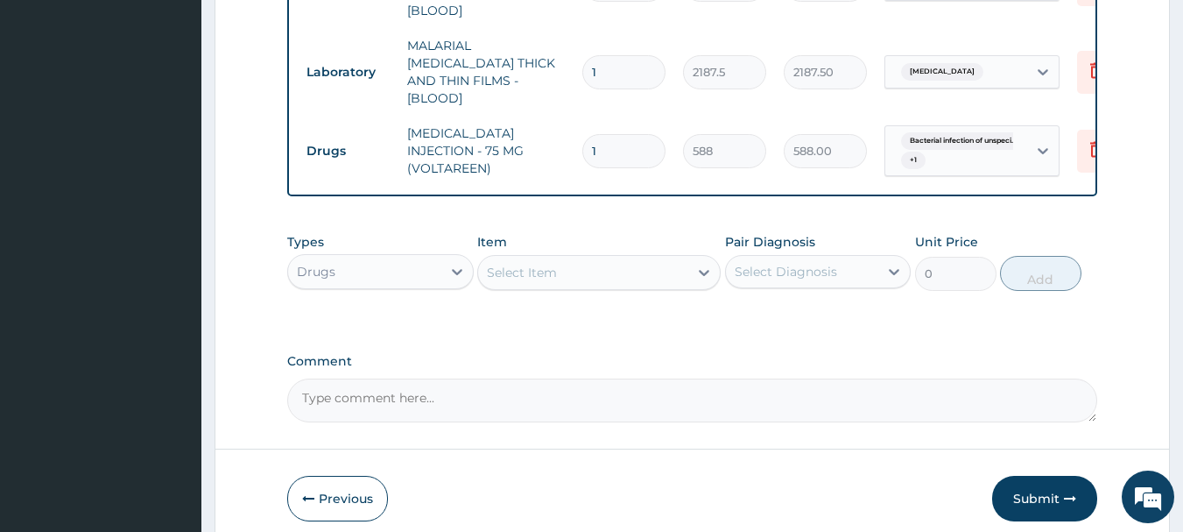
drag, startPoint x: 549, startPoint y: 266, endPoint x: 552, endPoint y: 253, distance: 13.4
click at [551, 264] on div "Select Item" at bounding box center [522, 273] width 70 height 18
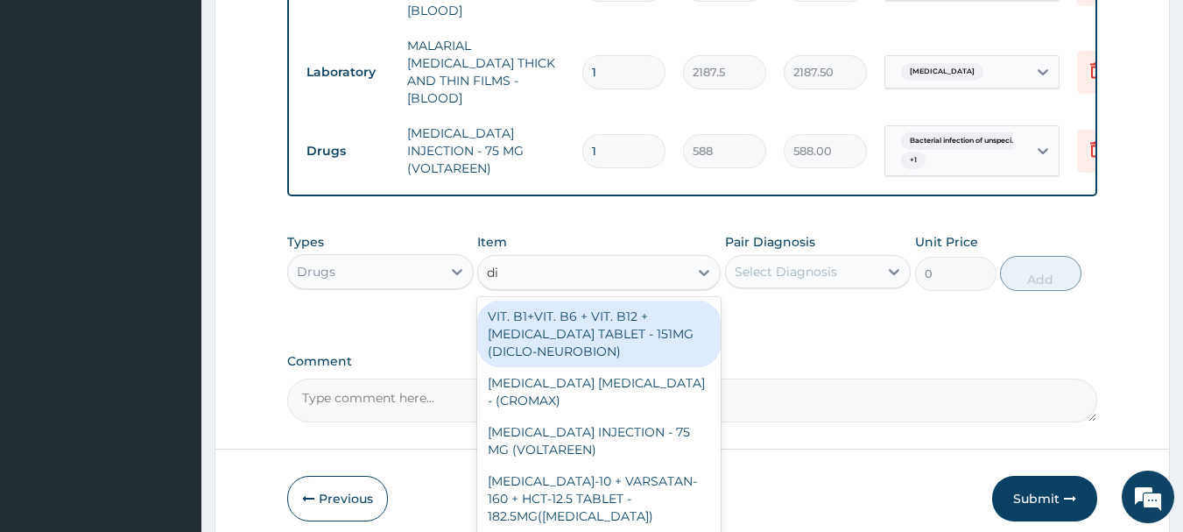
type input "d"
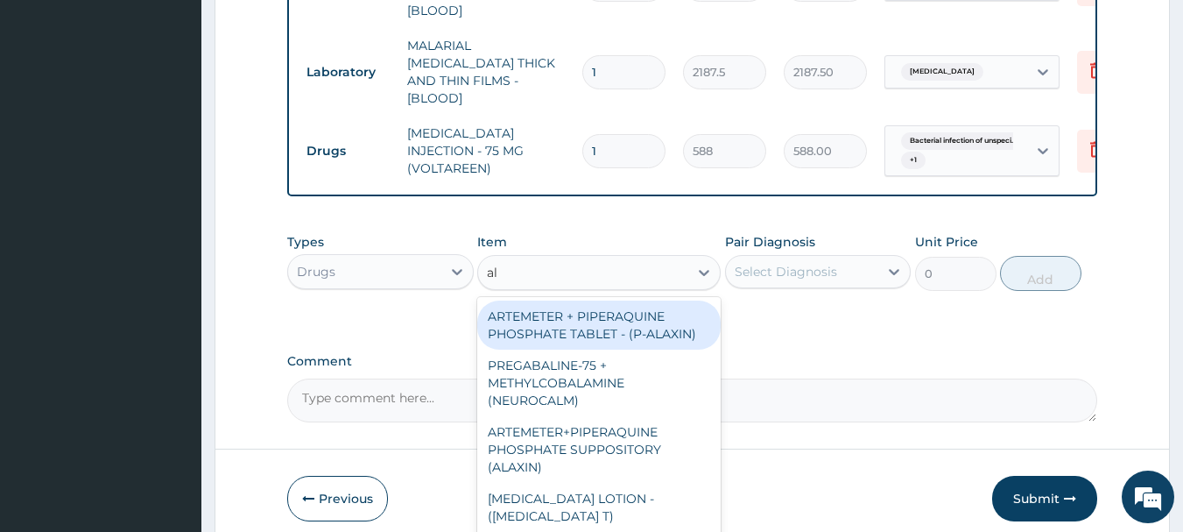
type input "a"
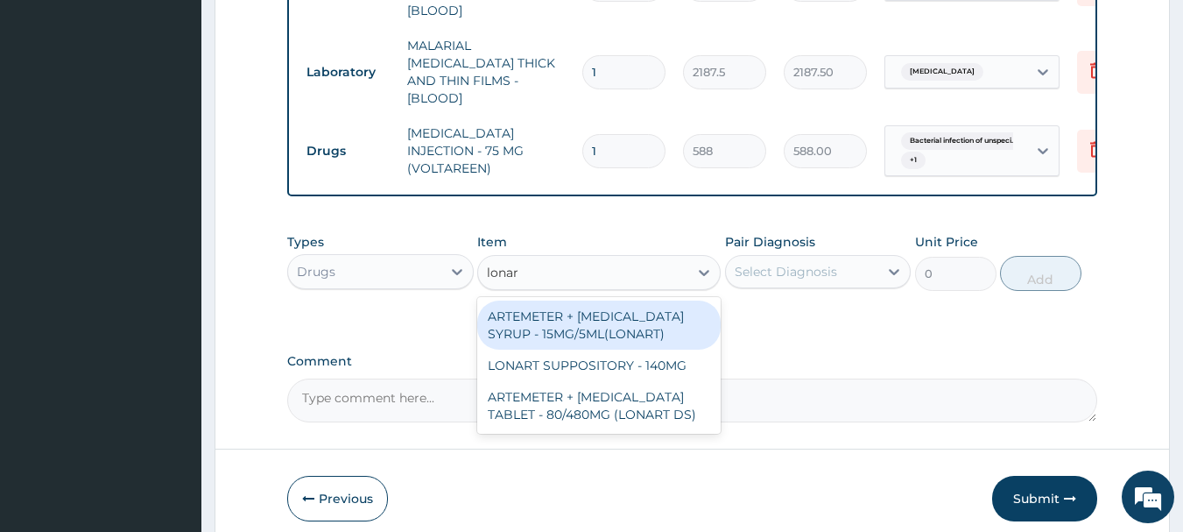
type input "lonart"
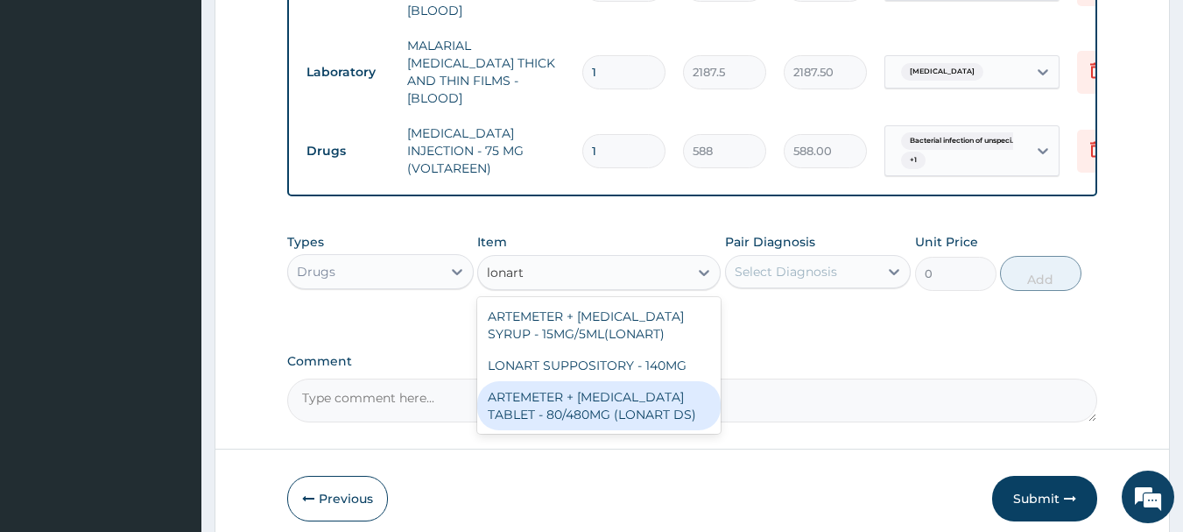
drag, startPoint x: 620, startPoint y: 390, endPoint x: 723, endPoint y: 344, distance: 112.9
click at [622, 387] on div "ARTEMETER + LUMEFANTRINE TABLET - 80/480MG (LONART DS)" at bounding box center [598, 405] width 243 height 49
type input "588"
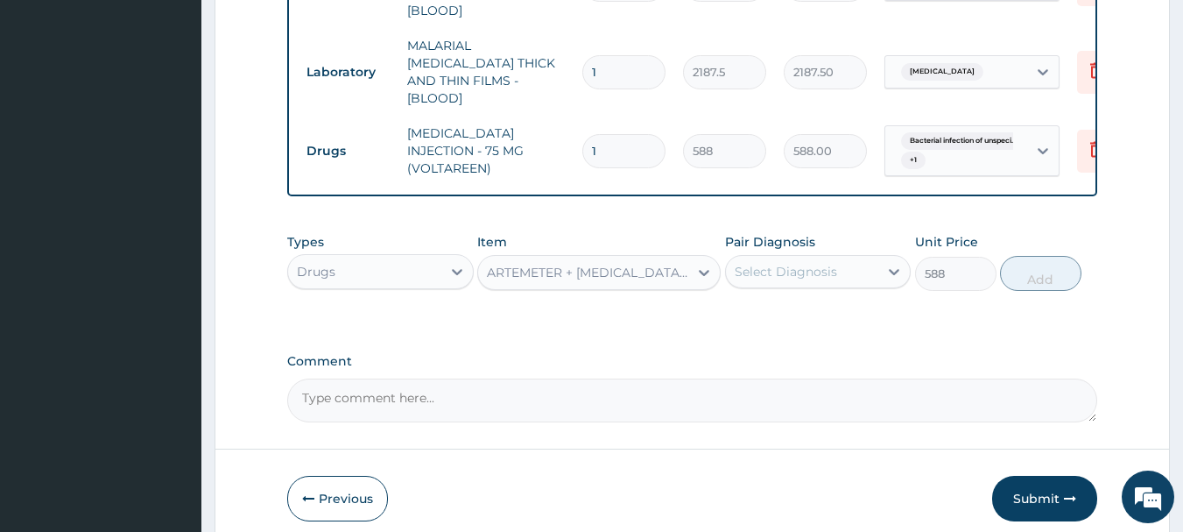
click at [813, 272] on div "Select Diagnosis" at bounding box center [786, 272] width 102 height 18
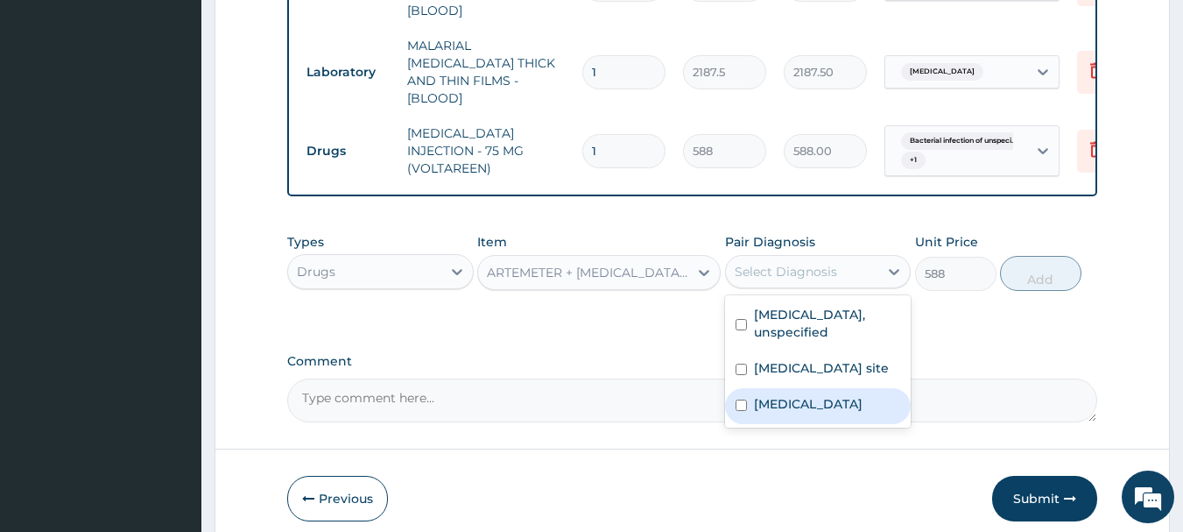
drag, startPoint x: 798, startPoint y: 410, endPoint x: 798, endPoint y: 396, distance: 14.0
click at [798, 408] on label "Malaria, unspecified" at bounding box center [808, 404] width 109 height 18
checkbox input "true"
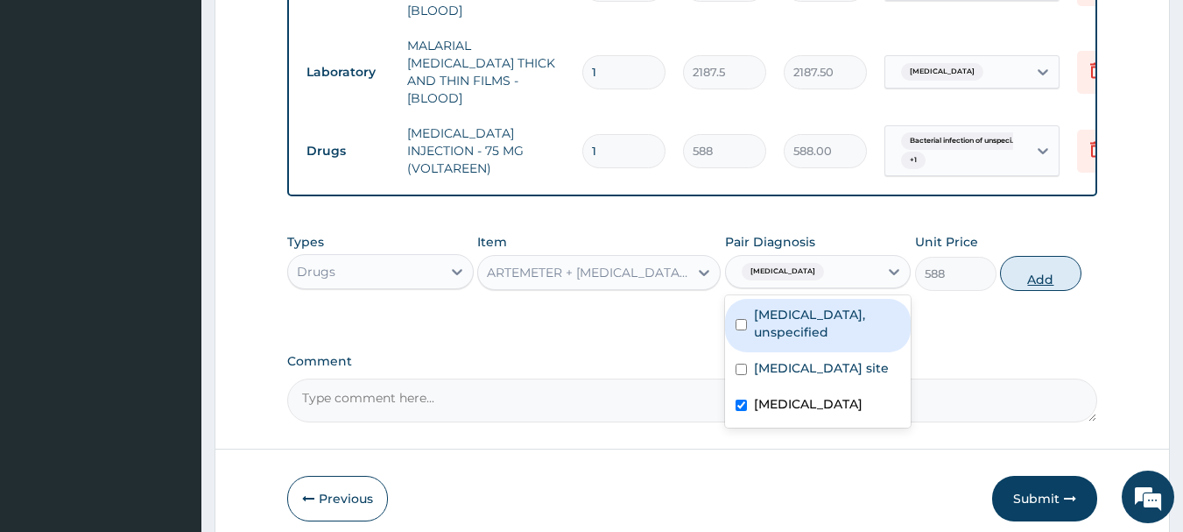
click at [1043, 271] on button "Add" at bounding box center [1040, 273] width 81 height 35
type input "0"
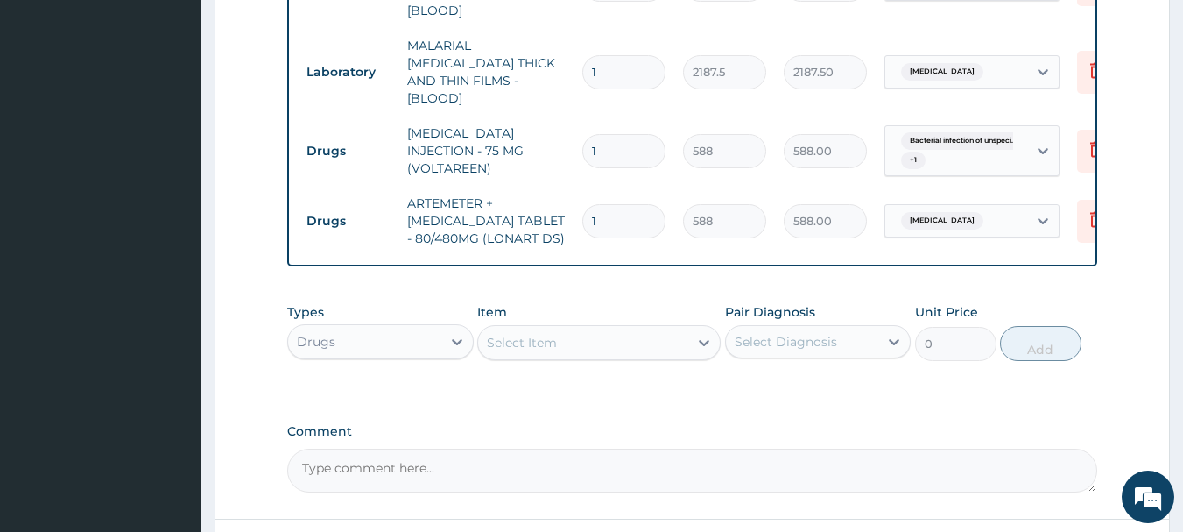
type input "0.00"
type input "6"
type input "3528.00"
type input "6"
click at [595, 328] on div "Select Item" at bounding box center [583, 342] width 210 height 28
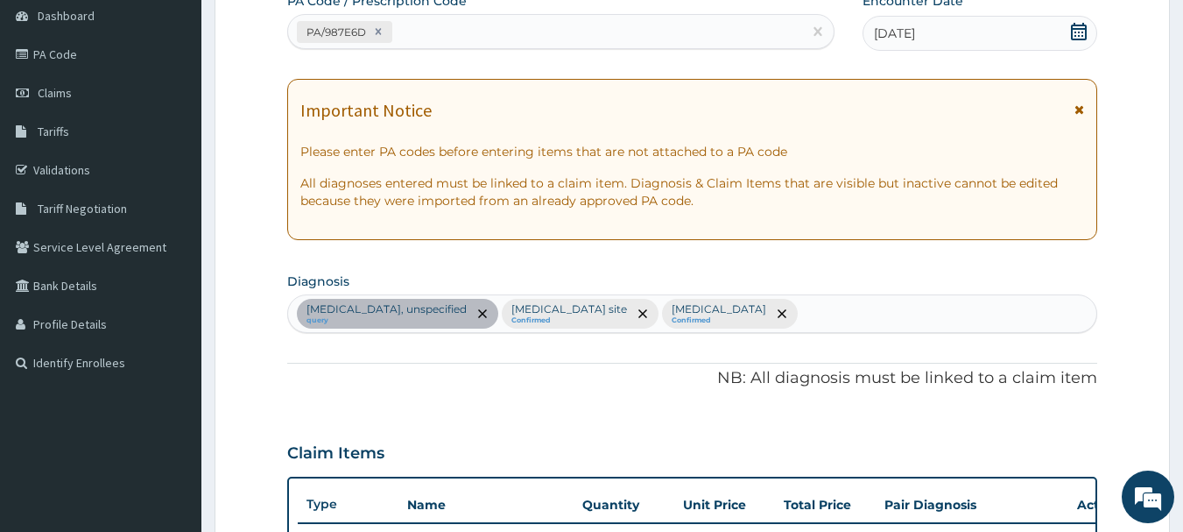
scroll to position [168, 0]
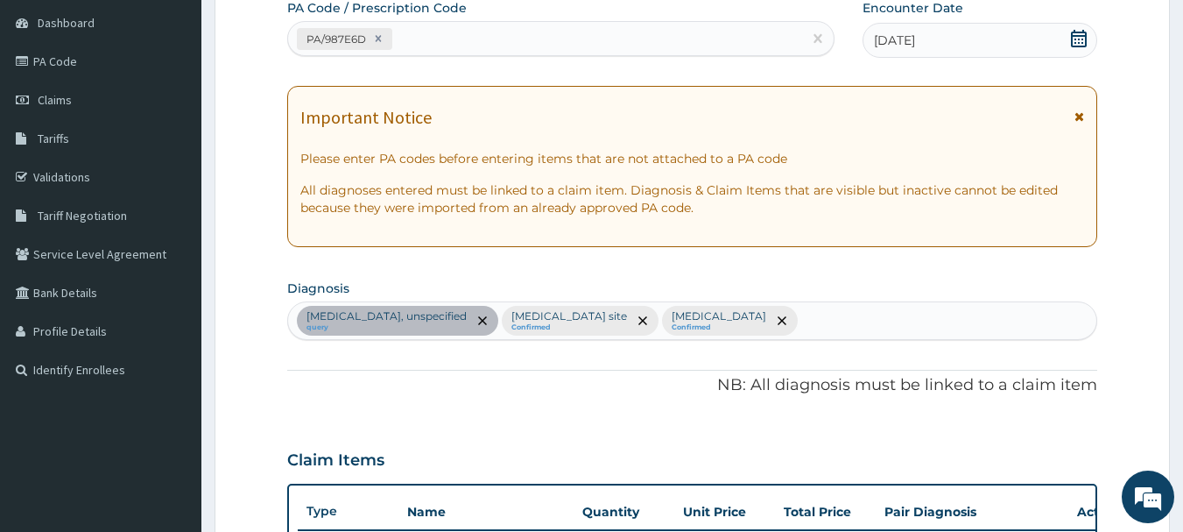
click at [915, 310] on div "Whooping cough, unspecified query Bacterial infection of unspecified site Confi…" at bounding box center [692, 320] width 809 height 37
type input "u"
type input "acute upper"
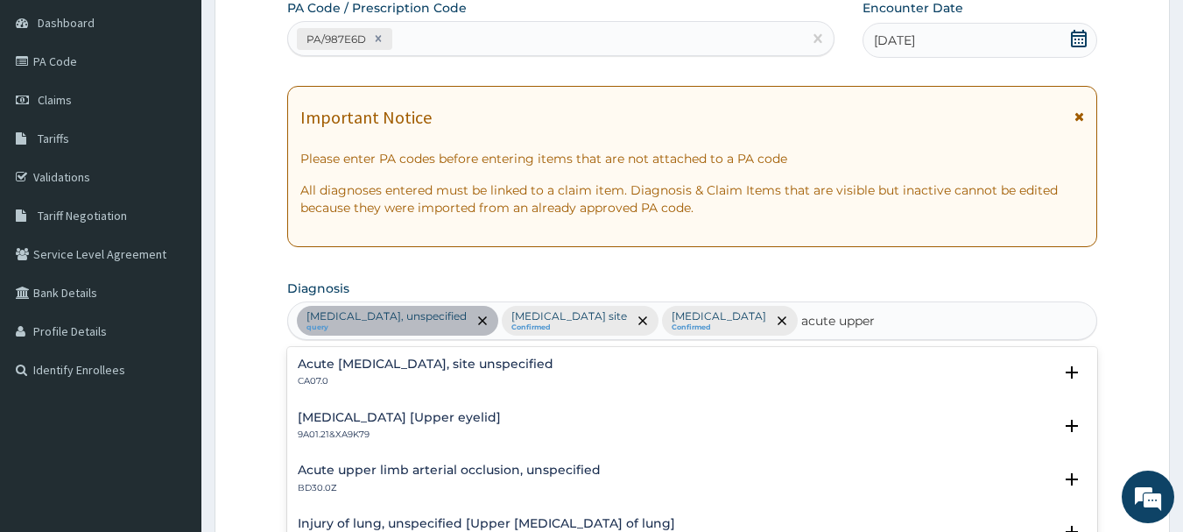
click at [532, 354] on div "Acute upper respiratory infection, site unspecified CA07.0 Select Status Query …" at bounding box center [692, 376] width 811 height 53
click at [529, 364] on h4 "Acute upper respiratory infection, site unspecified" at bounding box center [426, 363] width 256 height 13
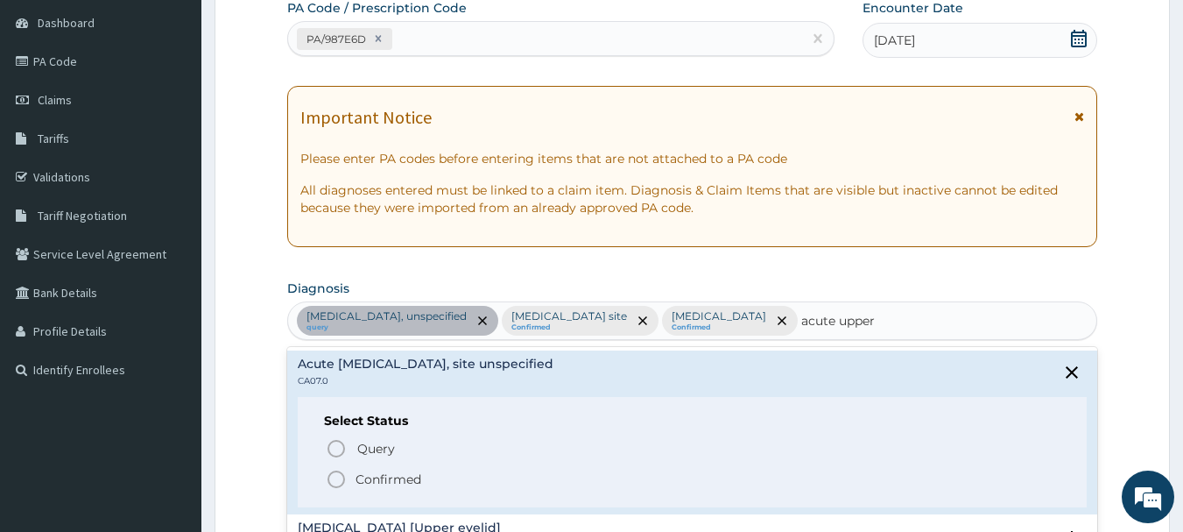
click at [415, 479] on p "Confirmed" at bounding box center [389, 479] width 66 height 18
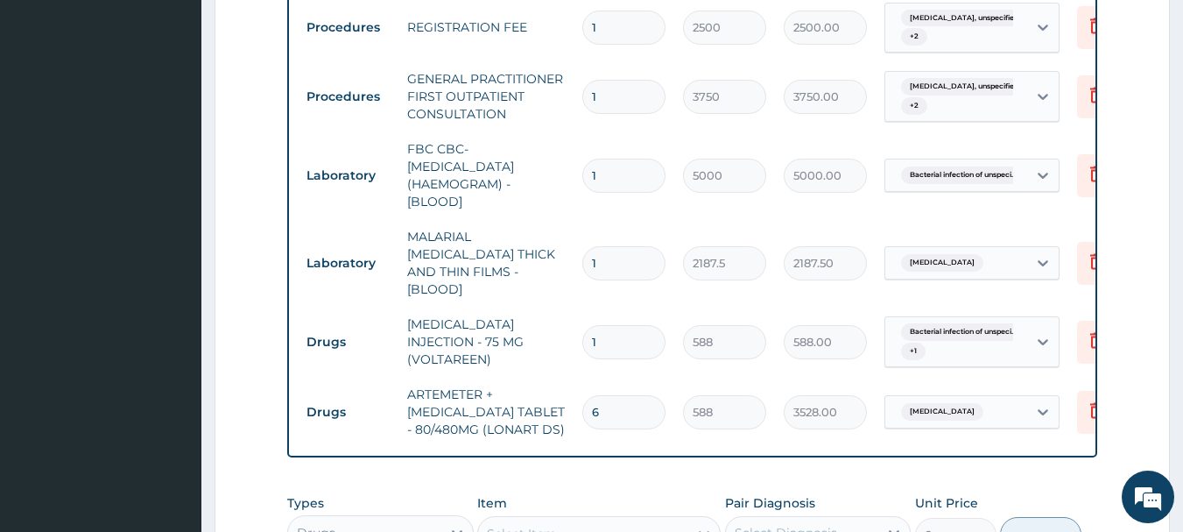
scroll to position [1128, 0]
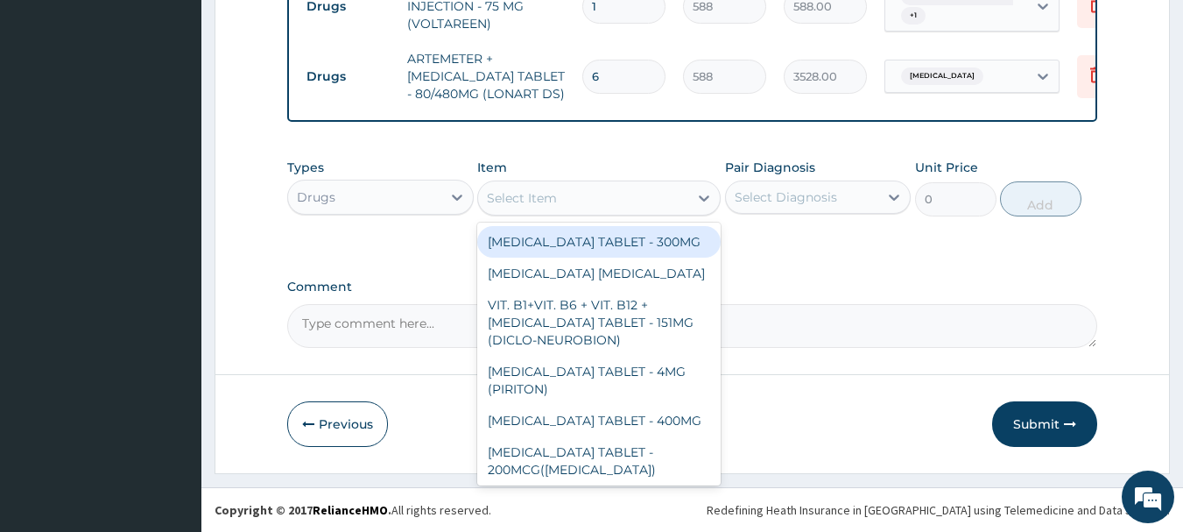
drag, startPoint x: 575, startPoint y: 205, endPoint x: 574, endPoint y: 218, distance: 13.2
click at [576, 205] on div "Select Item" at bounding box center [583, 198] width 210 height 28
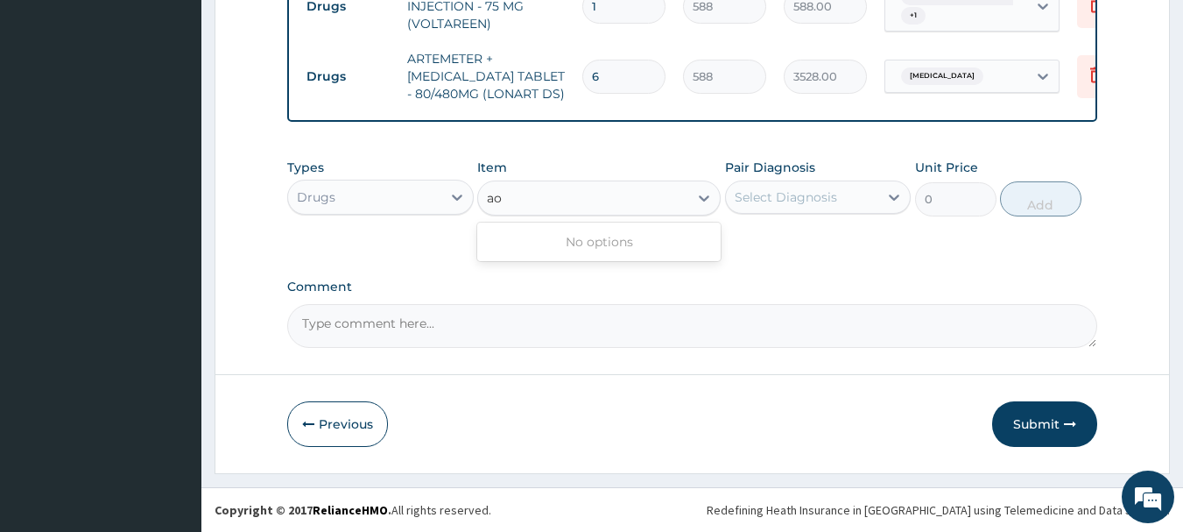
type input "a"
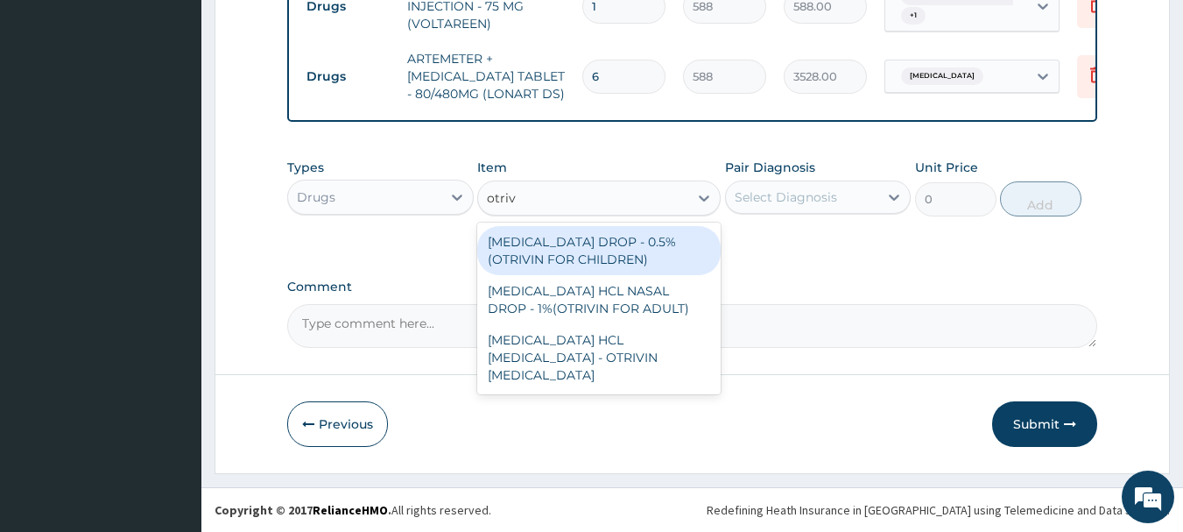
type input "otrivi"
click at [669, 251] on div "XYLOMETAZOLINE NASAL DROP - 0.5%(OTRIVIN FOR CHILDREN)" at bounding box center [598, 250] width 243 height 49
type input "4480"
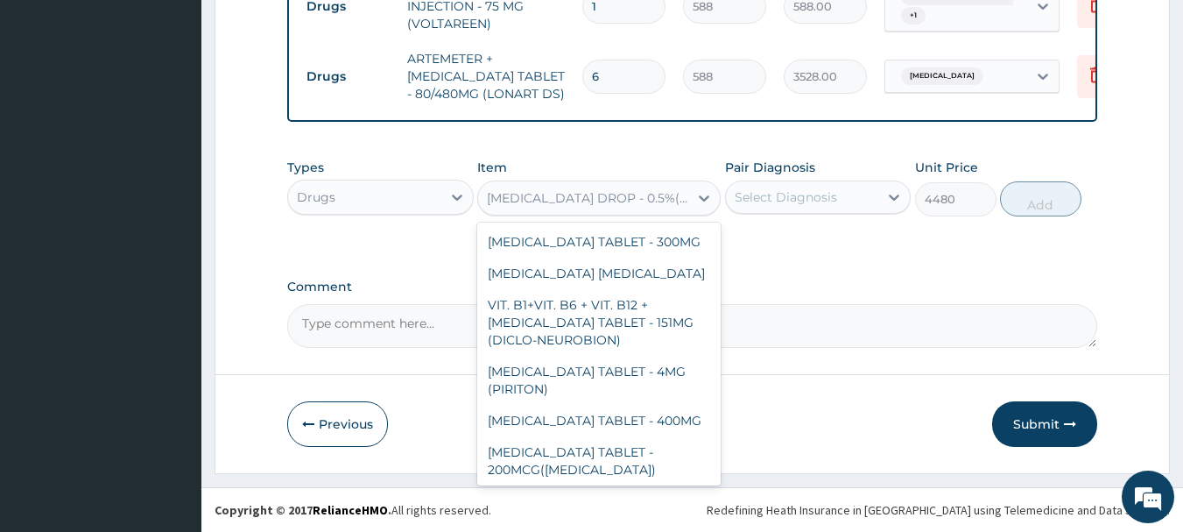
click at [651, 199] on div "XYLOMETAZOLINE NASAL DROP - 0.5%(OTRIVIN FOR CHILDREN)" at bounding box center [588, 198] width 203 height 18
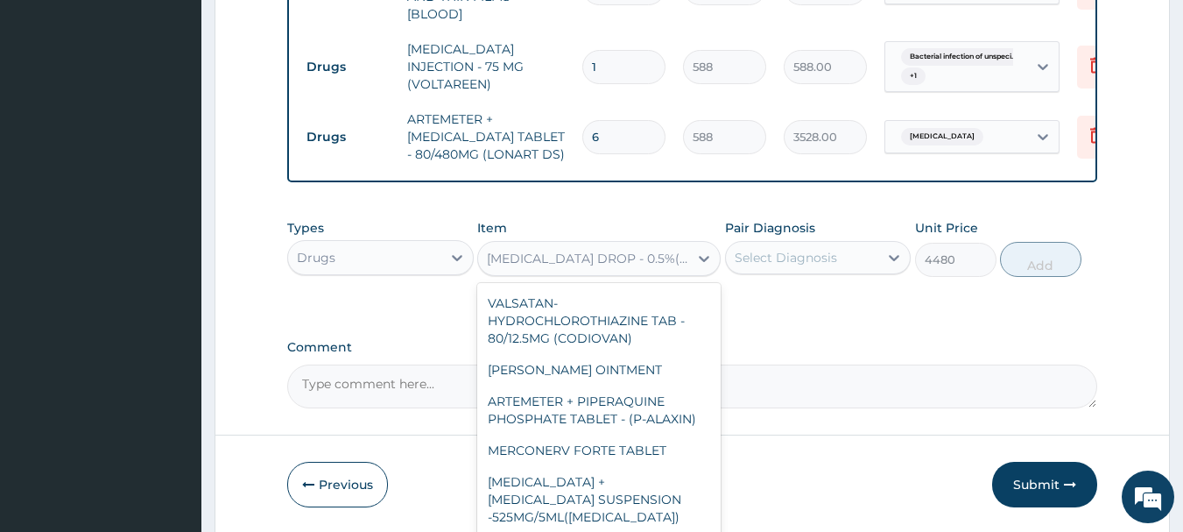
drag, startPoint x: 679, startPoint y: 282, endPoint x: 504, endPoint y: 281, distance: 174.3
click at [504, 267] on div "XYLOMETAZOLINE NASAL DROP - 0.5%(OTRIVIN FOR CHILDREN)" at bounding box center [588, 259] width 203 height 18
click at [573, 272] on div "XYLOMETAZOLINE NASAL DROP - 0.5%(OTRIVIN FOR CHILDREN)" at bounding box center [583, 258] width 210 height 28
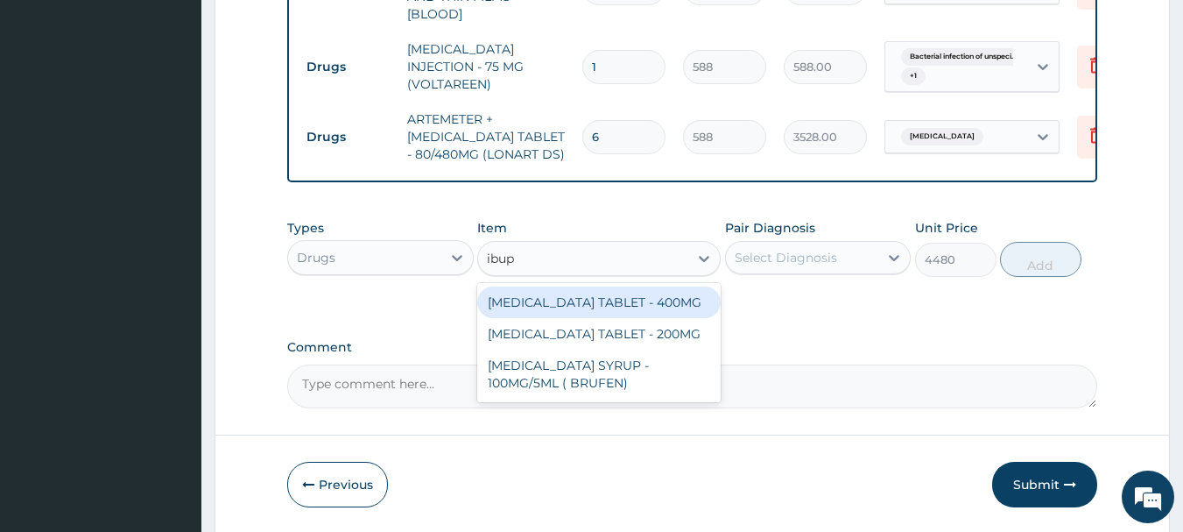
type input "ibupr"
click at [654, 318] on div "IBUPROFEN TABLET - 400MG" at bounding box center [598, 302] width 243 height 32
type input "560"
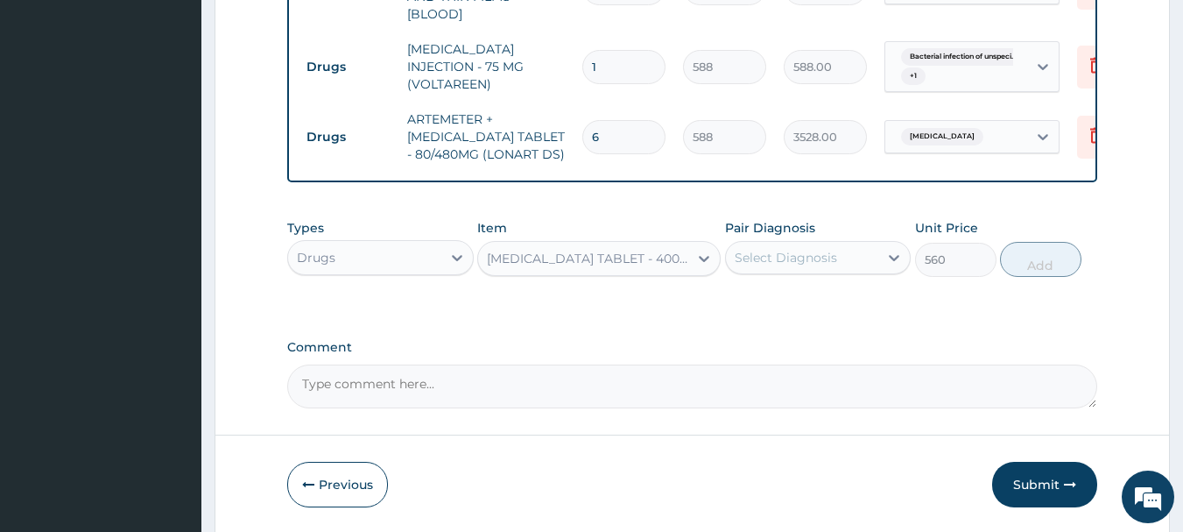
click at [793, 266] on div "Select Diagnosis" at bounding box center [786, 258] width 102 height 18
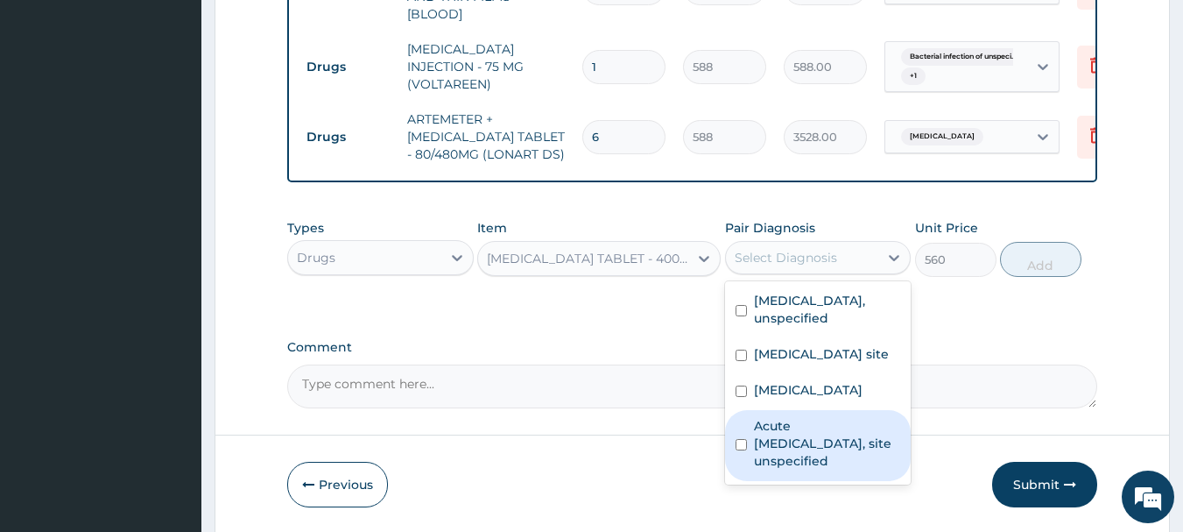
drag, startPoint x: 817, startPoint y: 482, endPoint x: 841, endPoint y: 387, distance: 97.5
click at [816, 469] on label "Acute upper respiratory infection, site unspecified" at bounding box center [827, 443] width 147 height 53
checkbox input "true"
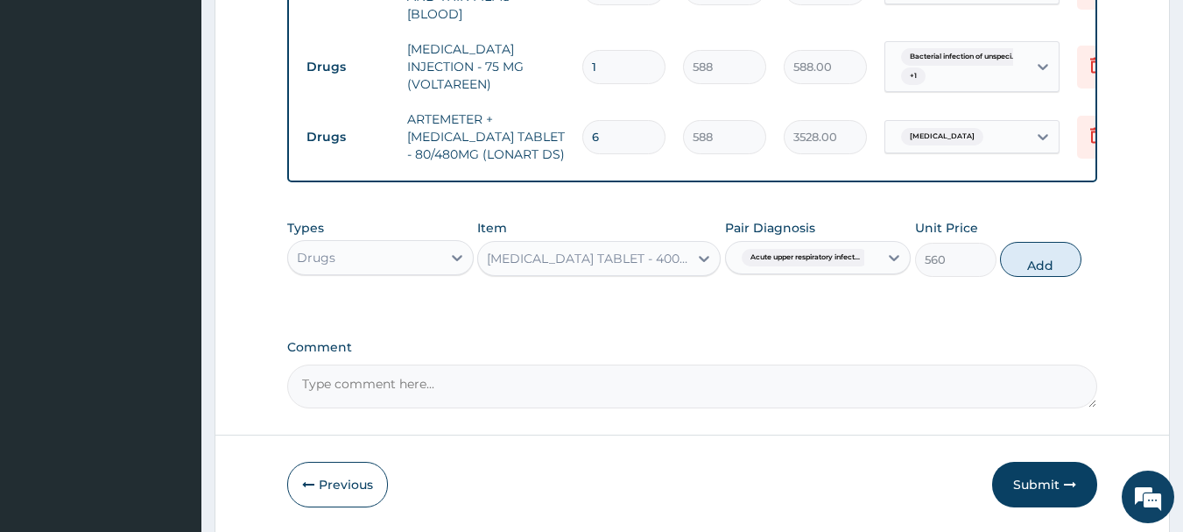
click at [1047, 277] on button "Add" at bounding box center [1040, 259] width 81 height 35
type input "0"
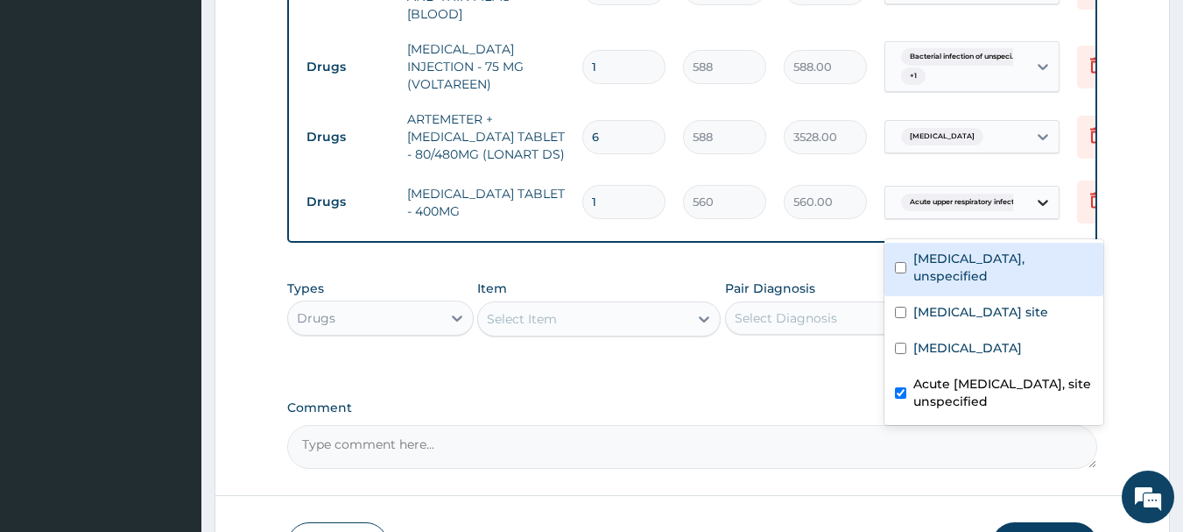
click at [1038, 211] on icon at bounding box center [1043, 203] width 18 height 18
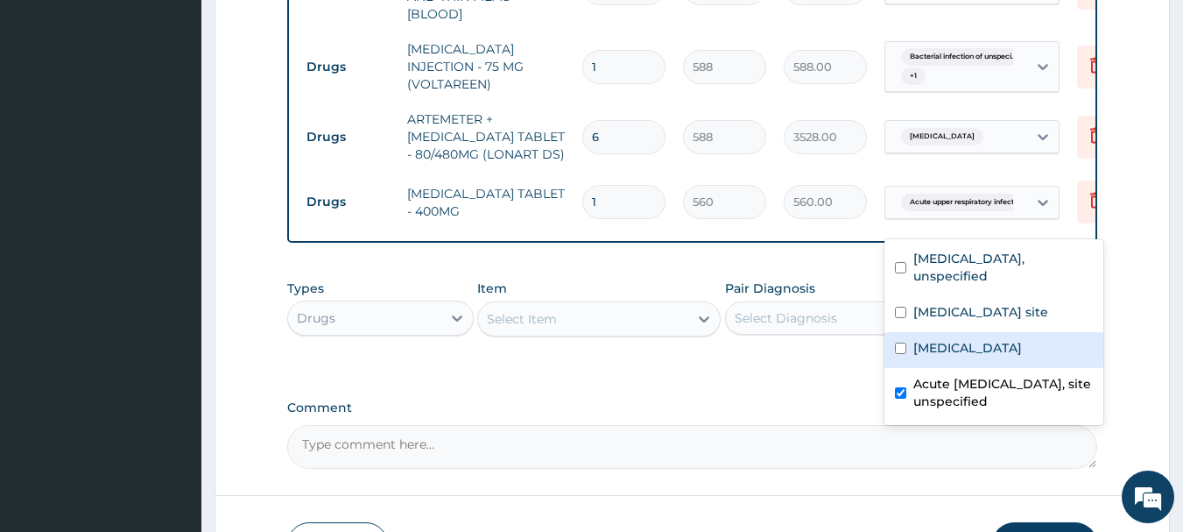
drag, startPoint x: 982, startPoint y: 366, endPoint x: 938, endPoint y: 325, distance: 60.7
click at [980, 356] on label "Malaria, unspecified" at bounding box center [967, 348] width 109 height 18
checkbox input "true"
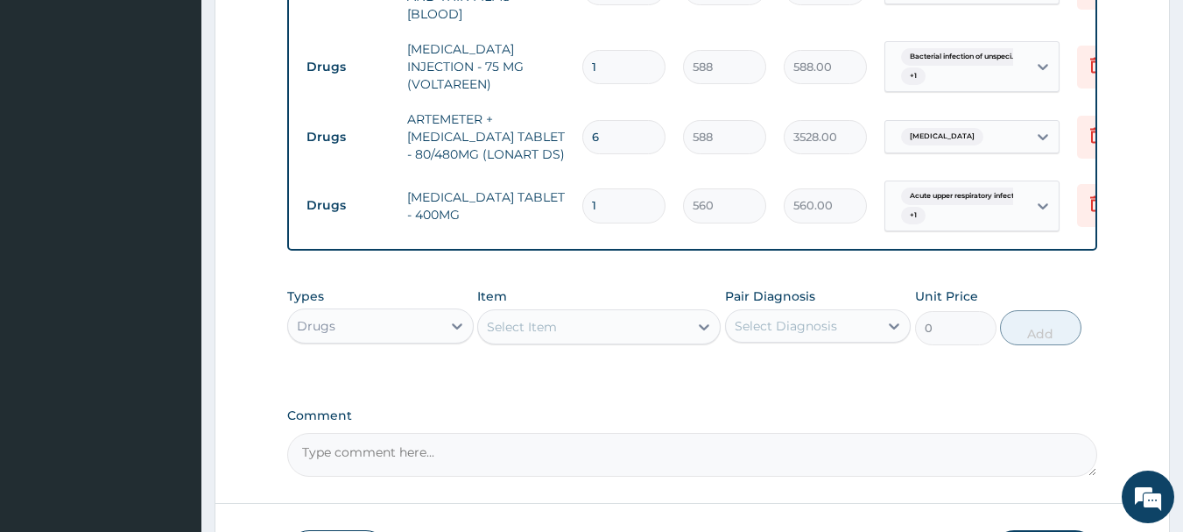
click at [634, 219] on input "1" at bounding box center [623, 205] width 83 height 34
type input "10"
type input "5600.00"
type input "10"
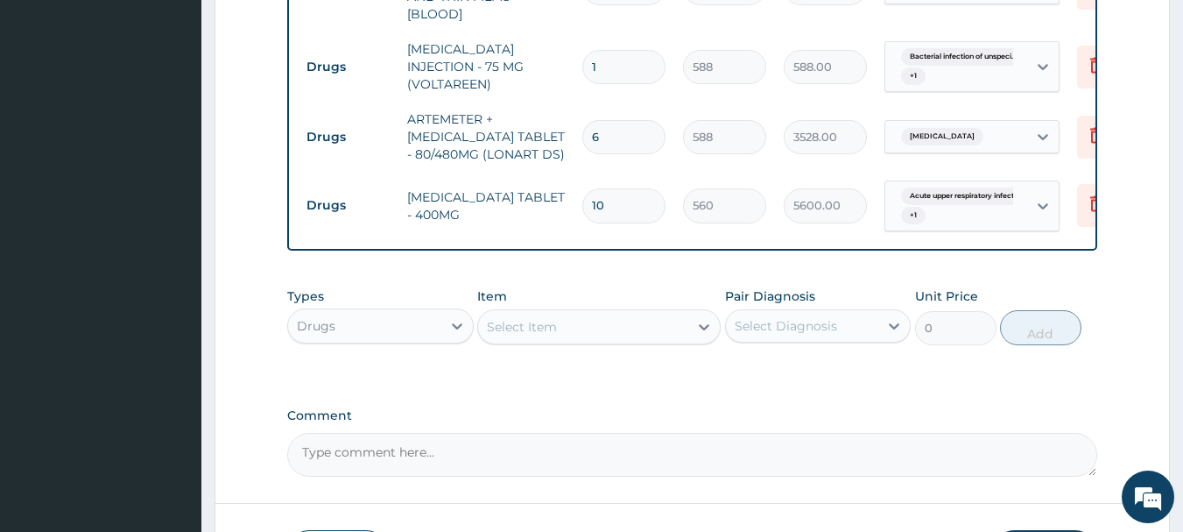
click at [596, 341] on div "Select Item" at bounding box center [583, 327] width 210 height 28
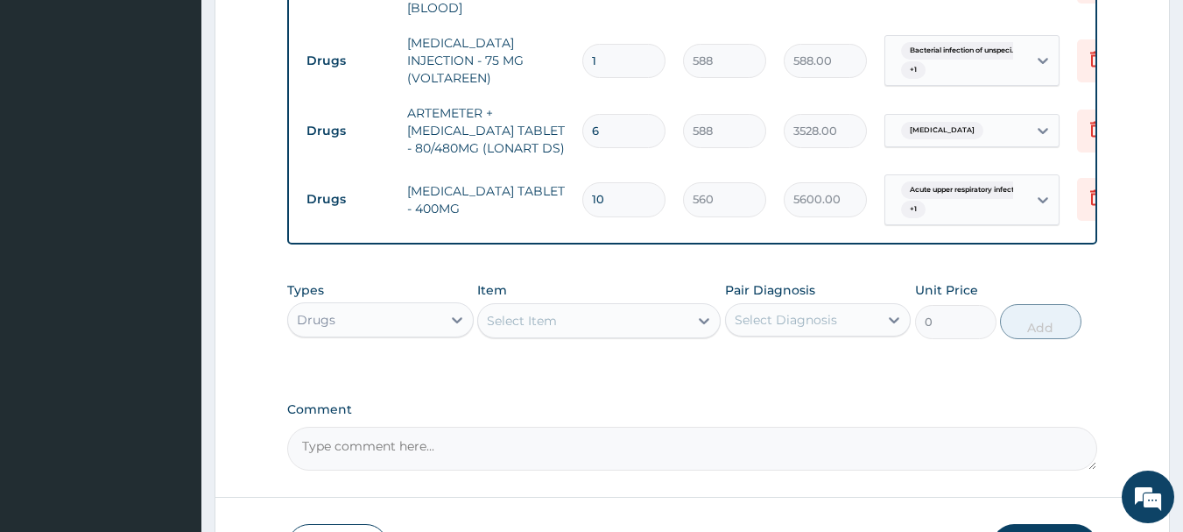
scroll to position [1051, 0]
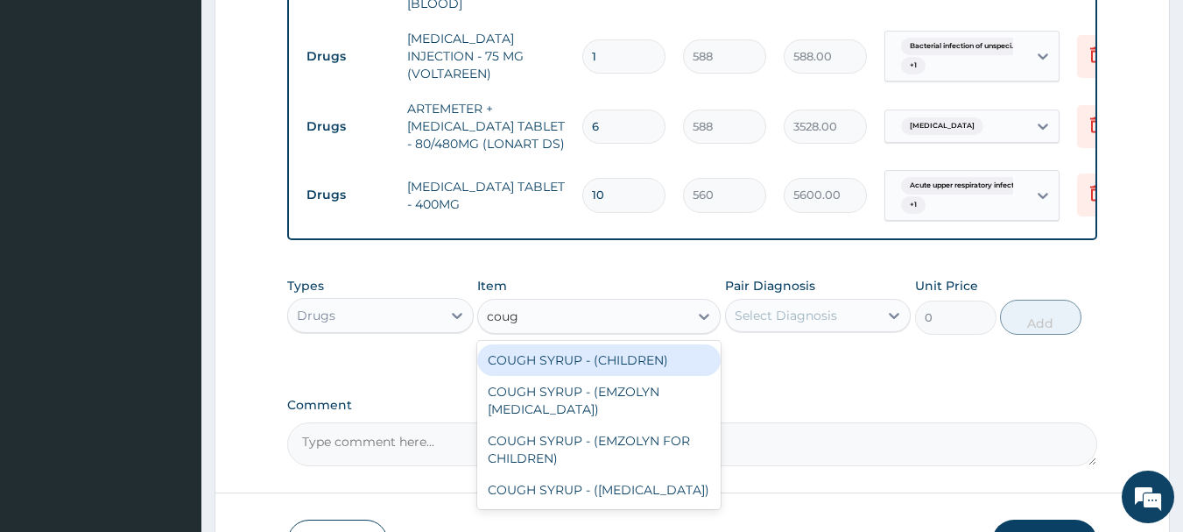
type input "cough"
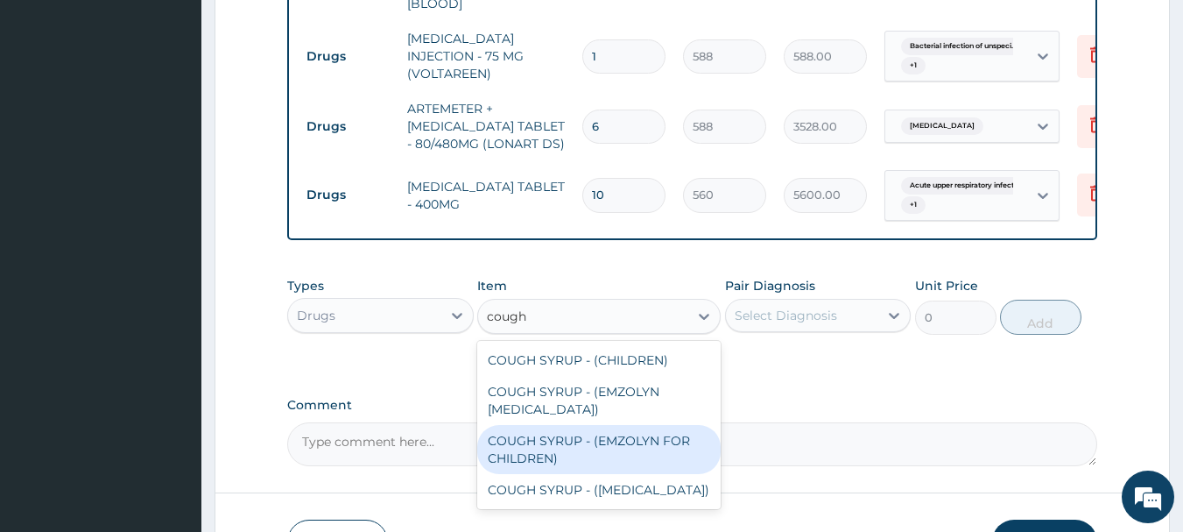
click at [656, 472] on div "COUGH SYRUP - (EMZOLYN FOR CHILDREN)" at bounding box center [598, 449] width 243 height 49
type input "1120"
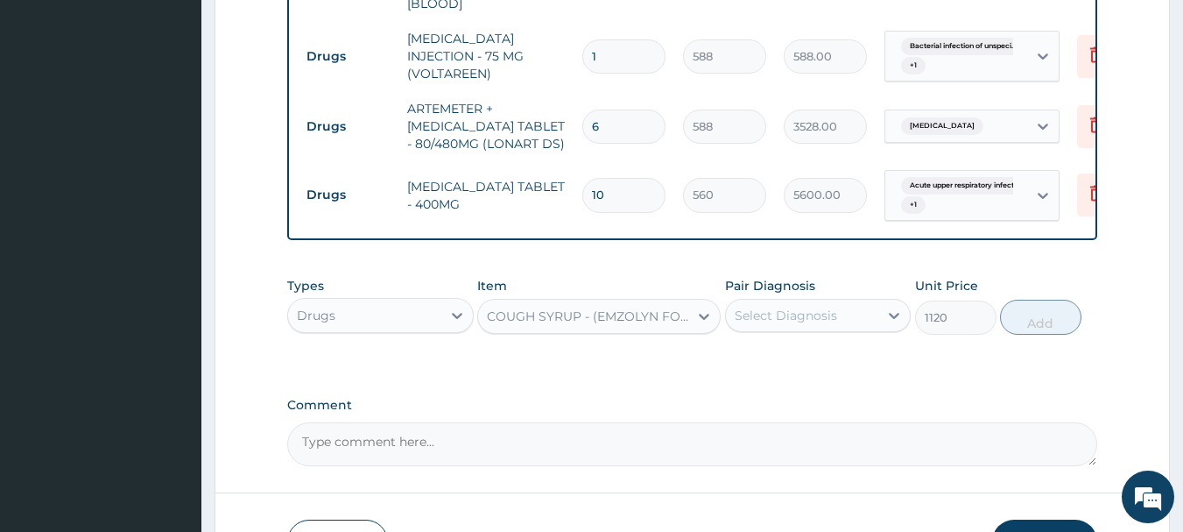
click at [823, 324] on div "Select Diagnosis" at bounding box center [786, 315] width 102 height 18
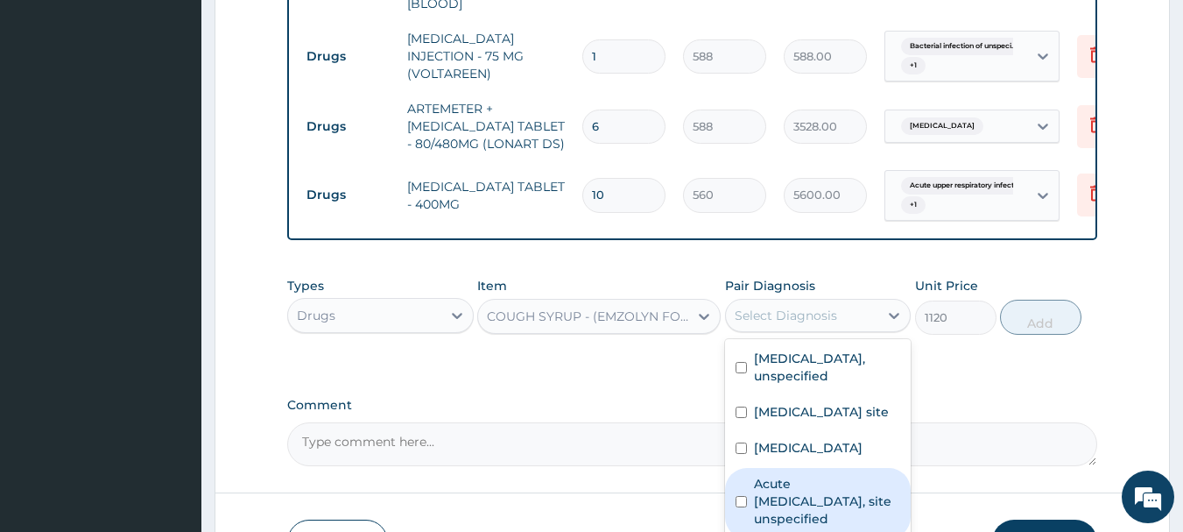
click at [806, 521] on label "Acute upper respiratory infection, site unspecified" at bounding box center [827, 501] width 147 height 53
checkbox input "true"
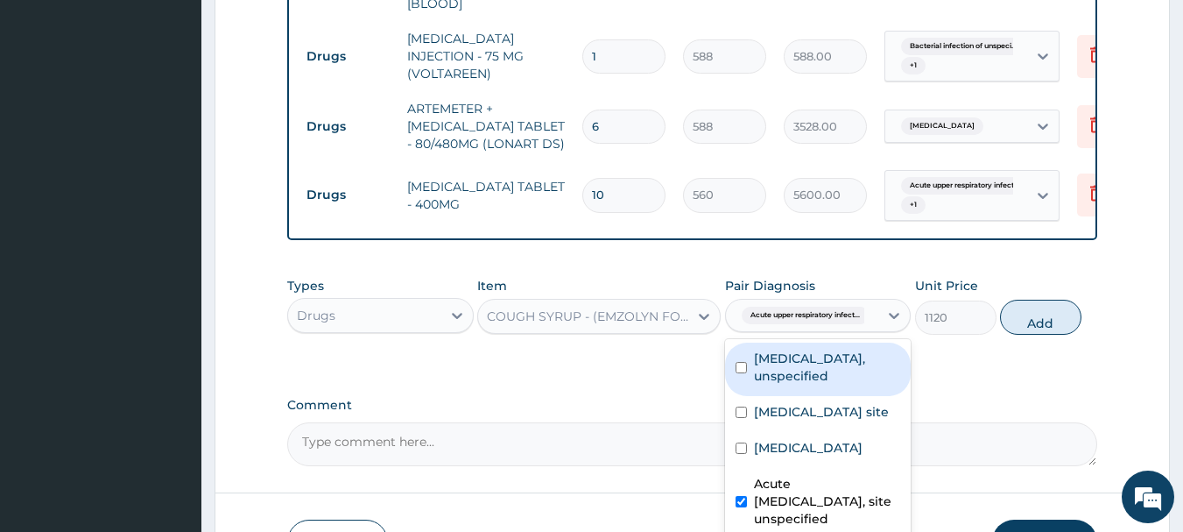
drag, startPoint x: 1028, startPoint y: 348, endPoint x: 1019, endPoint y: 347, distance: 8.8
click at [1029, 334] on button "Add" at bounding box center [1040, 316] width 81 height 35
type input "0"
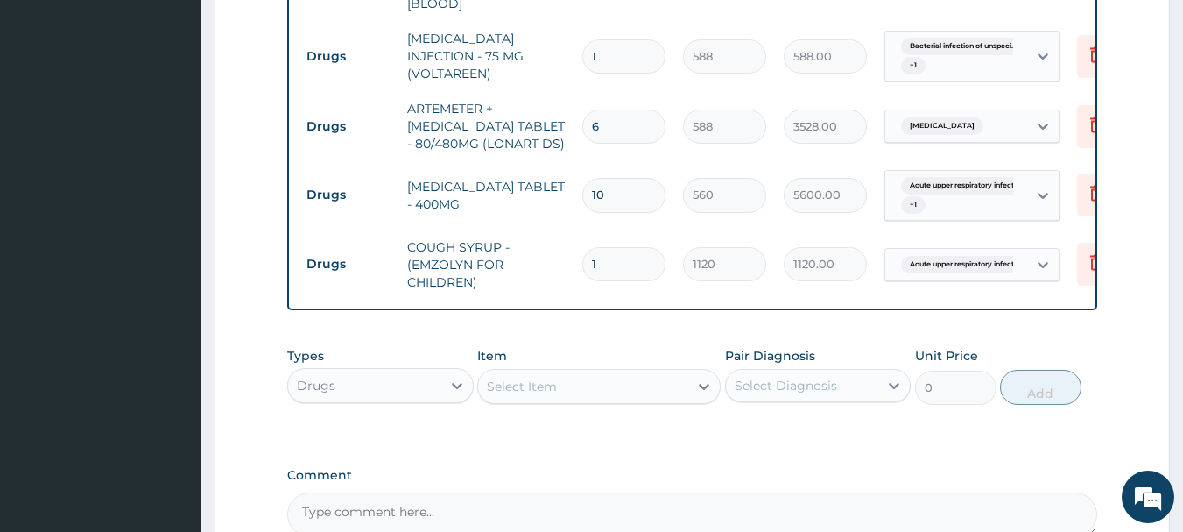
click at [620, 400] on div "Select Item" at bounding box center [583, 386] width 210 height 28
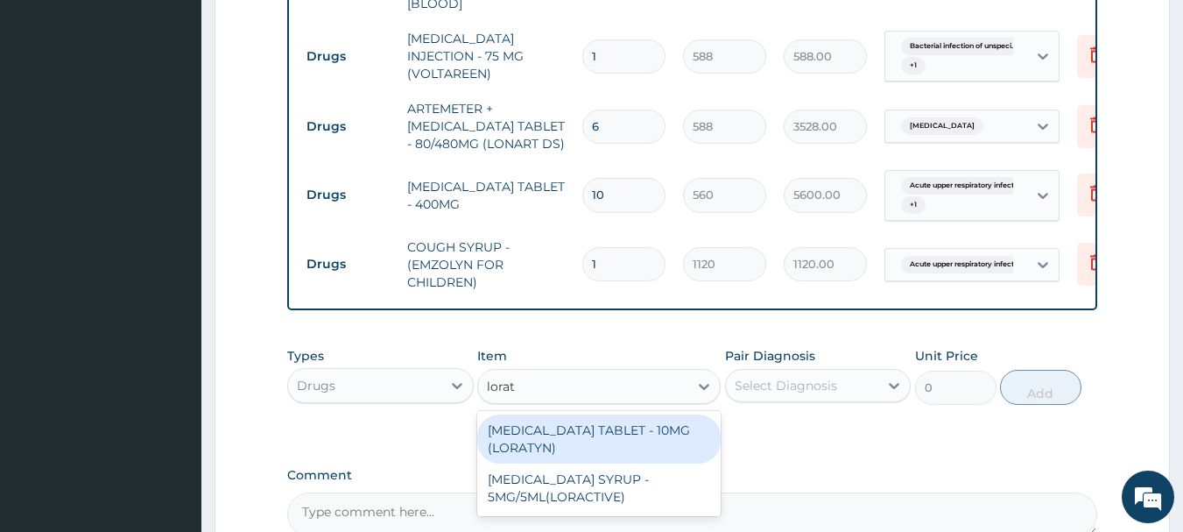
type input "lorata"
drag, startPoint x: 649, startPoint y: 469, endPoint x: 697, endPoint y: 447, distance: 53.3
click at [654, 463] on div "LORATADINE TABLET - 10MG (LORATYN)" at bounding box center [598, 438] width 243 height 49
type input "98"
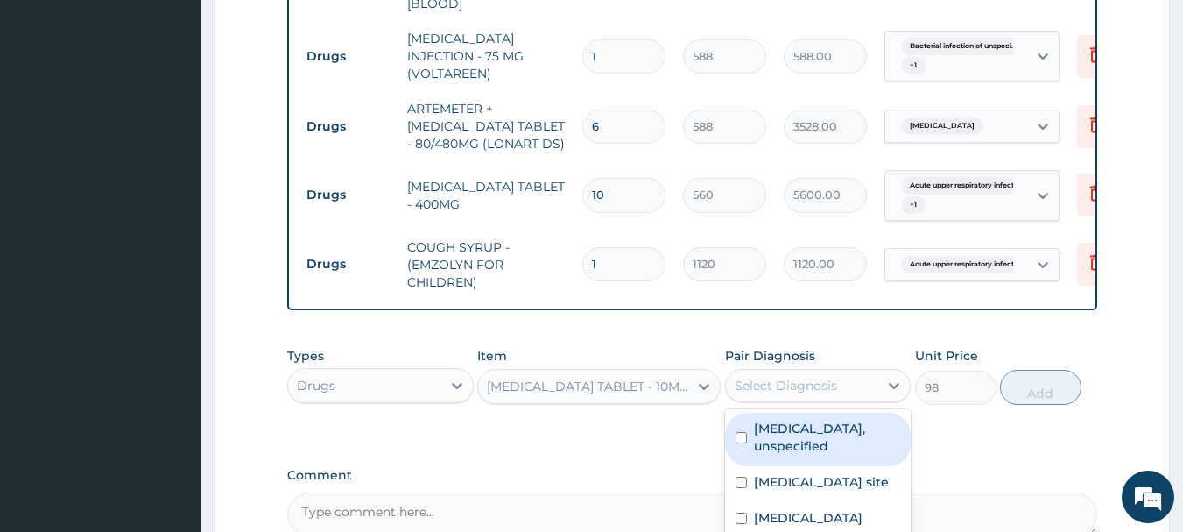
drag, startPoint x: 789, startPoint y: 408, endPoint x: 806, endPoint y: 408, distance: 17.5
click at [790, 394] on div "Select Diagnosis" at bounding box center [786, 386] width 102 height 18
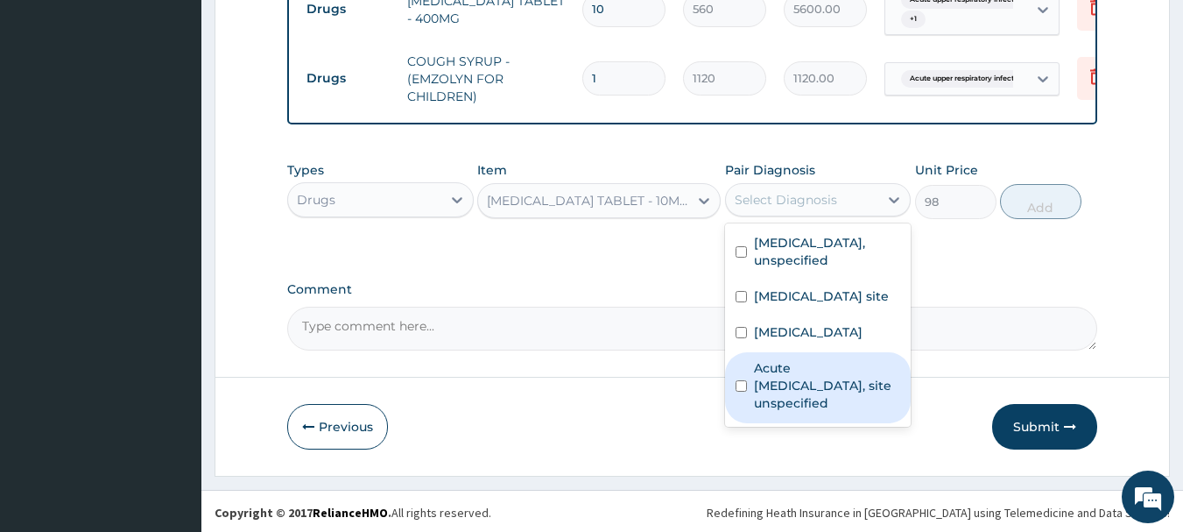
scroll to position [1265, 0]
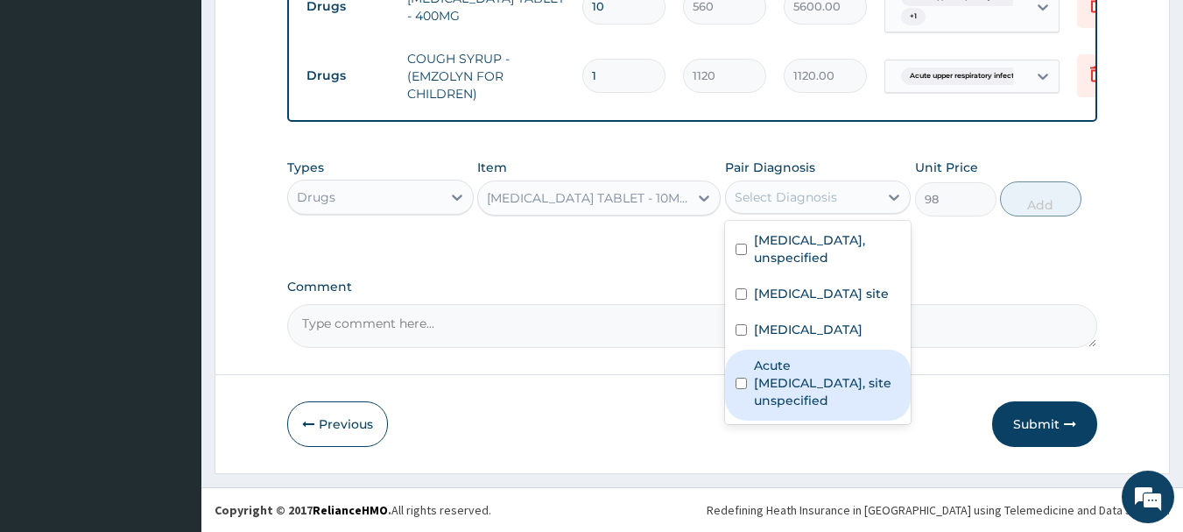
drag, startPoint x: 818, startPoint y: 414, endPoint x: 884, endPoint y: 367, distance: 80.9
click at [820, 409] on label "Acute upper respiratory infection, site unspecified" at bounding box center [827, 382] width 147 height 53
checkbox input "true"
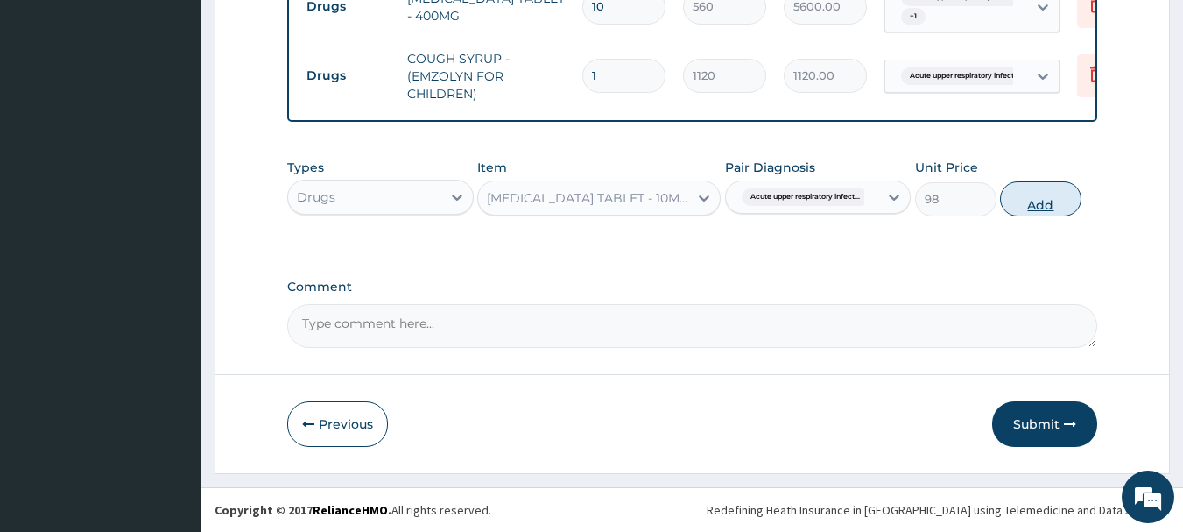
click at [1027, 207] on button "Add" at bounding box center [1040, 198] width 81 height 35
type input "0"
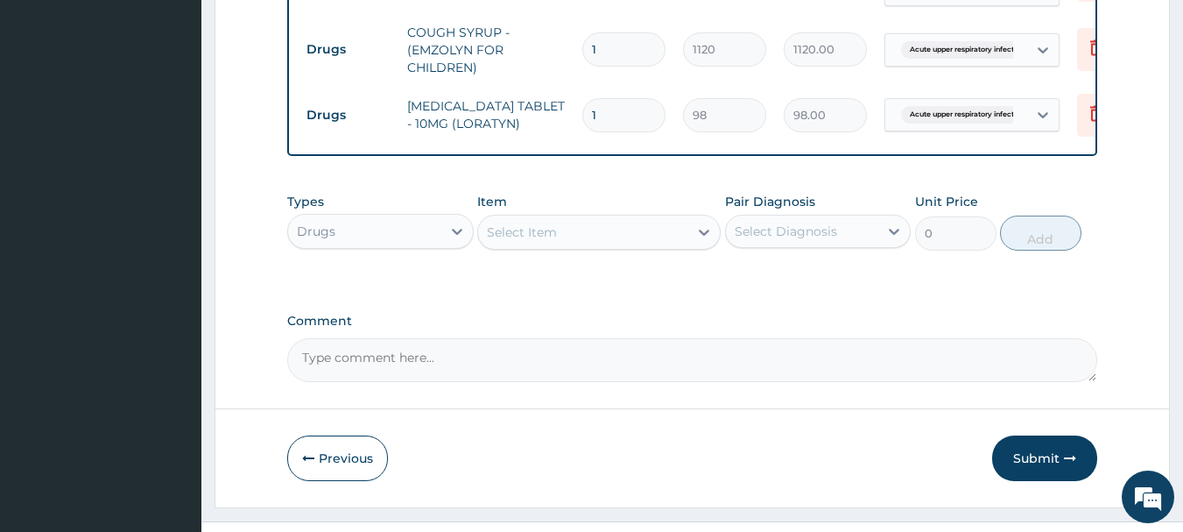
type input "0.00"
type input "5"
type input "490.00"
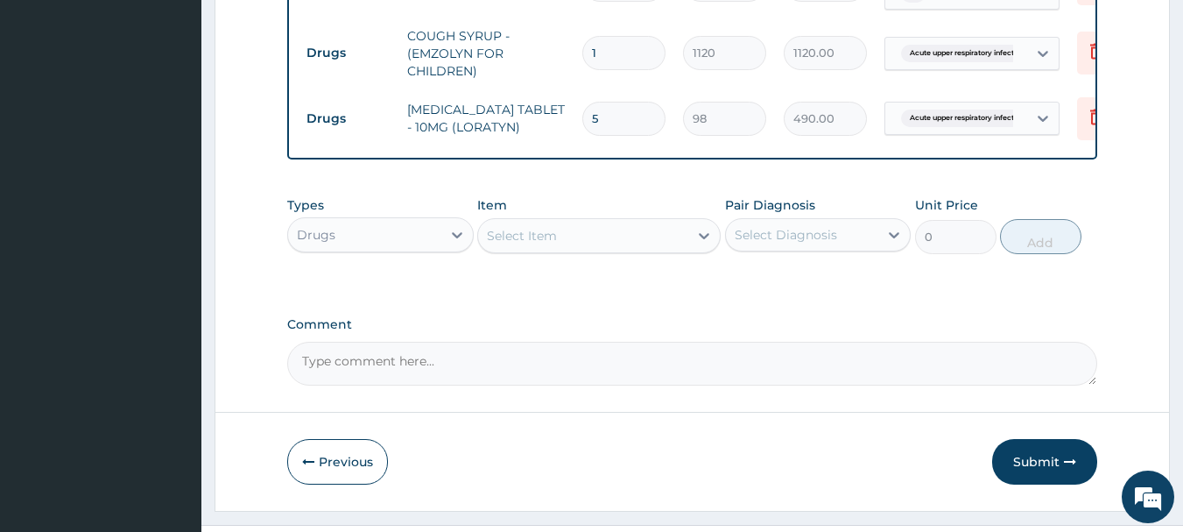
scroll to position [1326, 0]
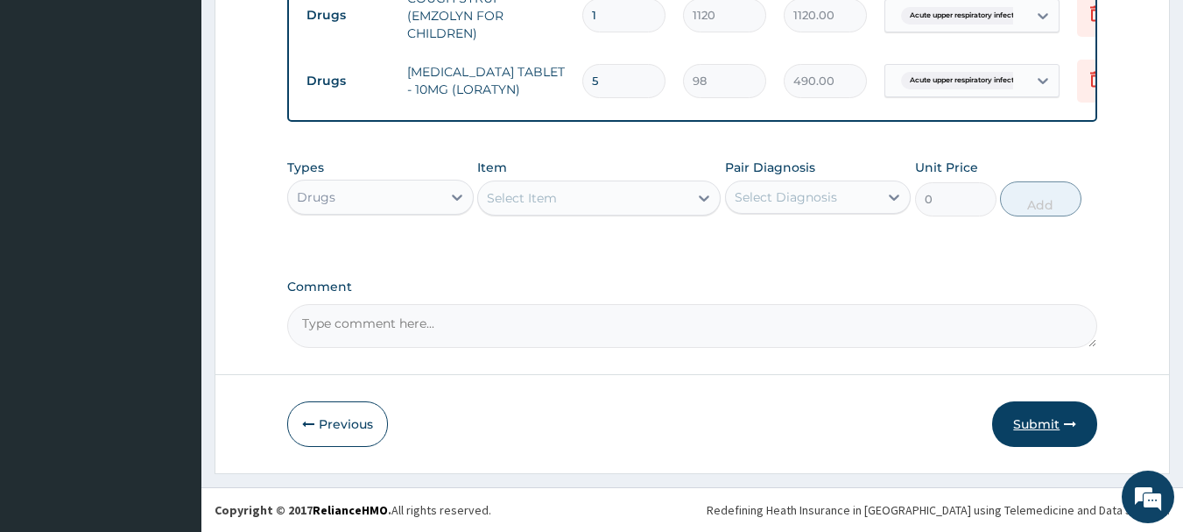
type input "5"
click at [1030, 416] on button "Submit" at bounding box center [1044, 424] width 105 height 46
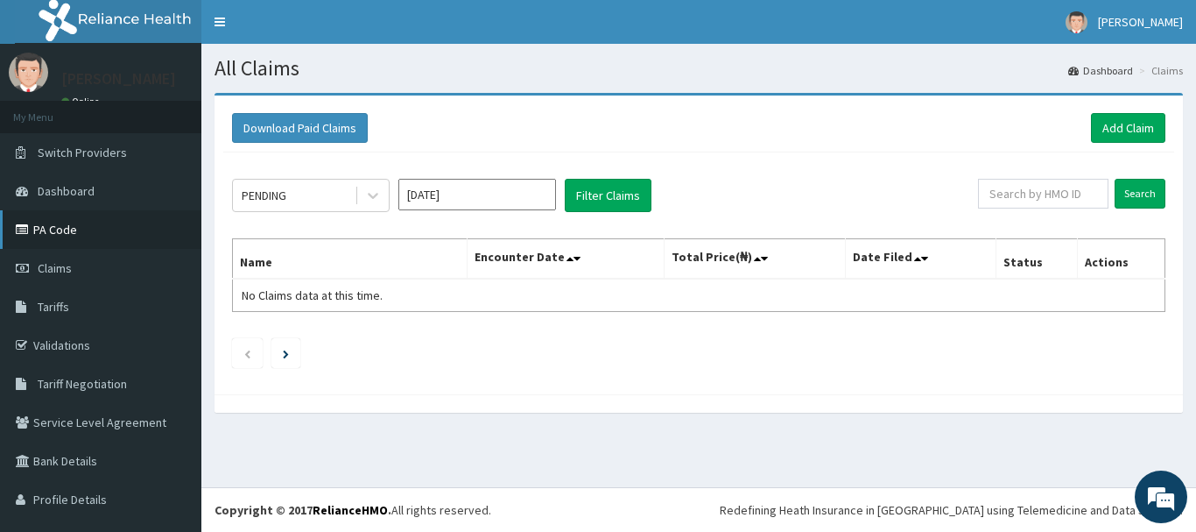
click at [81, 228] on link "PA Code" at bounding box center [100, 229] width 201 height 39
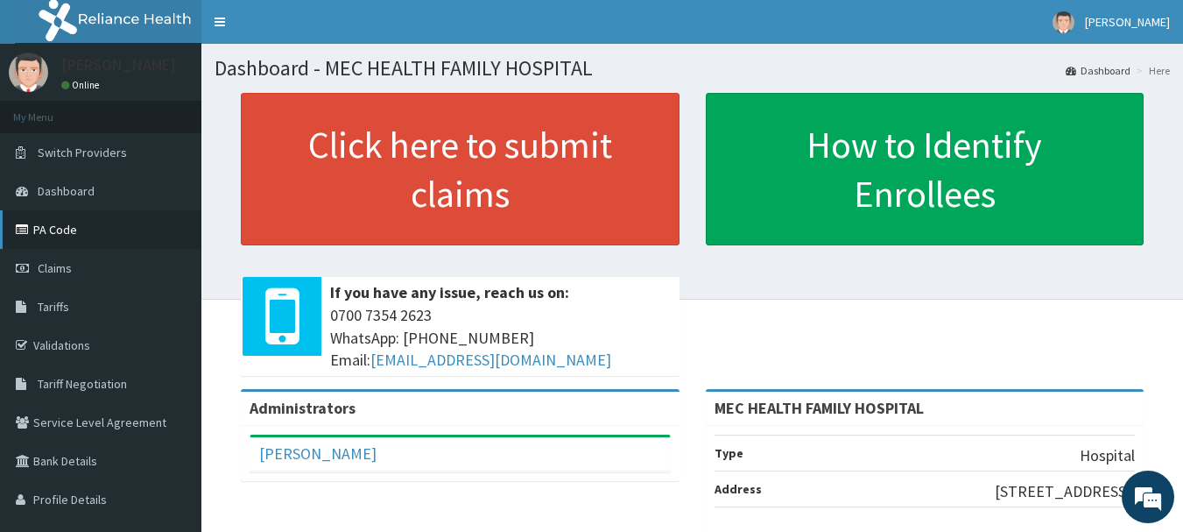
click at [47, 223] on link "PA Code" at bounding box center [100, 229] width 201 height 39
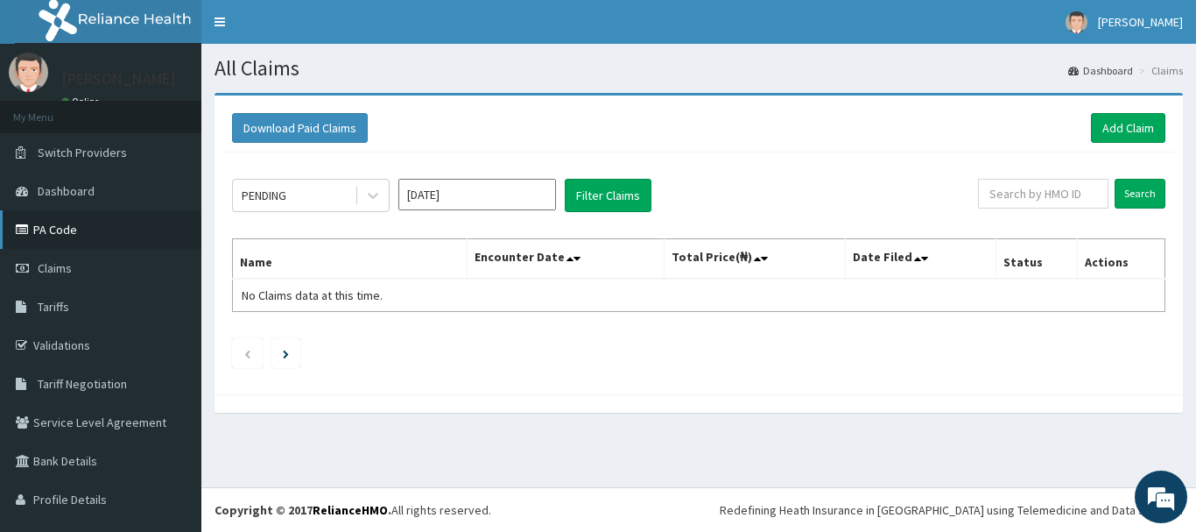
drag, startPoint x: 61, startPoint y: 233, endPoint x: 66, endPoint y: 207, distance: 26.6
click at [61, 232] on link "PA Code" at bounding box center [100, 229] width 201 height 39
click at [1116, 124] on link "Add Claim" at bounding box center [1128, 128] width 74 height 30
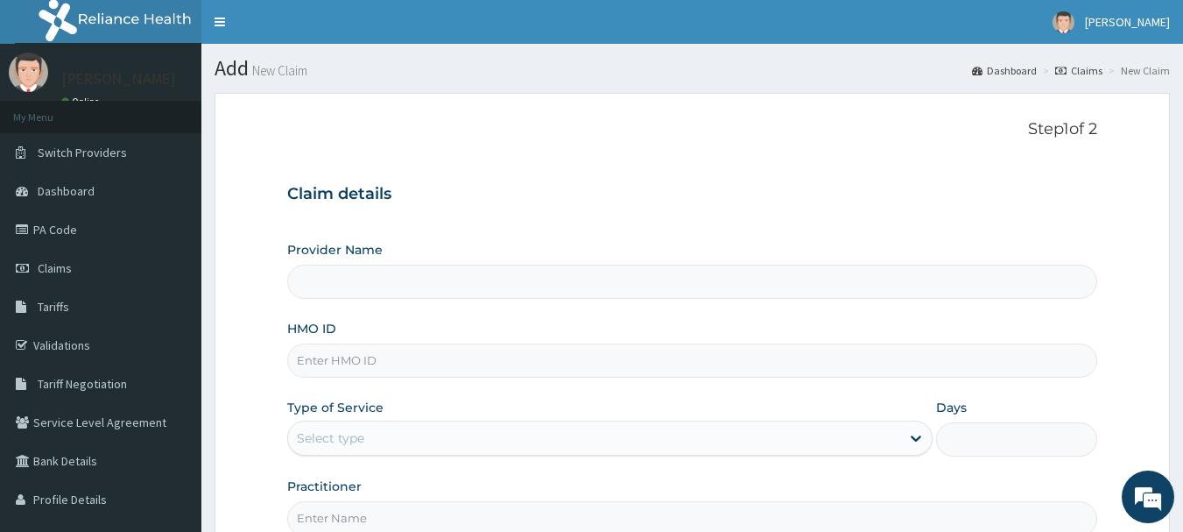
click at [410, 363] on input "HMO ID" at bounding box center [692, 360] width 811 height 34
type input "MEC HEALTH FAMILY HOSPITAL"
type input "eia/10213/a"
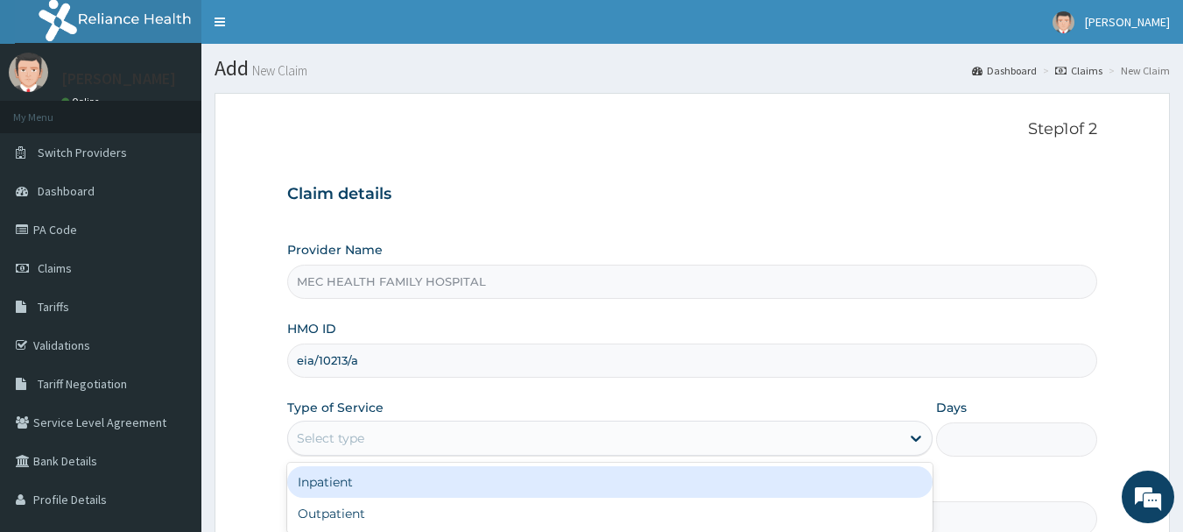
drag, startPoint x: 537, startPoint y: 450, endPoint x: 530, endPoint y: 429, distance: 22.2
click at [537, 449] on div "Select type" at bounding box center [594, 438] width 612 height 28
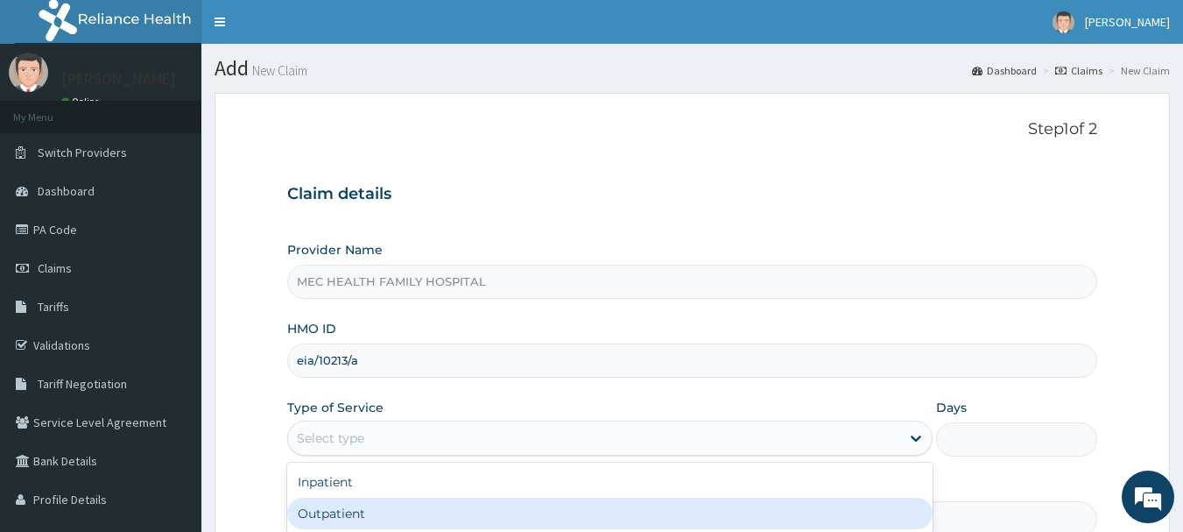
click at [314, 507] on div "Outpatient" at bounding box center [609, 513] width 645 height 32
type input "1"
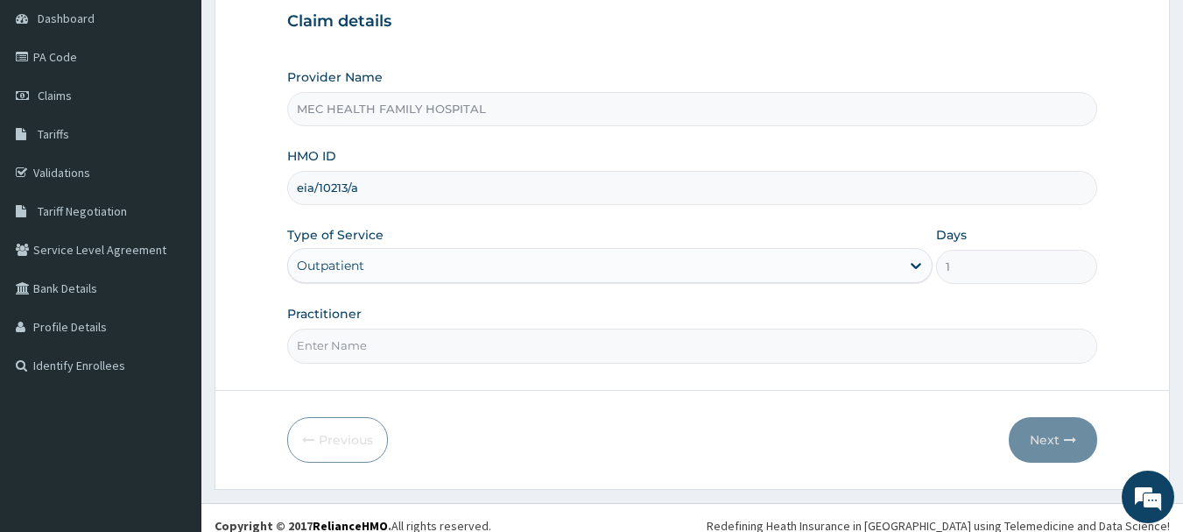
scroll to position [188, 0]
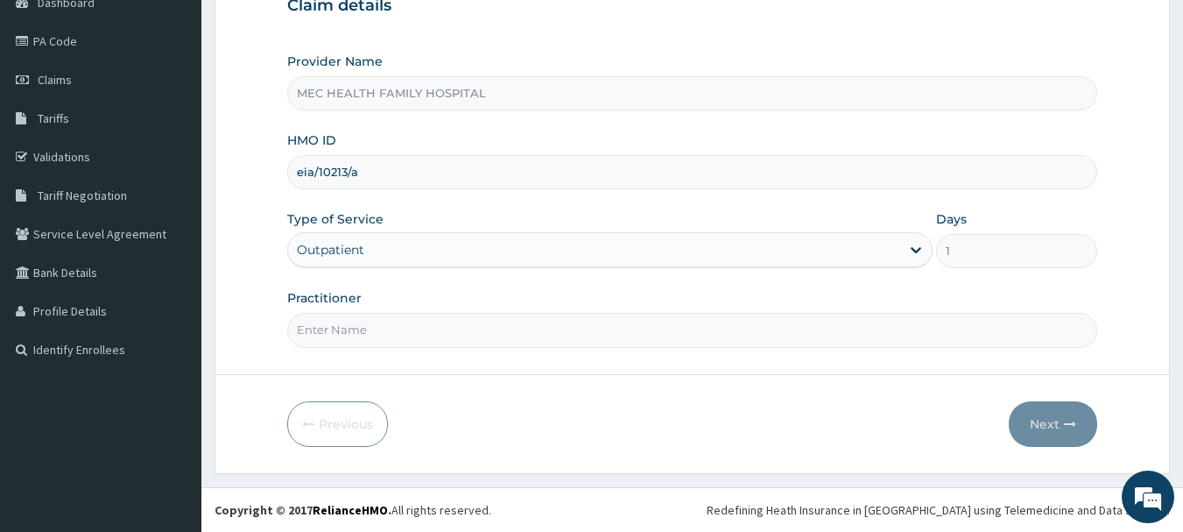
click at [359, 328] on input "Practitioner" at bounding box center [692, 330] width 811 height 34
type input "[PERSON_NAME]"
click at [1060, 411] on button "Next" at bounding box center [1053, 424] width 88 height 46
